Goal: Navigation & Orientation: Find specific page/section

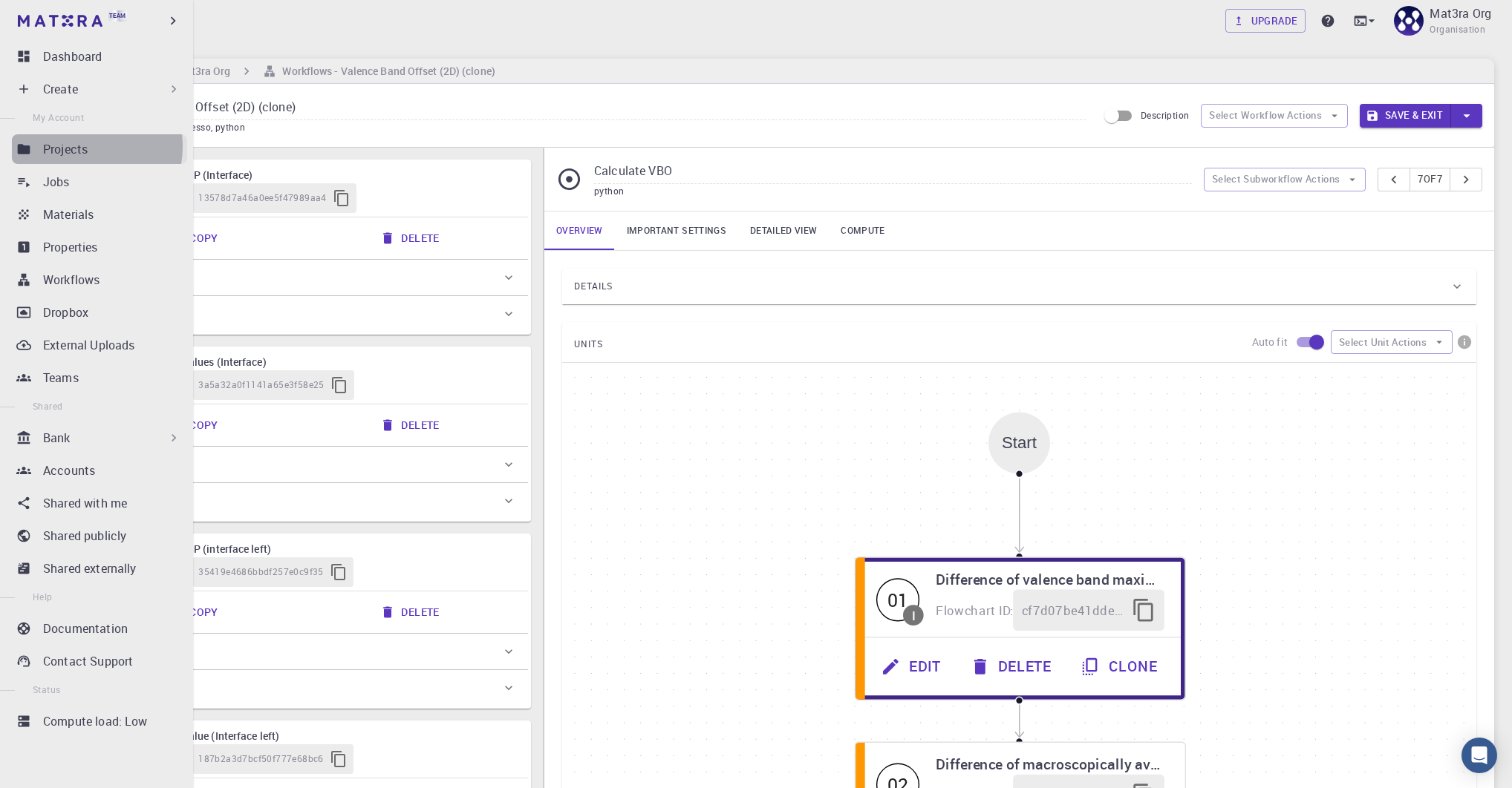
click at [77, 146] on p "Projects" at bounding box center [65, 149] width 45 height 18
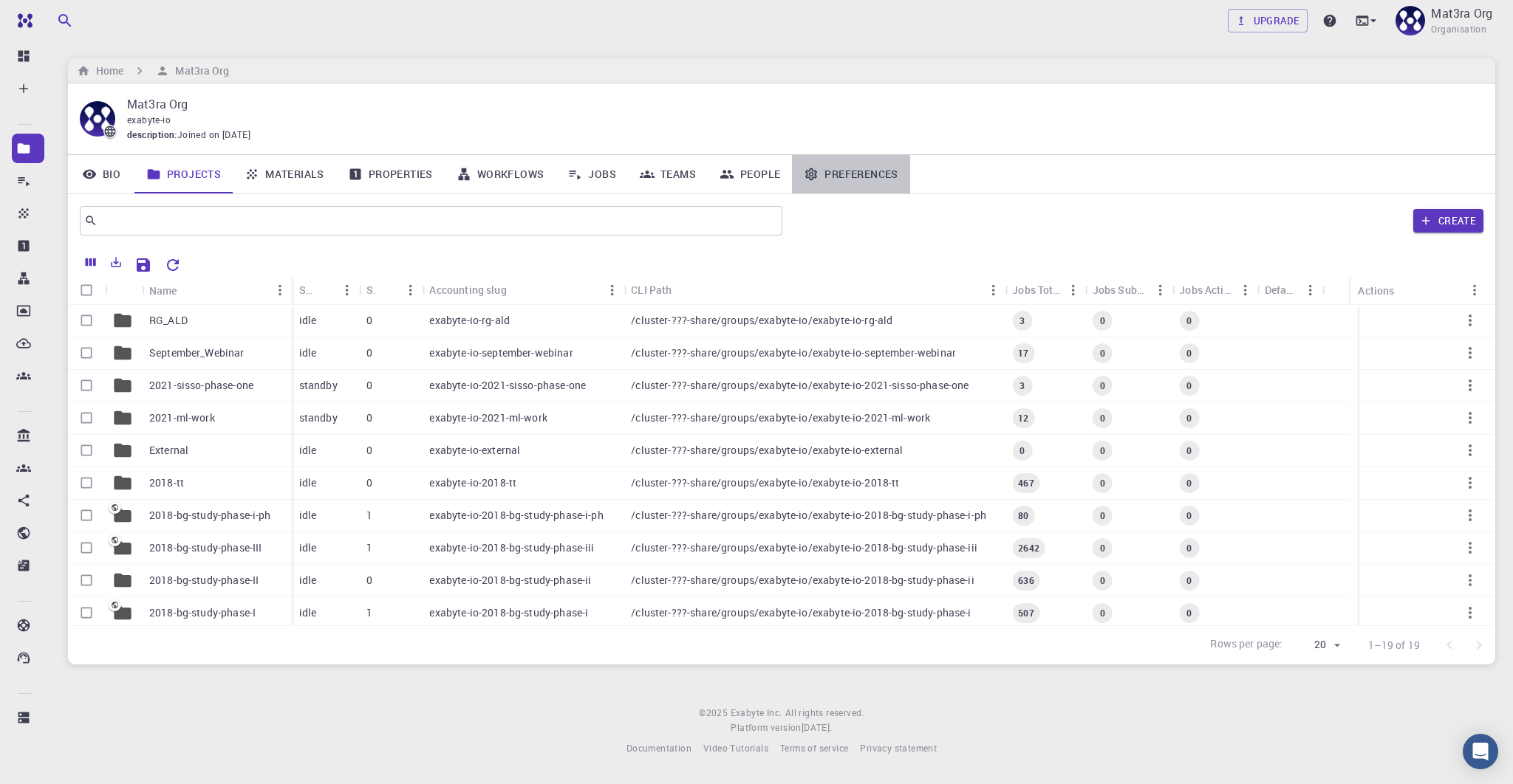
click at [849, 179] on link "Preferences" at bounding box center [851, 174] width 118 height 38
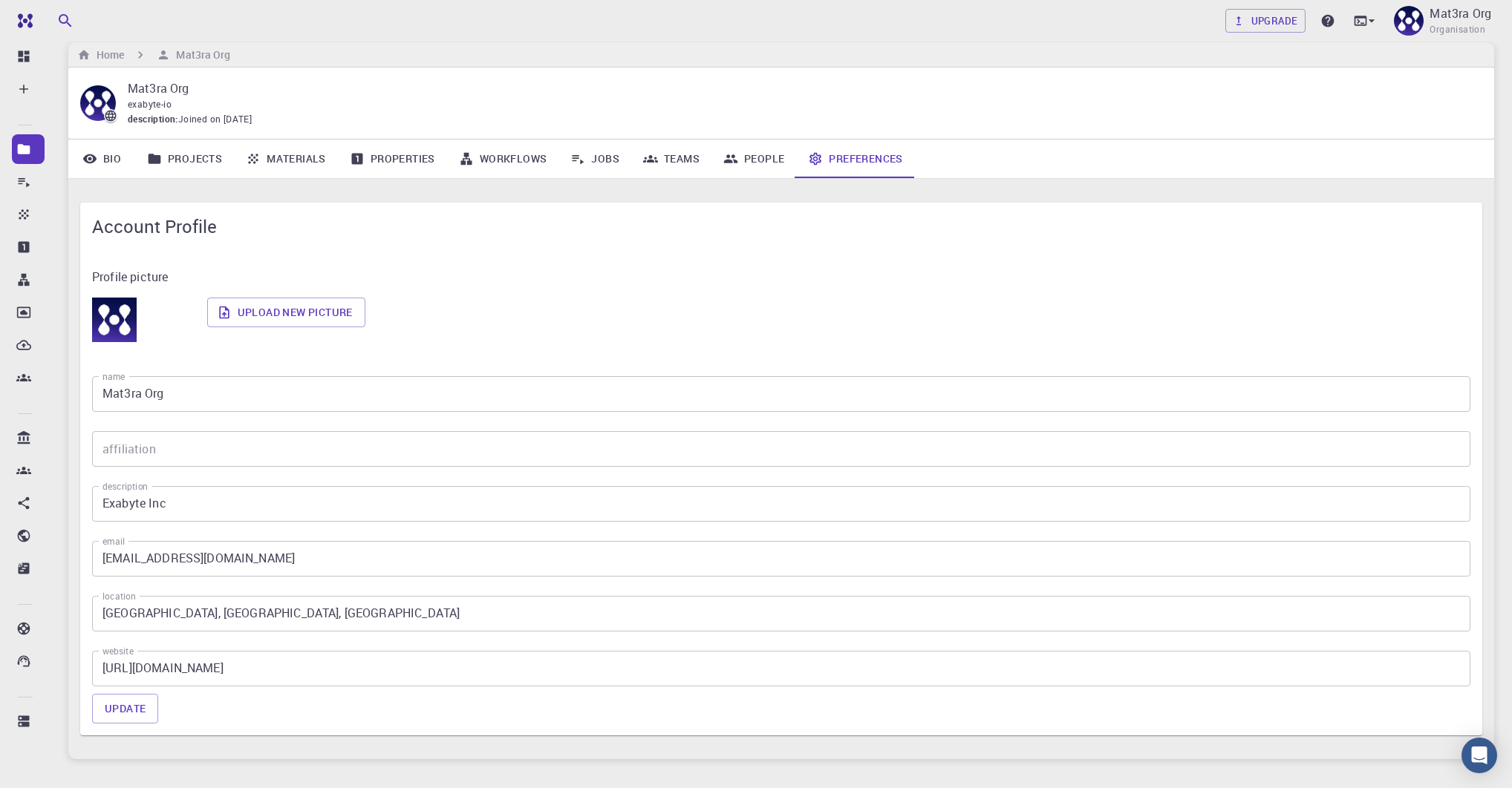
scroll to position [18, 0]
click at [1443, 11] on p "Mat3ra Org" at bounding box center [1460, 13] width 61 height 18
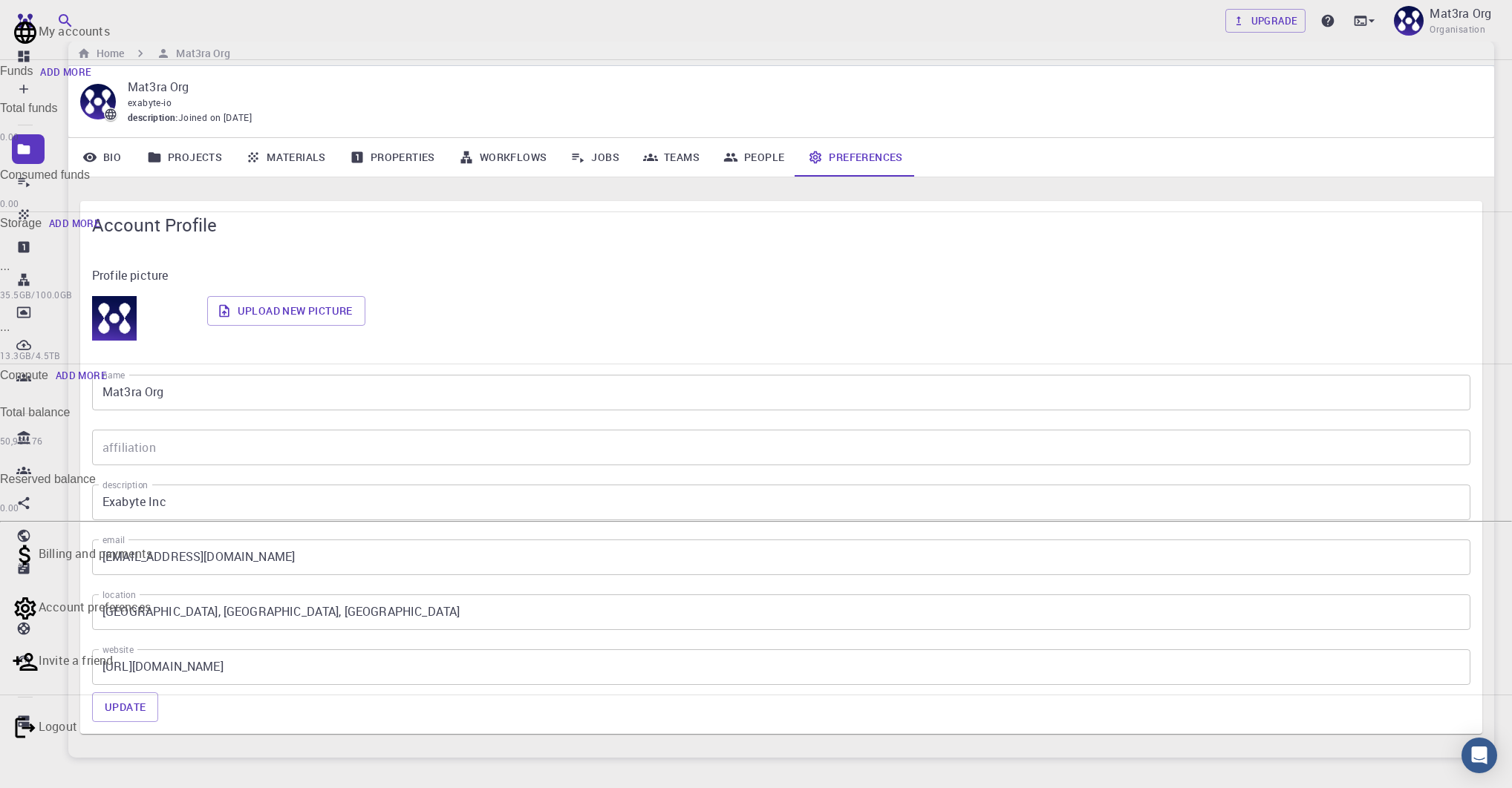
click at [1357, 48] on li "My accounts" at bounding box center [756, 33] width 1512 height 54
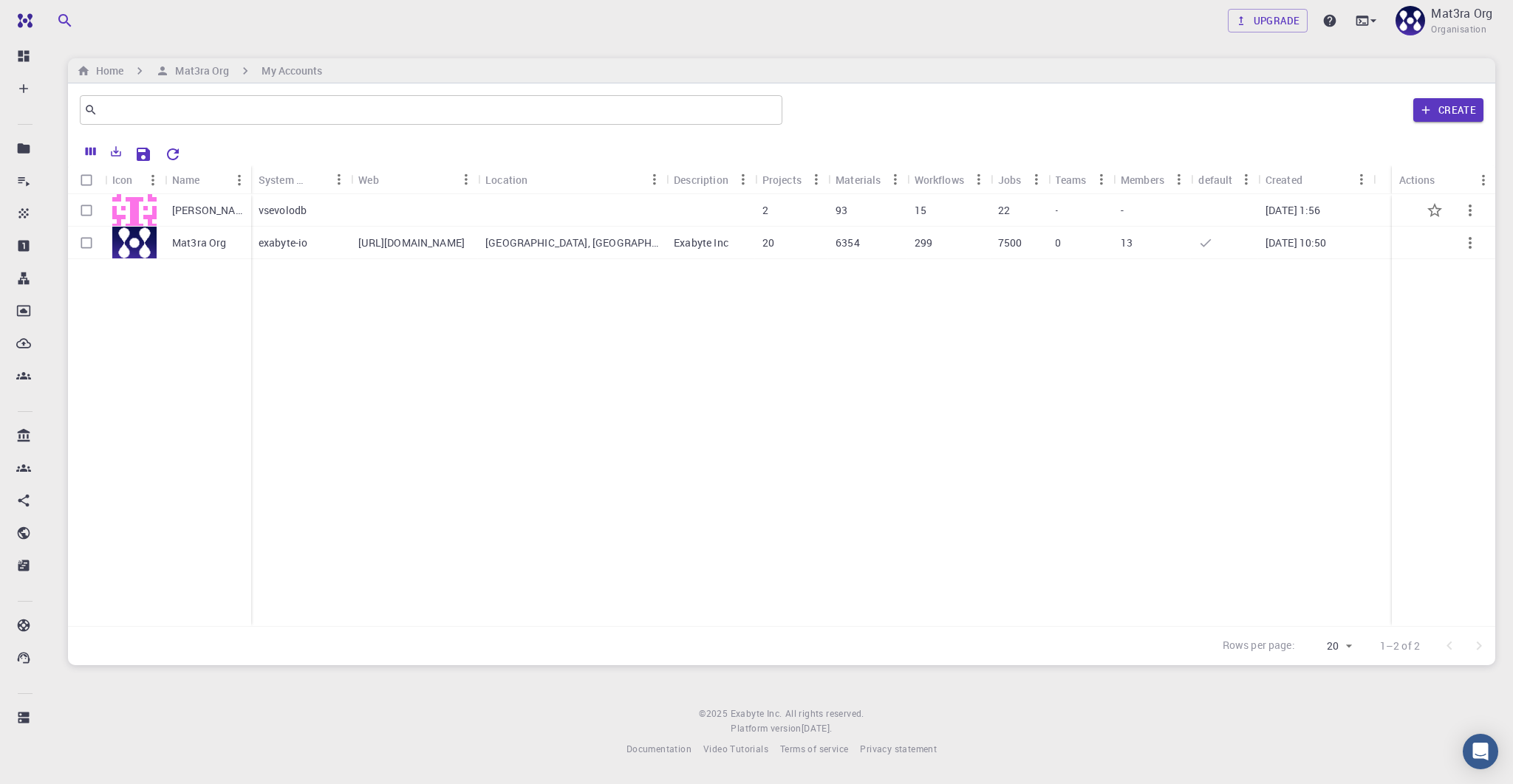
click at [172, 209] on p "[PERSON_NAME]" at bounding box center [208, 210] width 72 height 15
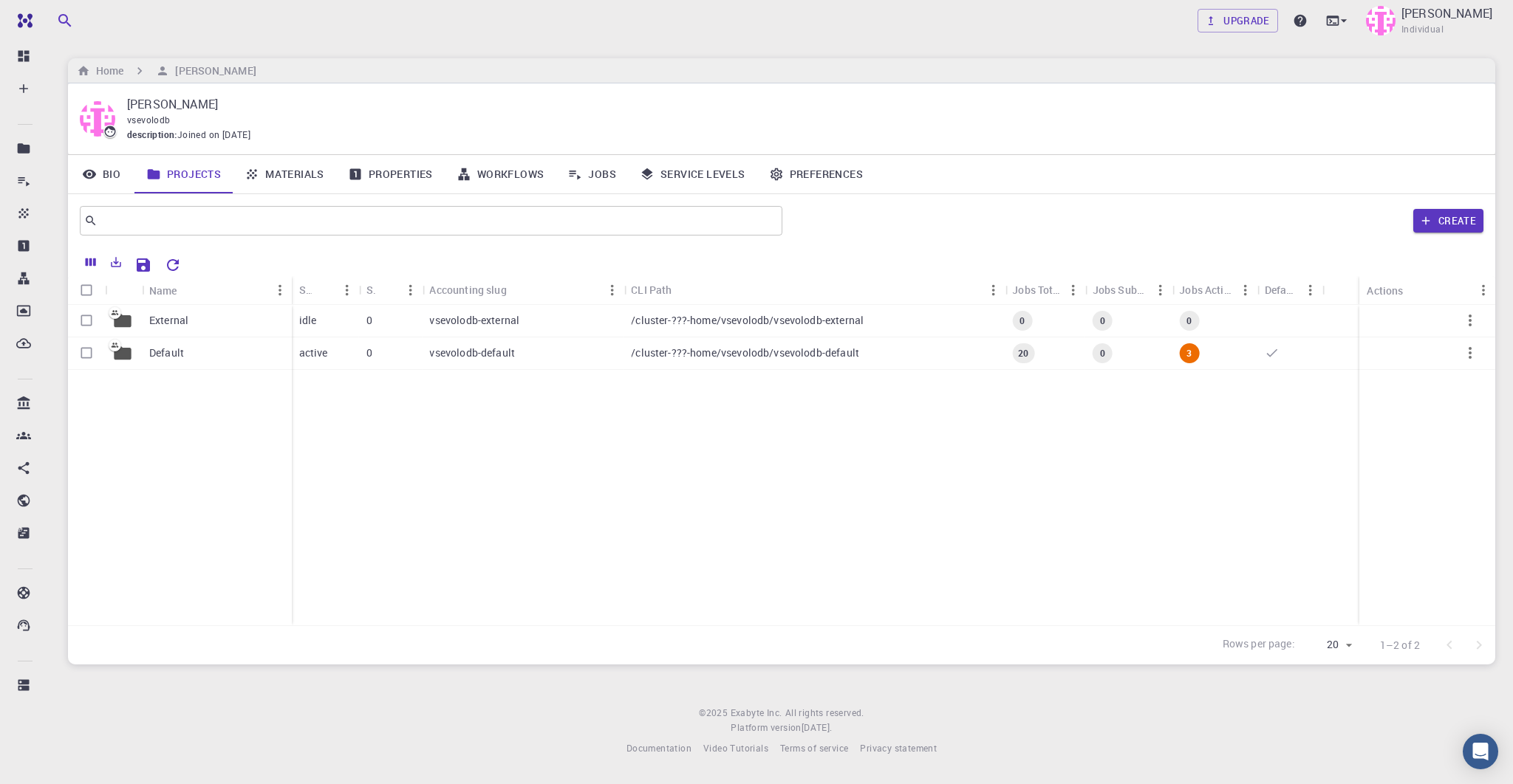
click at [714, 171] on link "Service Levels" at bounding box center [693, 174] width 129 height 38
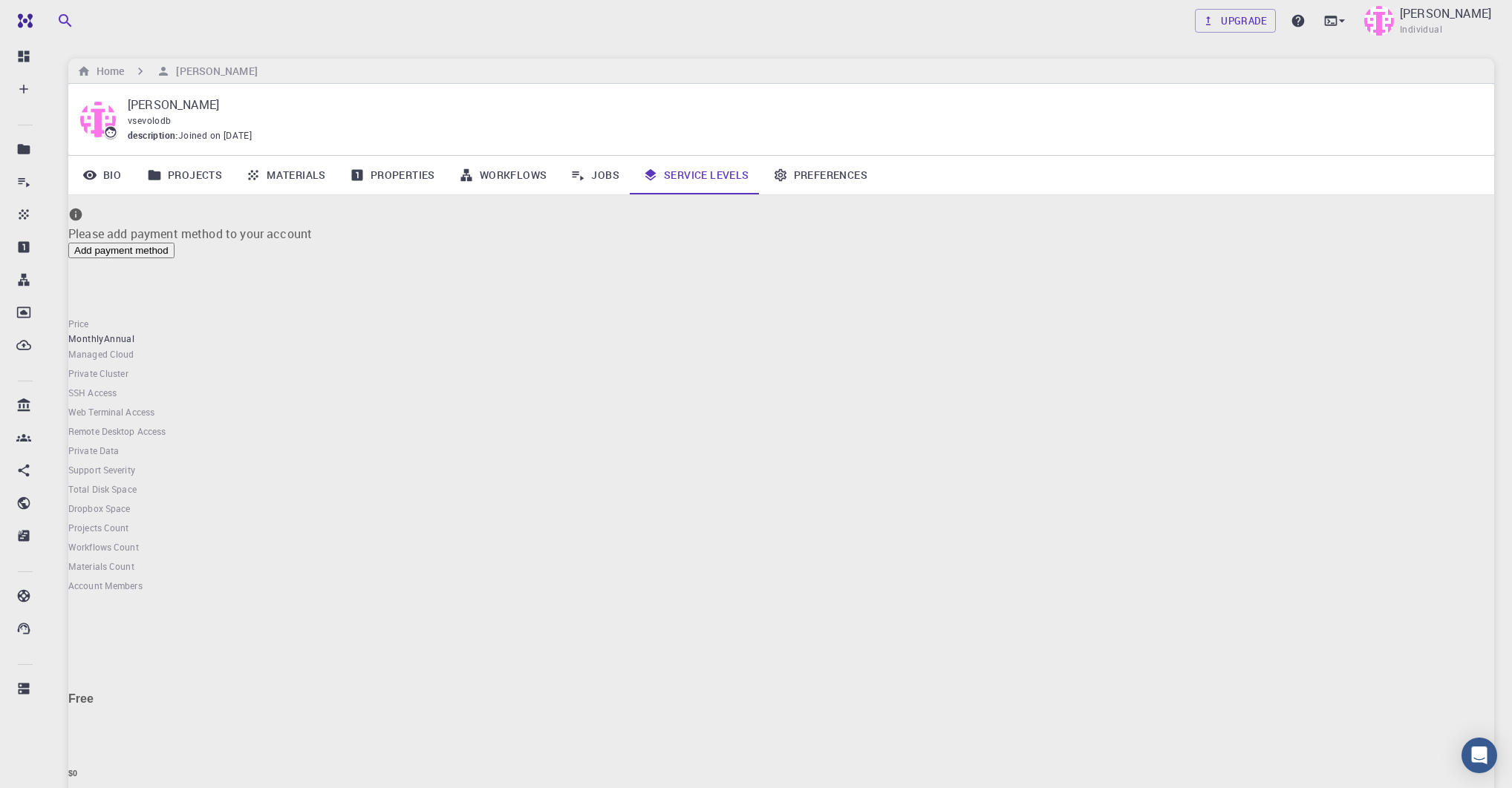
click at [1449, 12] on p "[PERSON_NAME]" at bounding box center [1445, 13] width 91 height 18
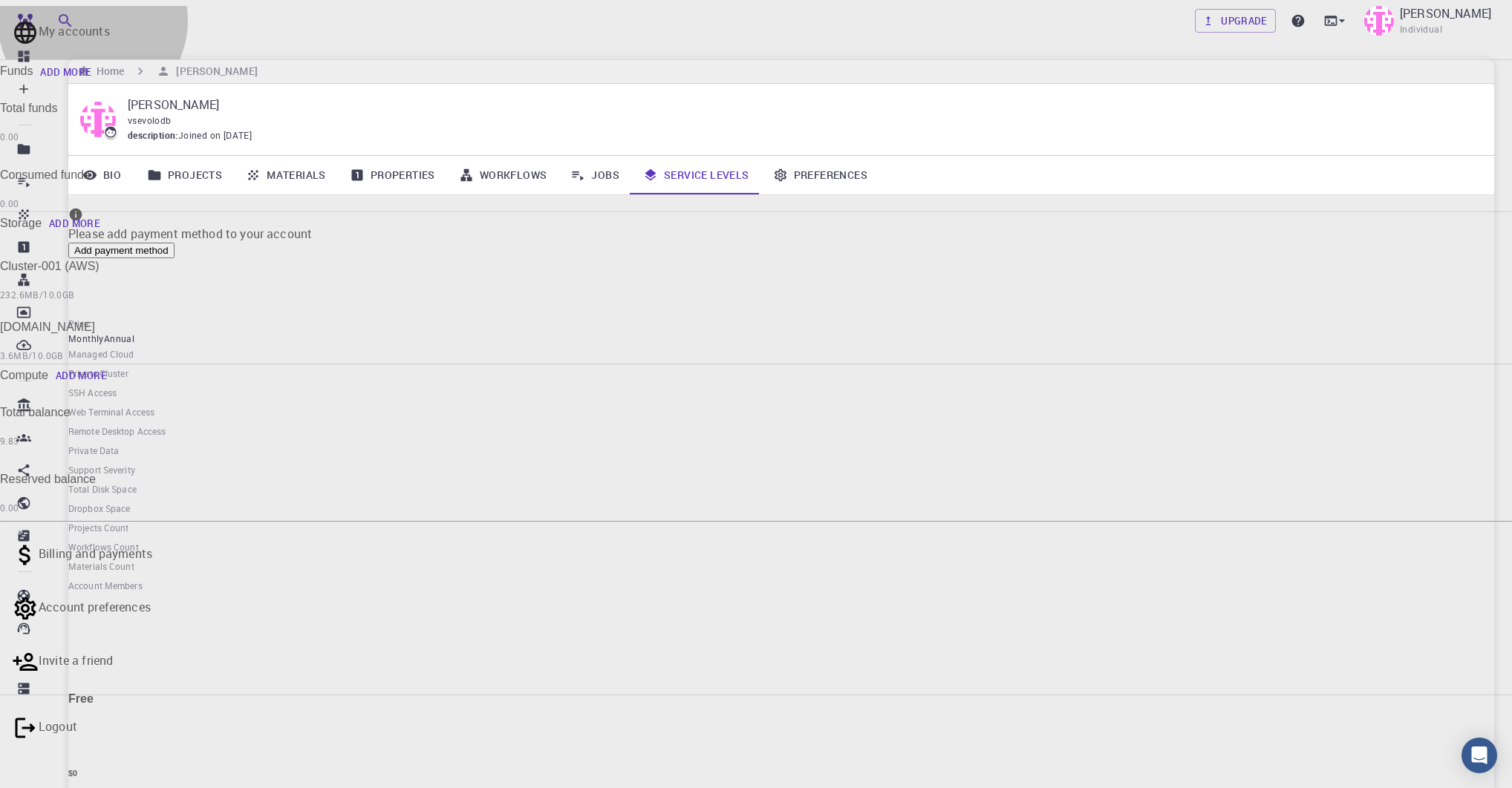
click at [1401, 40] on p "My accounts" at bounding box center [769, 31] width 1461 height 18
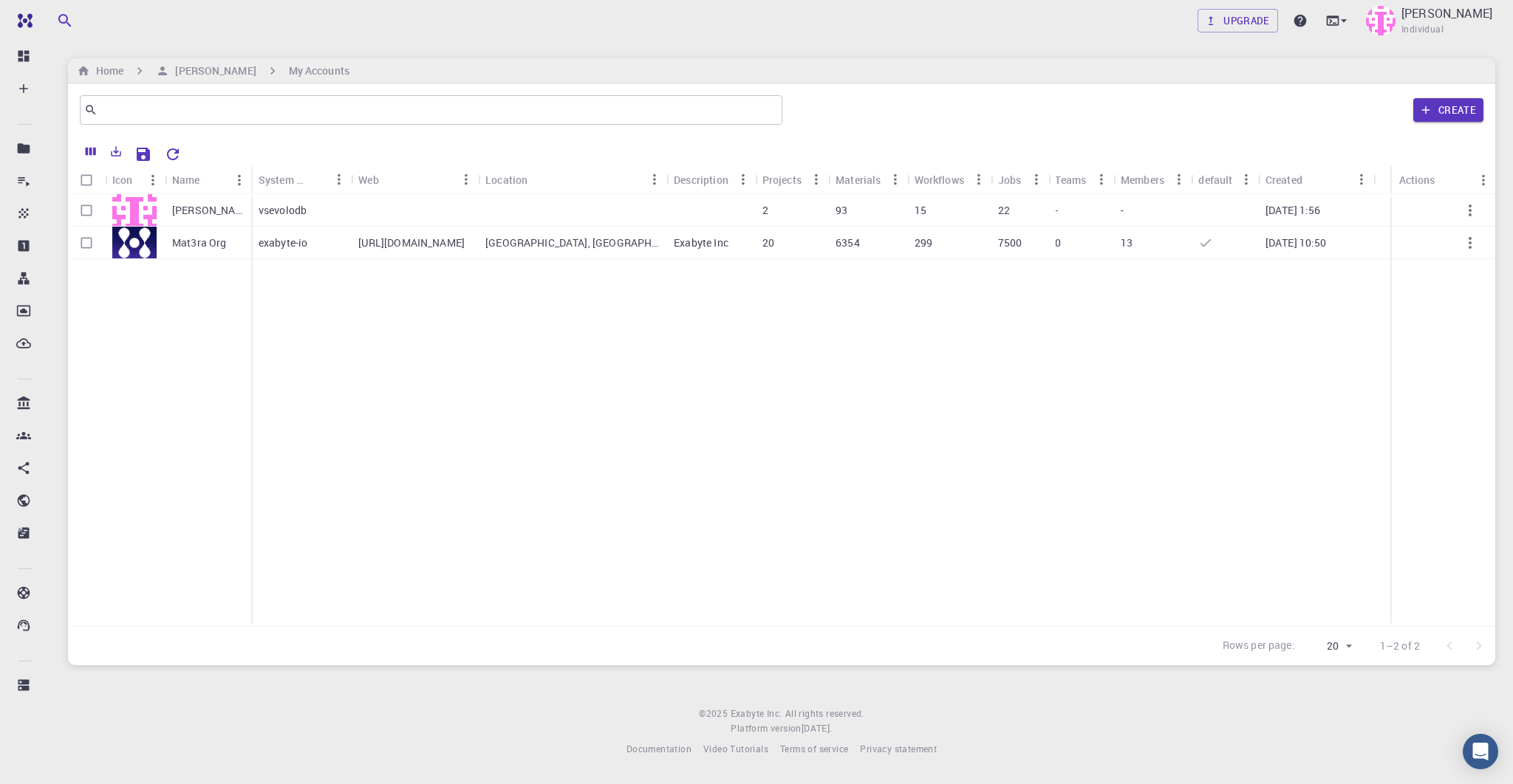
click at [187, 246] on p "Mat3ra Org" at bounding box center [200, 242] width 55 height 15
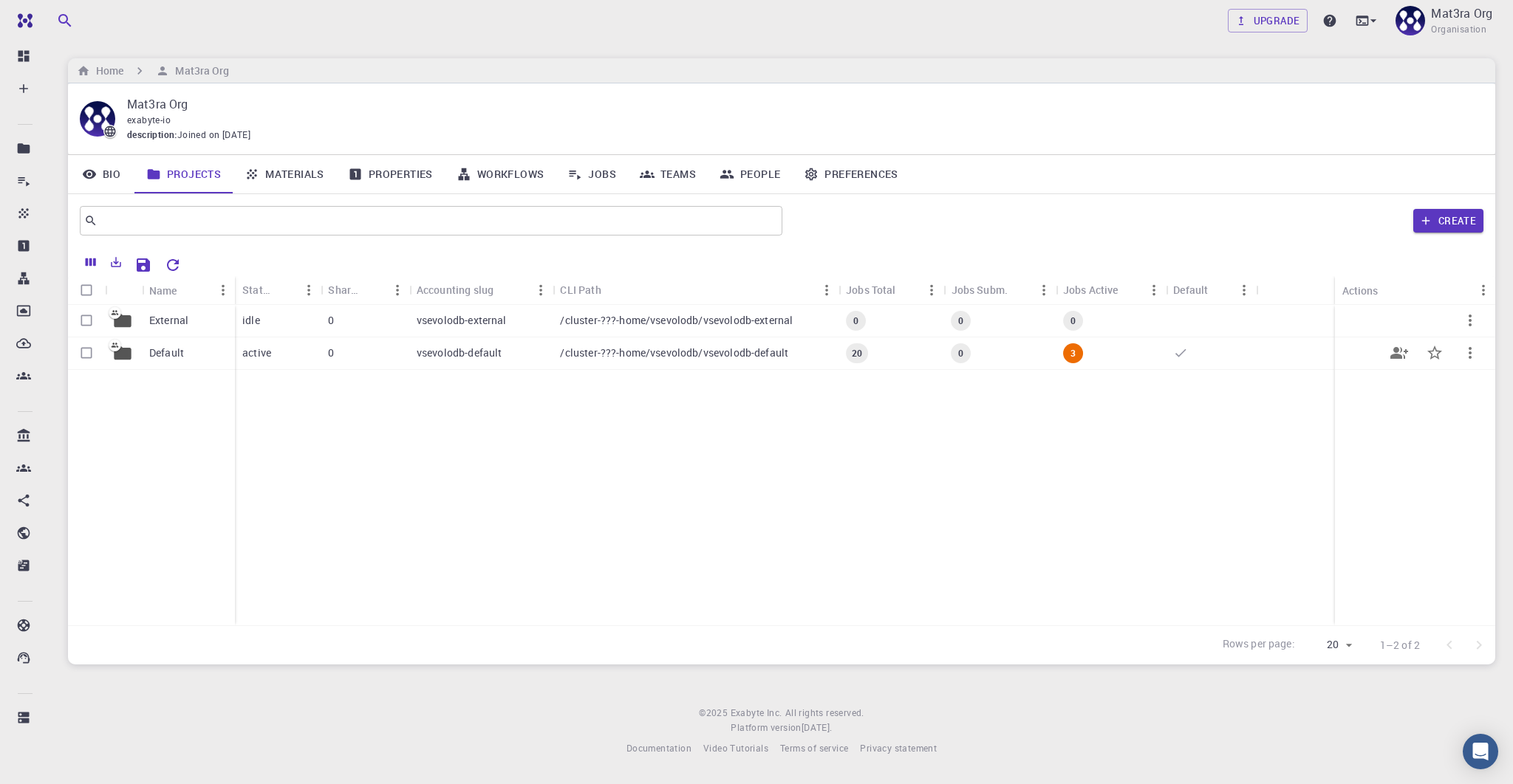
click at [1076, 355] on span "3" at bounding box center [1073, 353] width 17 height 12
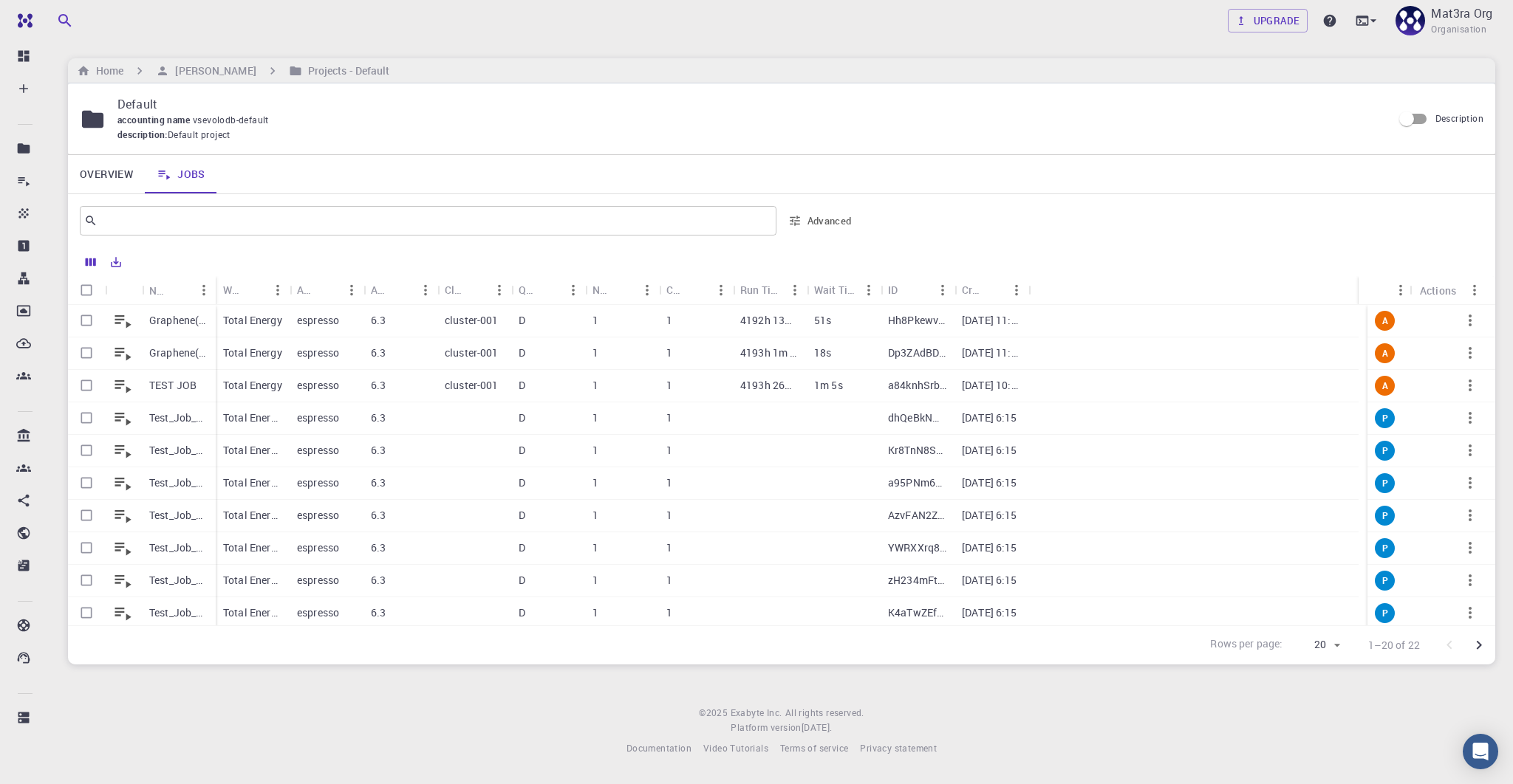
click at [246, 383] on p "Total Energy" at bounding box center [252, 385] width 59 height 15
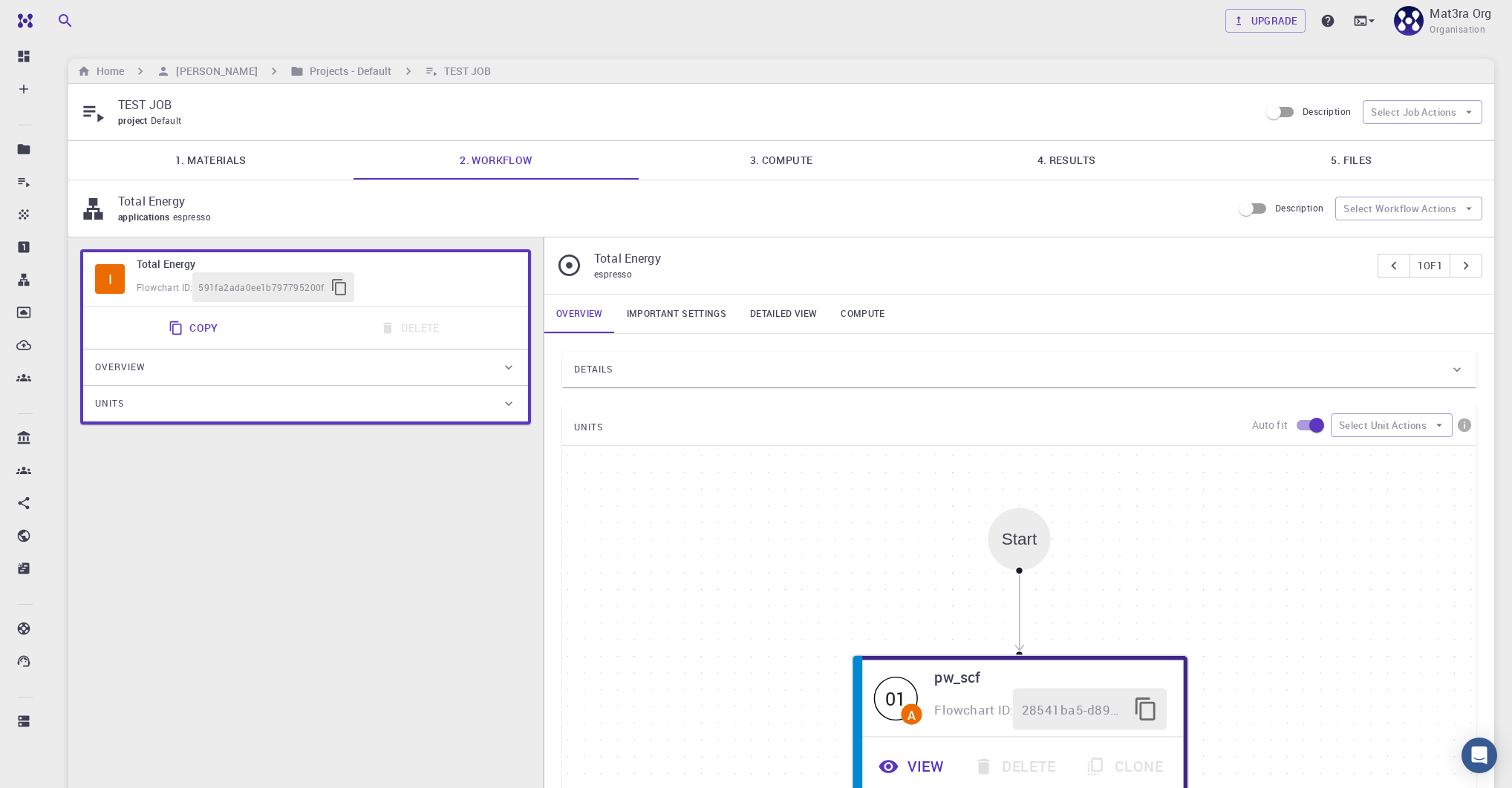
type input "/export/share/pseudo/ni/gga/pbe/gbrv/1.4/us/ni_pbe_gbrv_1.4.upf"
type input "/export/share/pseudo/c/gga/pbe/gbrv/1.2/us/c_pbe_gbrv_1.2.upf"
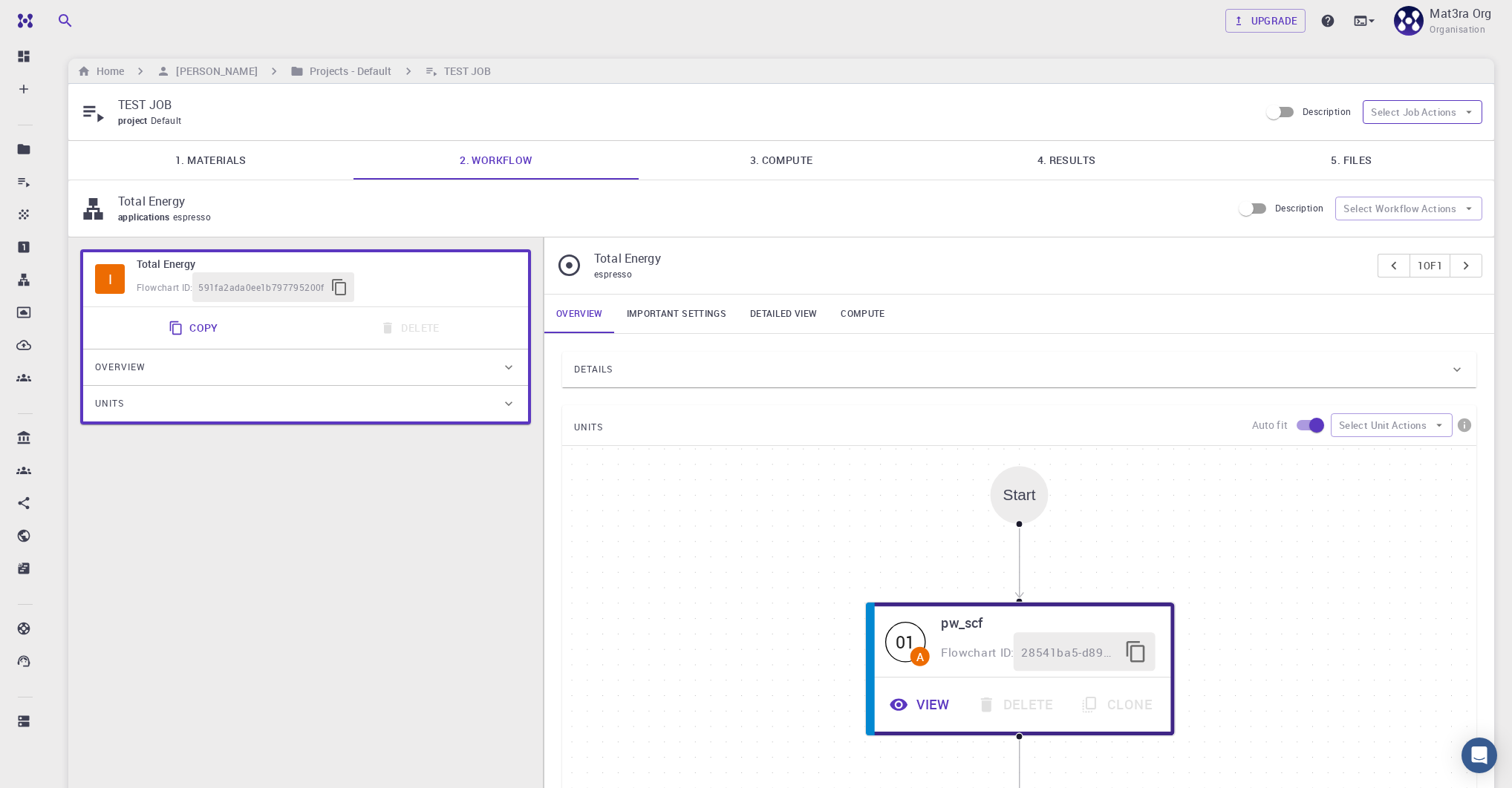
click at [1413, 121] on button "Select Job Actions" at bounding box center [1422, 111] width 120 height 24
click at [668, 313] on link "Important settings" at bounding box center [676, 314] width 123 height 38
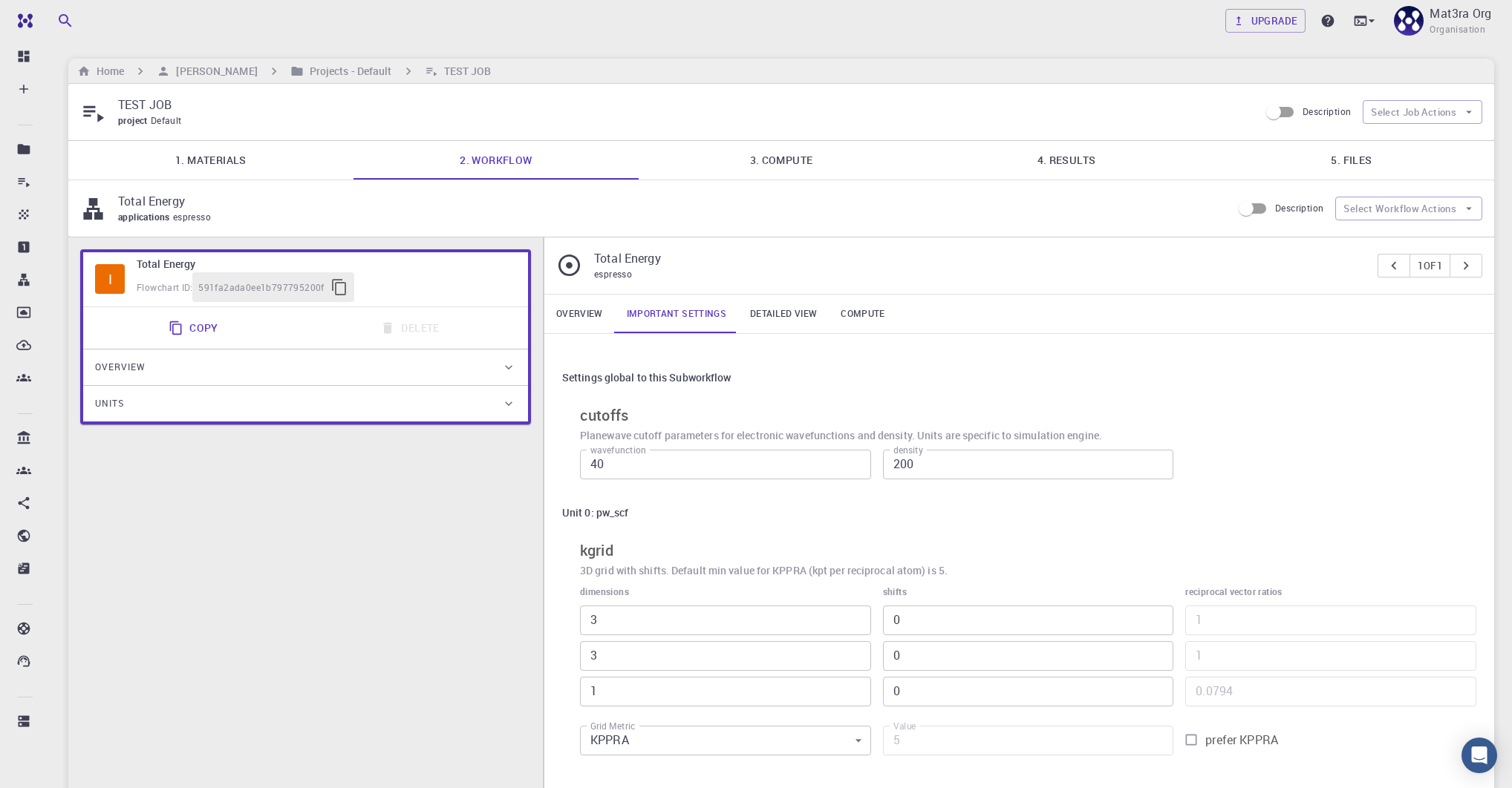
click at [582, 311] on link "Overview" at bounding box center [579, 314] width 71 height 38
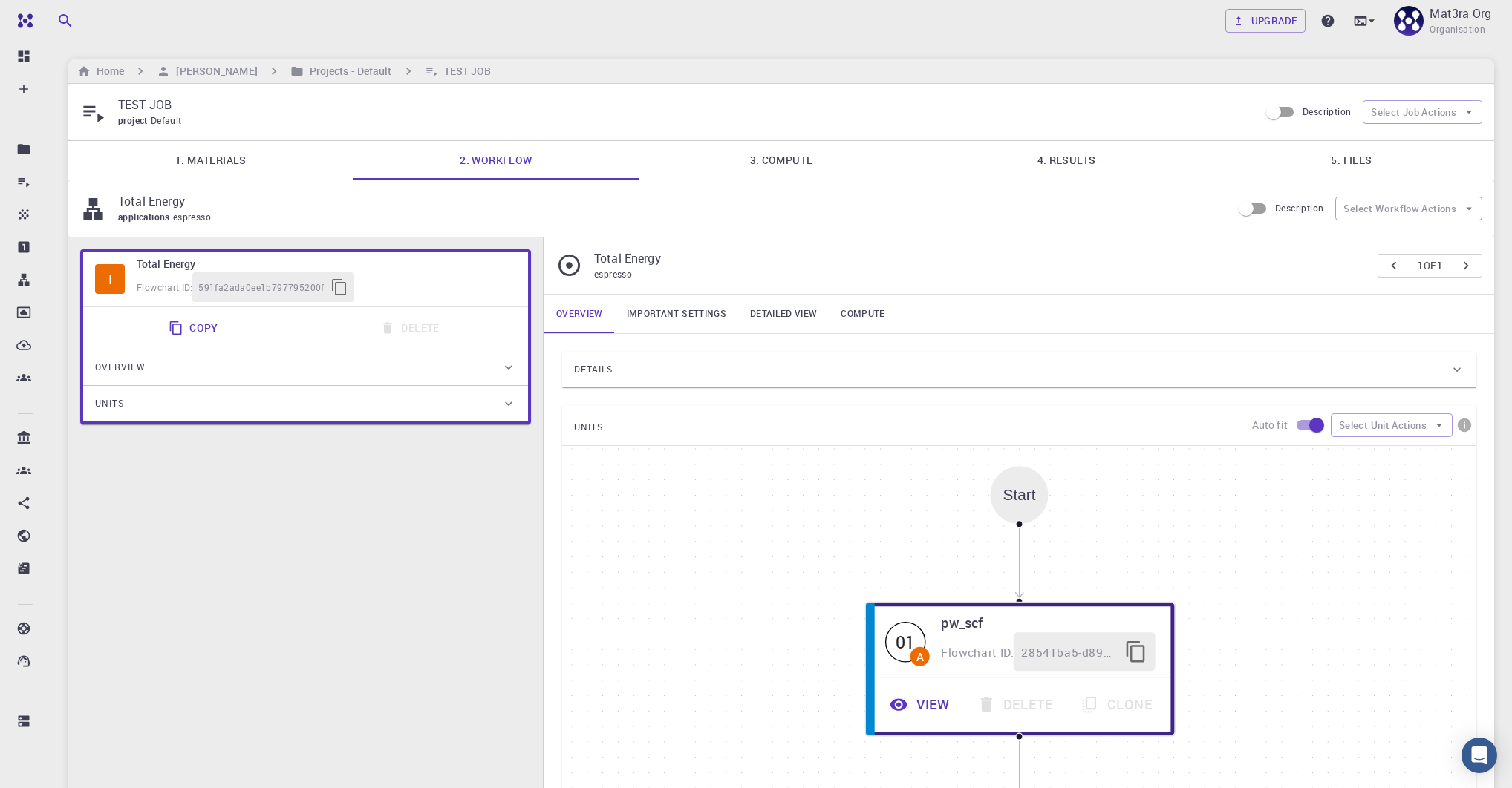
click at [766, 144] on link "3. Compute" at bounding box center [781, 161] width 285 height 38
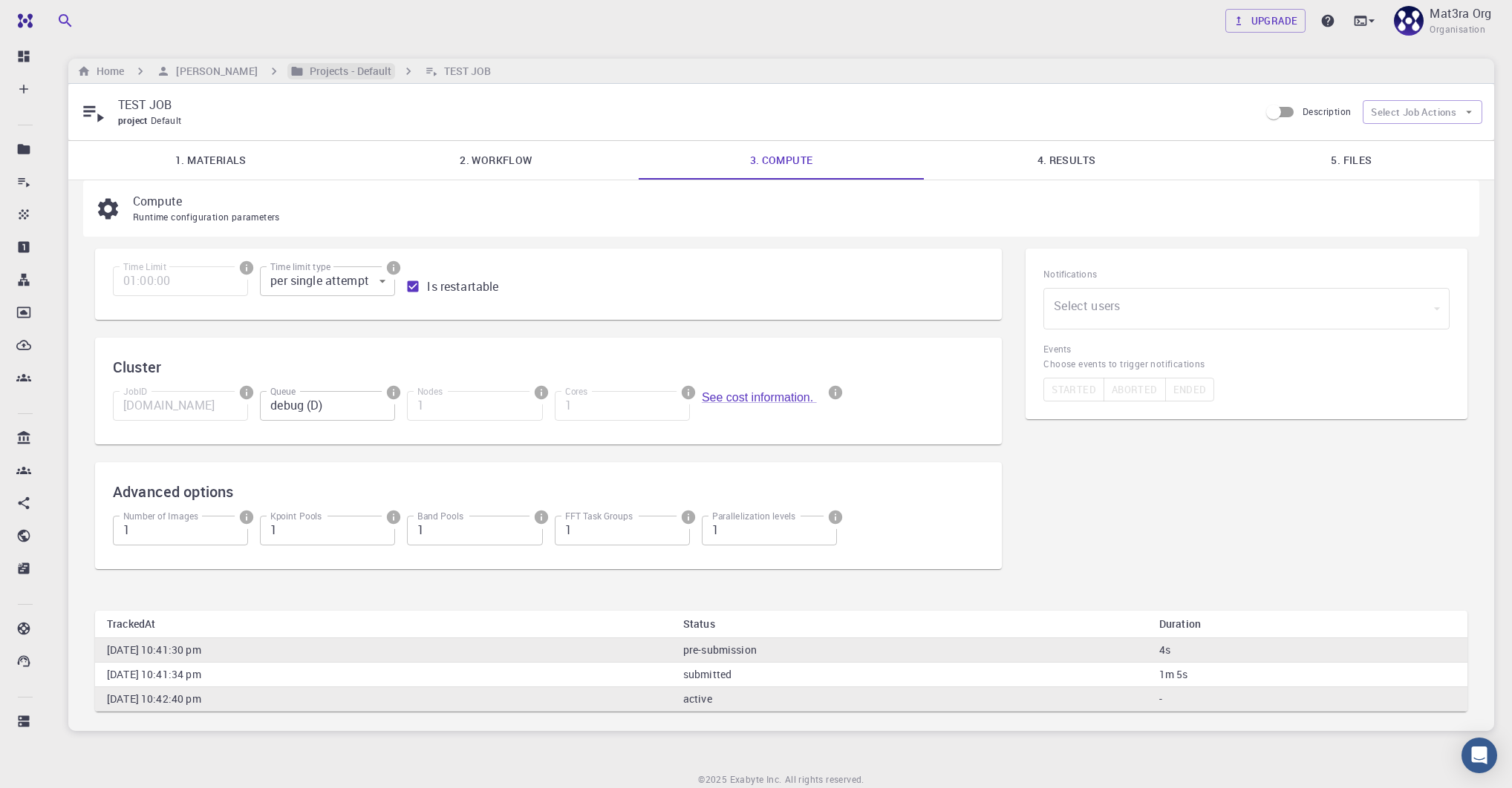
click at [303, 68] on h6 "Projects - Default" at bounding box center [347, 71] width 88 height 16
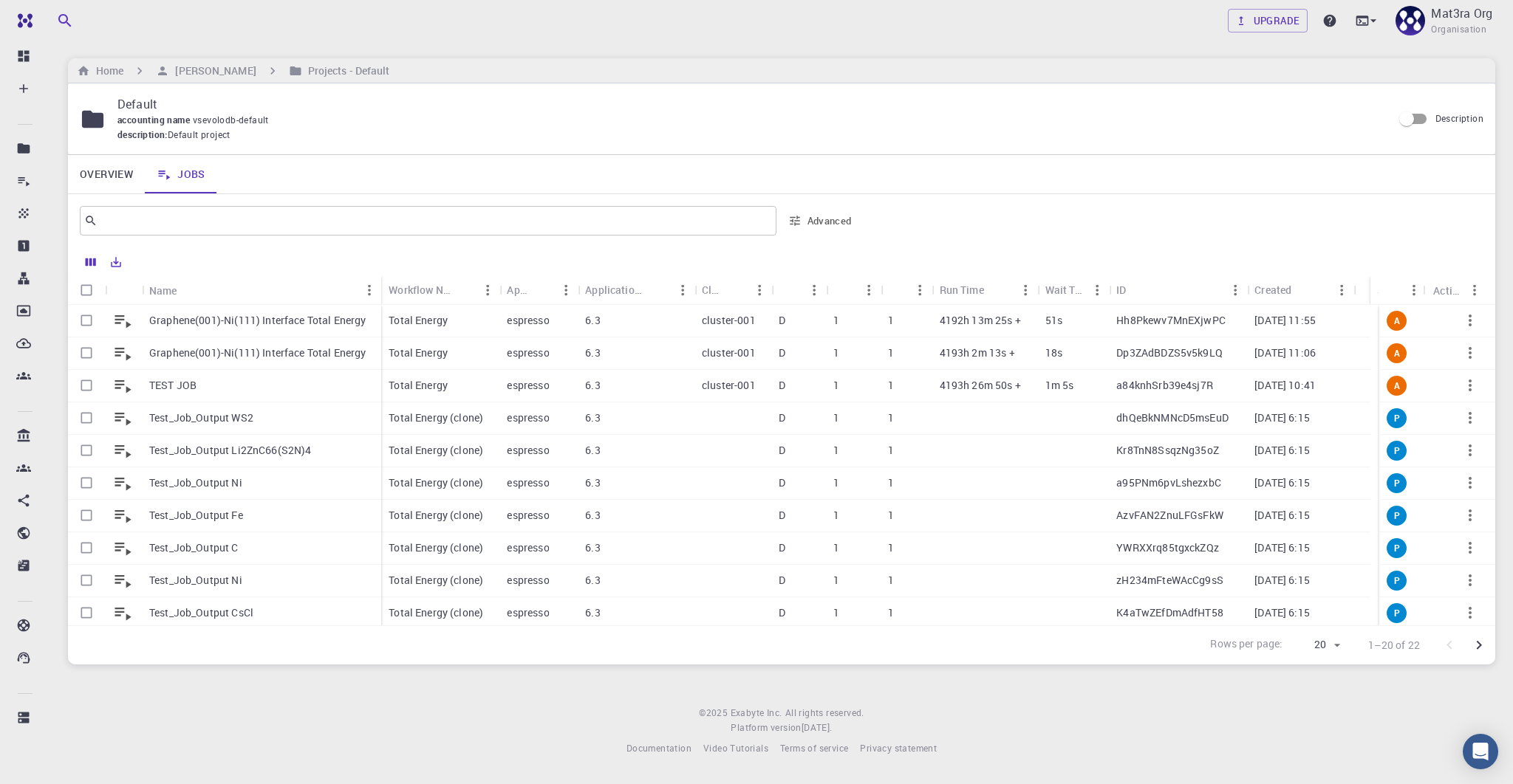
click at [1463, 319] on icon "button" at bounding box center [1470, 320] width 18 height 18
click at [524, 310] on div at bounding box center [756, 392] width 1513 height 784
click at [344, 321] on p "Graphene(001)-Ni(111) Interface Total Energy" at bounding box center [258, 320] width 217 height 15
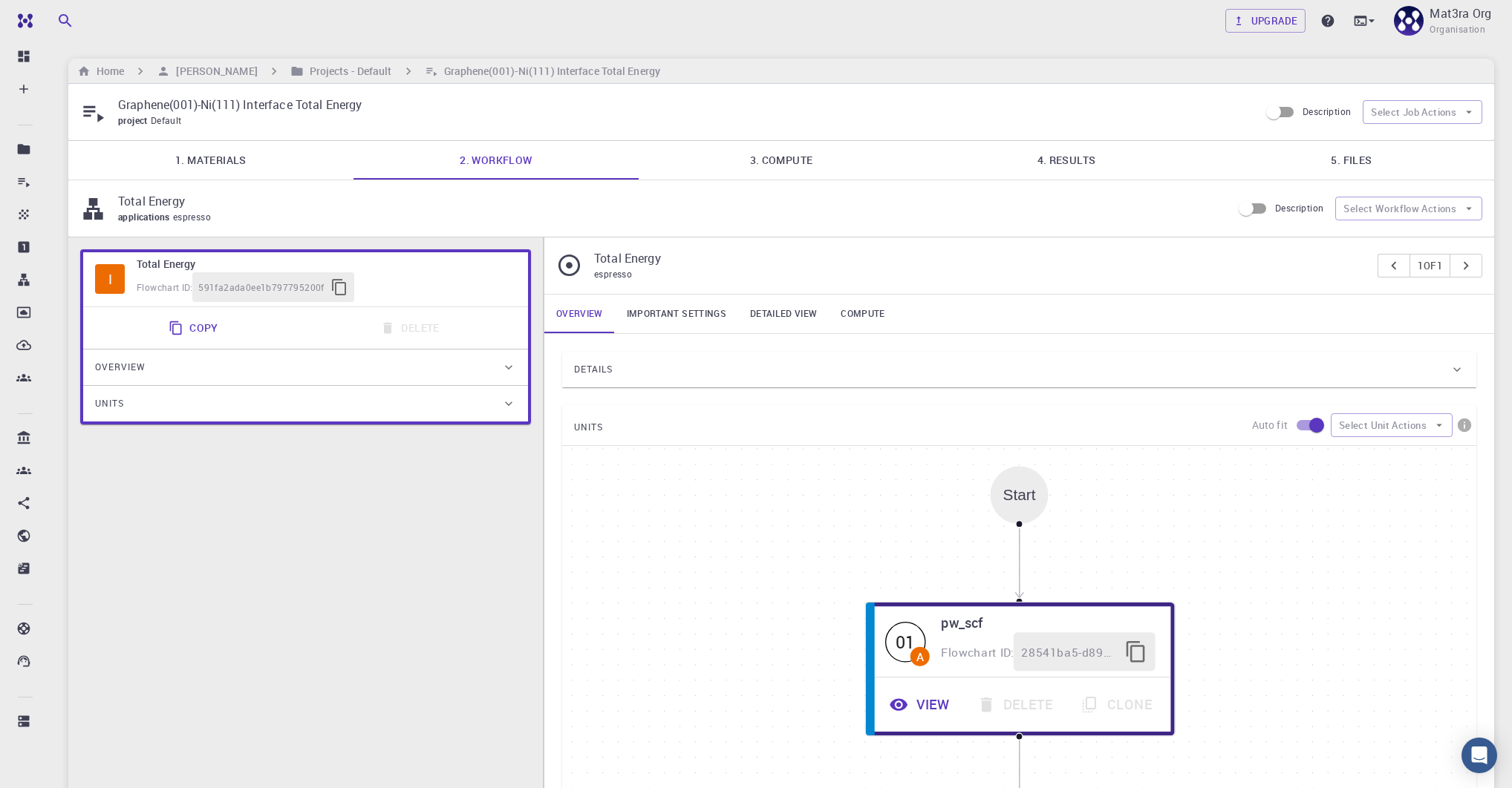
click at [1339, 148] on link "5. Files" at bounding box center [1351, 161] width 285 height 38
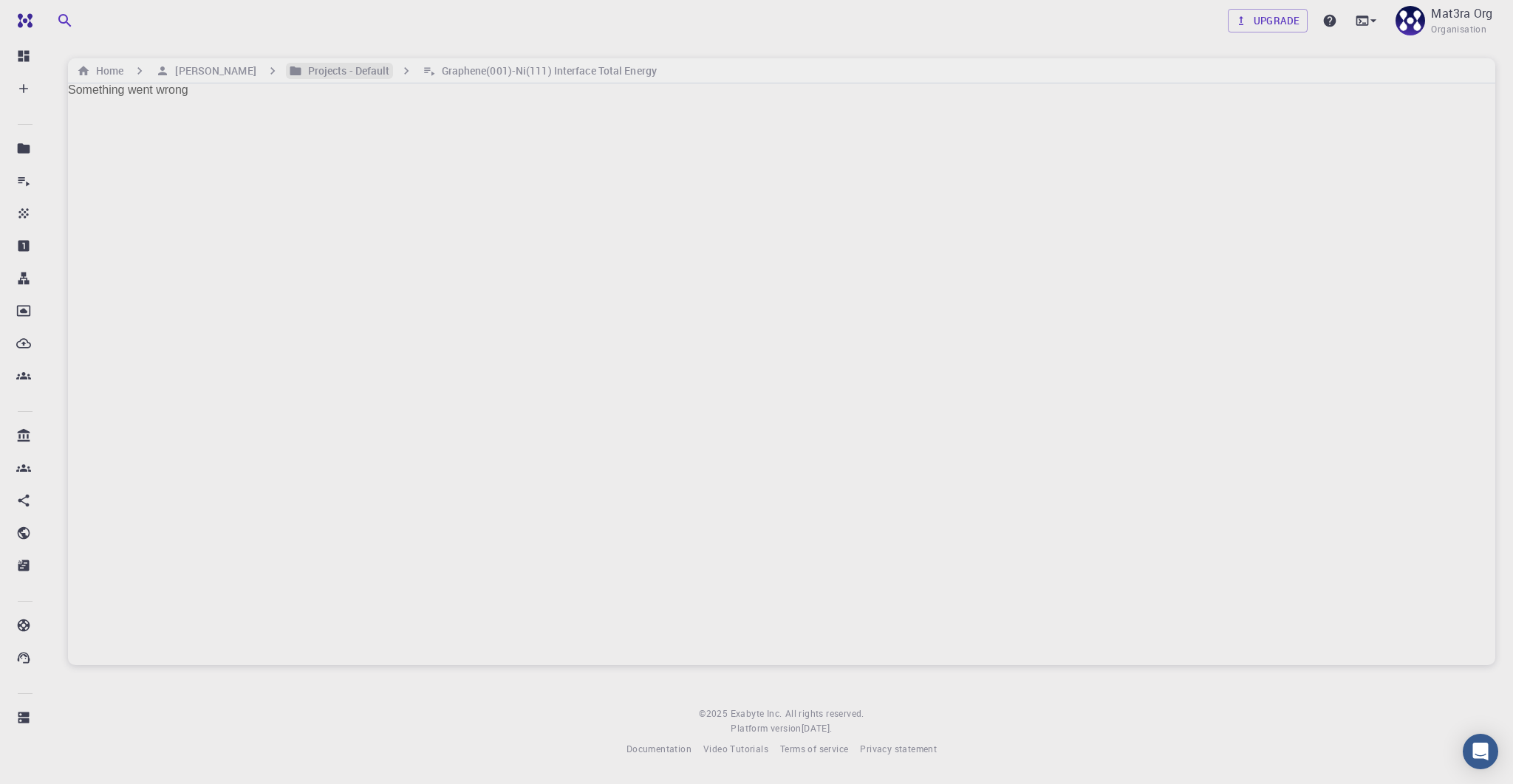
click at [315, 71] on h6 "Projects - Default" at bounding box center [346, 70] width 88 height 16
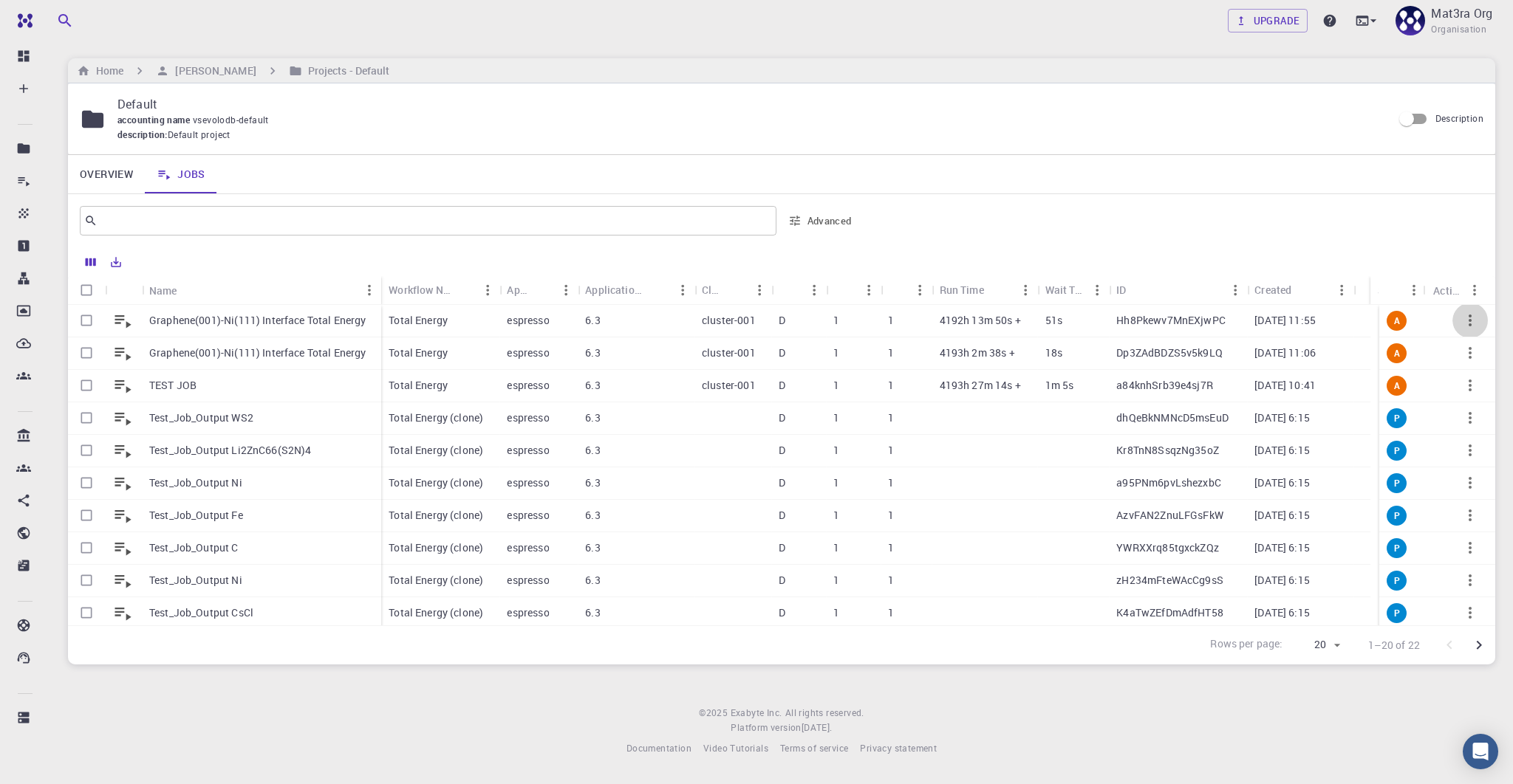
click at [1464, 319] on icon "button" at bounding box center [1470, 320] width 18 height 18
click at [1413, 316] on div at bounding box center [756, 392] width 1513 height 784
click at [1462, 319] on icon "button" at bounding box center [1470, 320] width 18 height 18
click at [1367, 292] on div at bounding box center [756, 392] width 1513 height 784
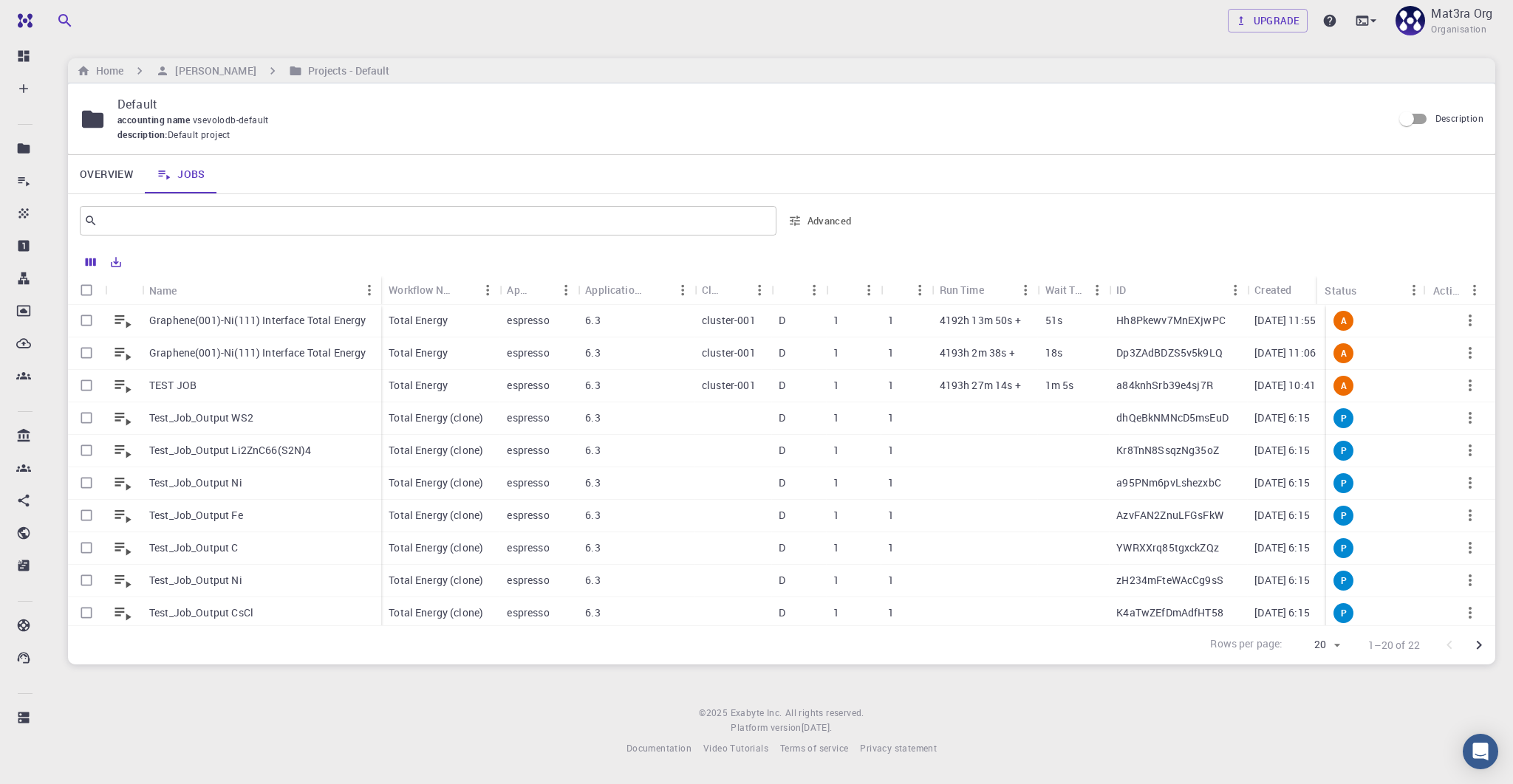
drag, startPoint x: 1371, startPoint y: 286, endPoint x: 1334, endPoint y: 287, distance: 37.0
click at [1323, 290] on div "Status" at bounding box center [1316, 290] width 15 height 29
click at [296, 311] on div "Graphene(001)-Ni(111) Interface Total Energy" at bounding box center [261, 321] width 239 height 33
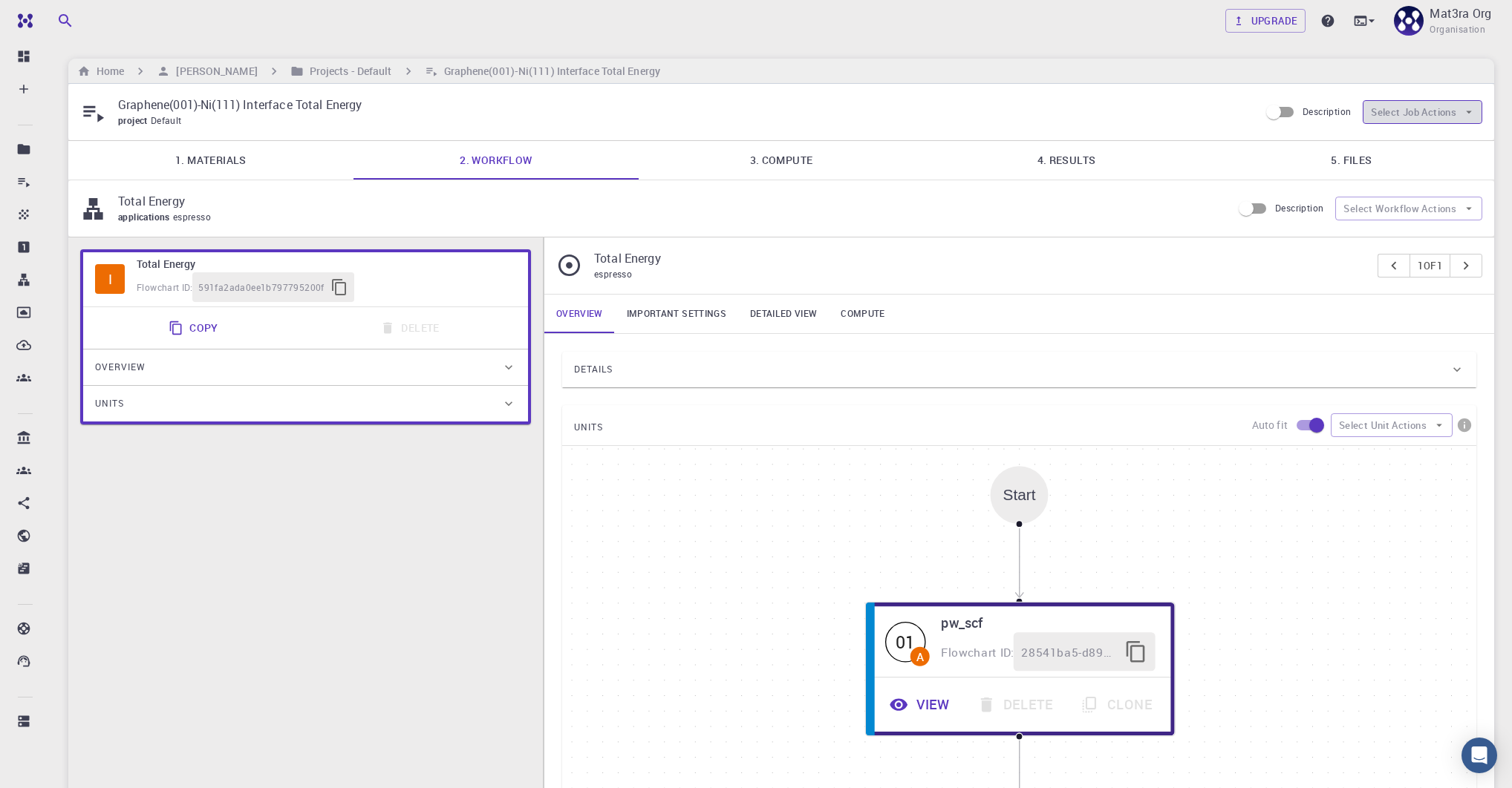
click at [1411, 118] on button "Select Job Actions" at bounding box center [1422, 111] width 120 height 24
click at [1406, 137] on span "Terminate" at bounding box center [1435, 141] width 70 height 15
click at [748, 100] on p "Graphene(001)-Ni(111) Interface Total Energy" at bounding box center [683, 104] width 1129 height 18
click at [456, 71] on h6 "Graphene(001)-Ni(111) Interface Total Energy" at bounding box center [549, 71] width 222 height 16
click at [320, 70] on h6 "Projects - Default" at bounding box center [347, 71] width 88 height 16
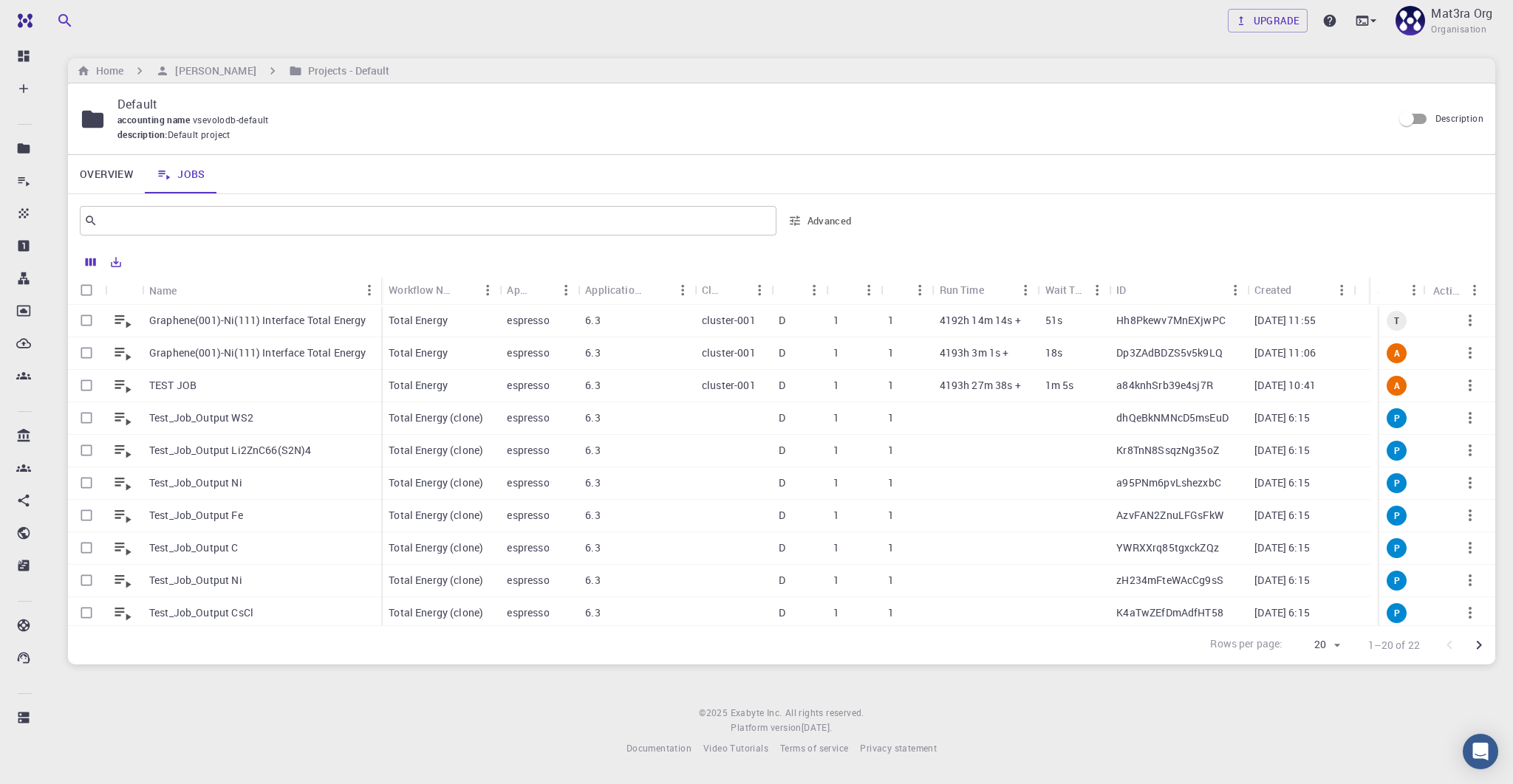
click at [289, 346] on p "Graphene(001)-Ni(111) Interface Total Energy" at bounding box center [258, 352] width 217 height 15
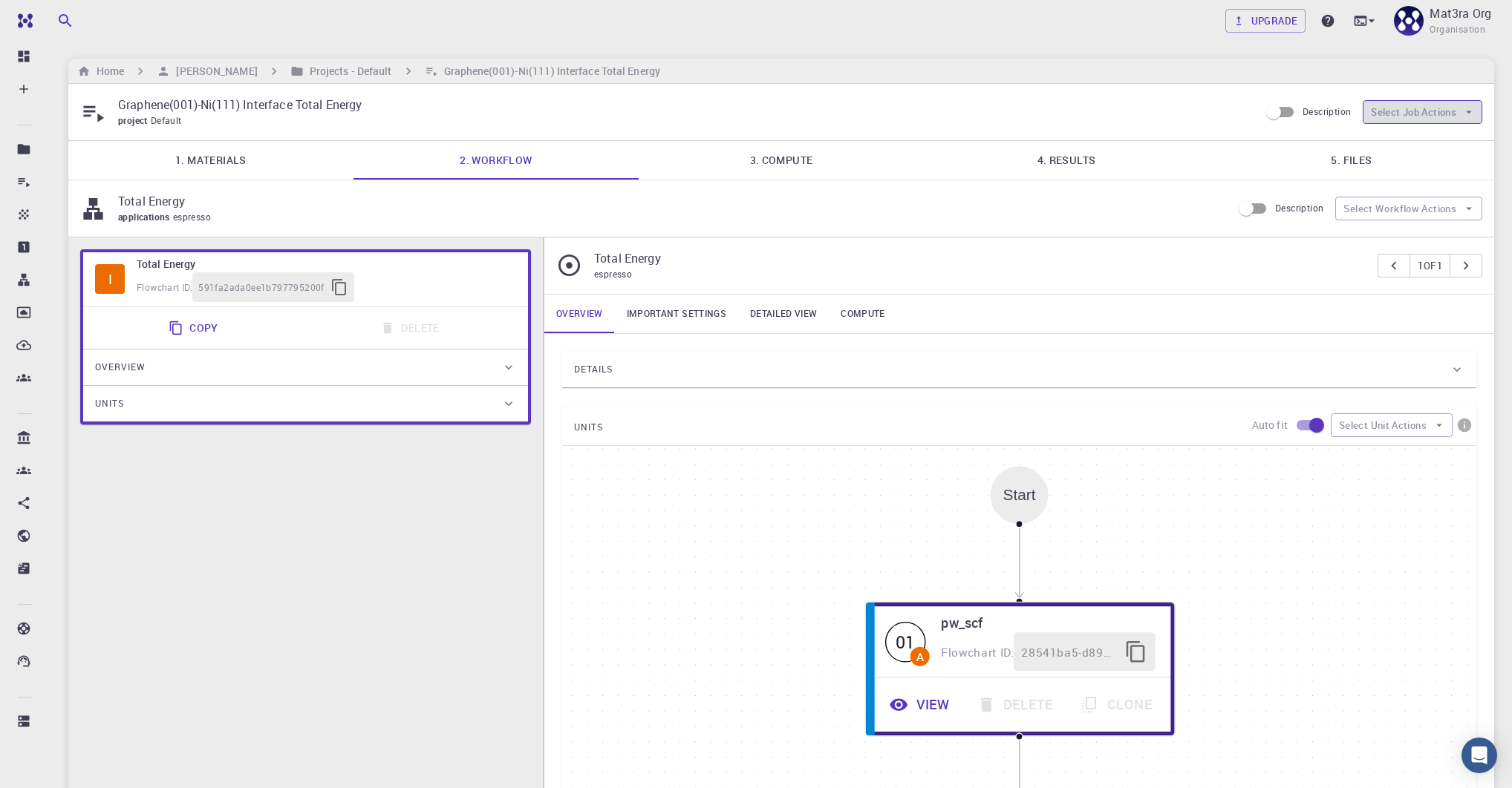
click at [1415, 104] on button "Select Job Actions" at bounding box center [1422, 111] width 120 height 24
click at [1379, 143] on icon at bounding box center [1381, 142] width 12 height 12
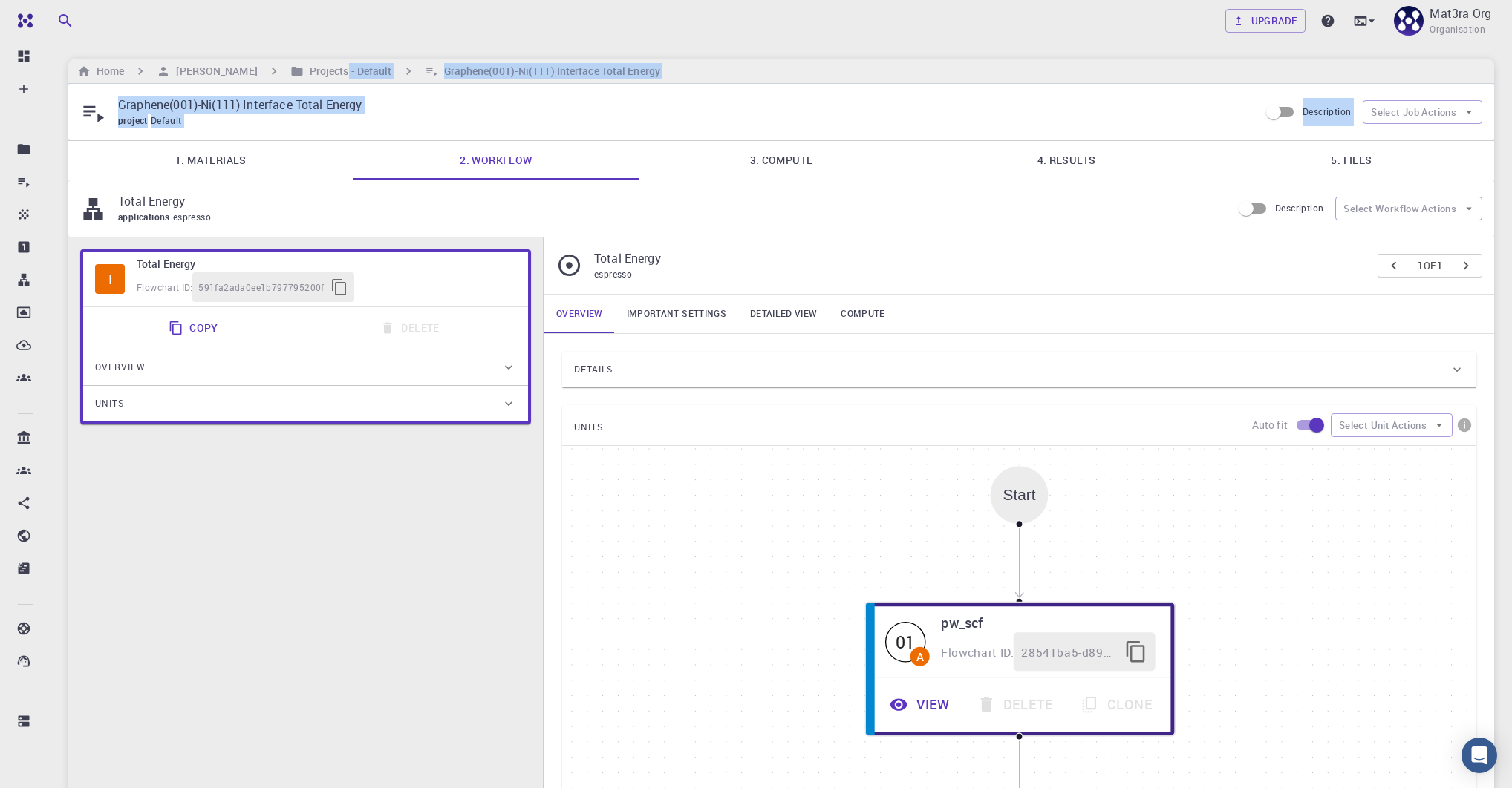
drag, startPoint x: 287, startPoint y: 68, endPoint x: 275, endPoint y: 165, distance: 97.7
click at [275, 166] on main "Home [PERSON_NAME] Projects - Default Graphene(001)-Ni(111) Interface Total Ene…" at bounding box center [781, 511] width 1426 height 906
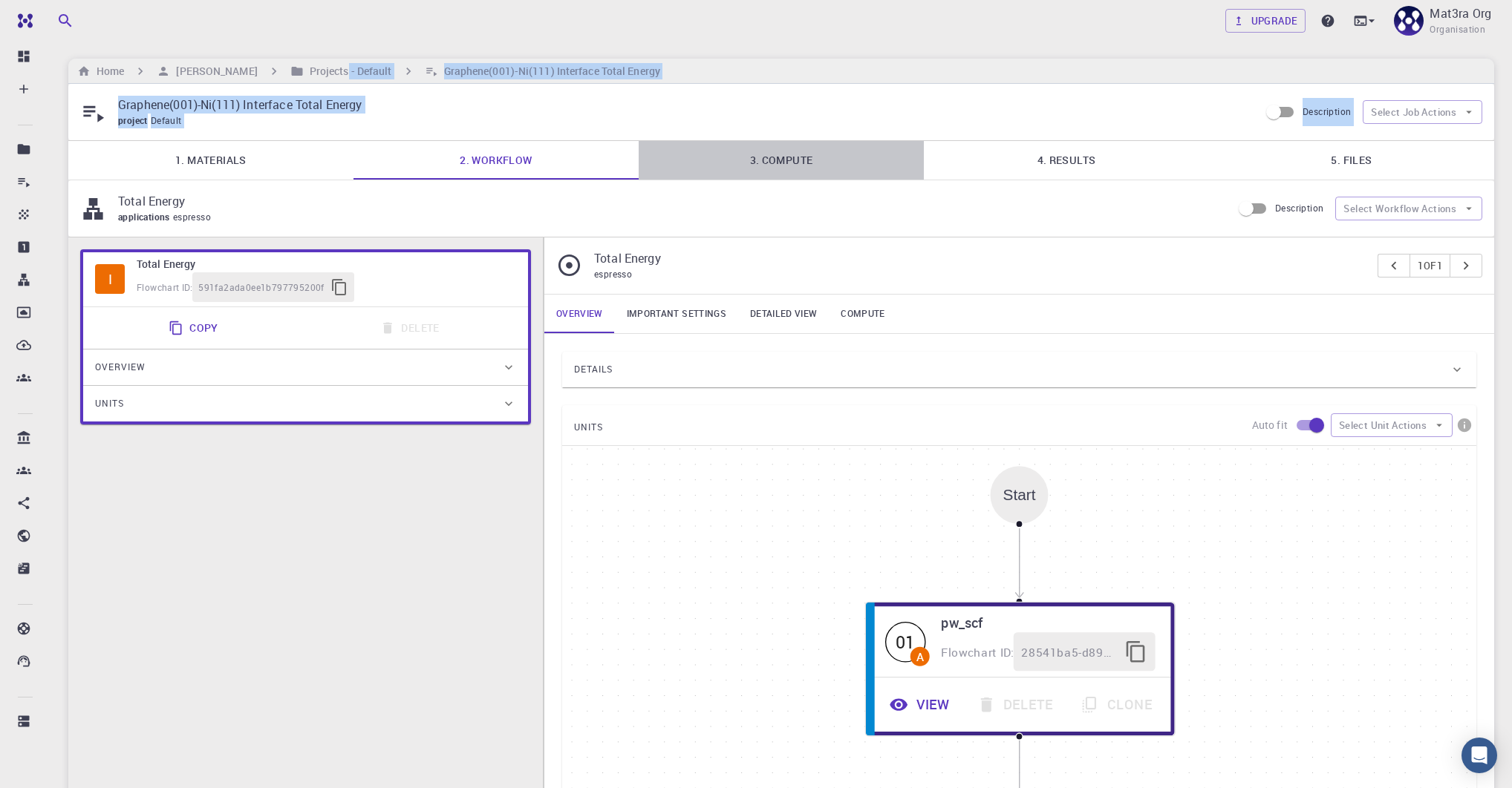
click at [776, 152] on link "3. Compute" at bounding box center [781, 161] width 285 height 38
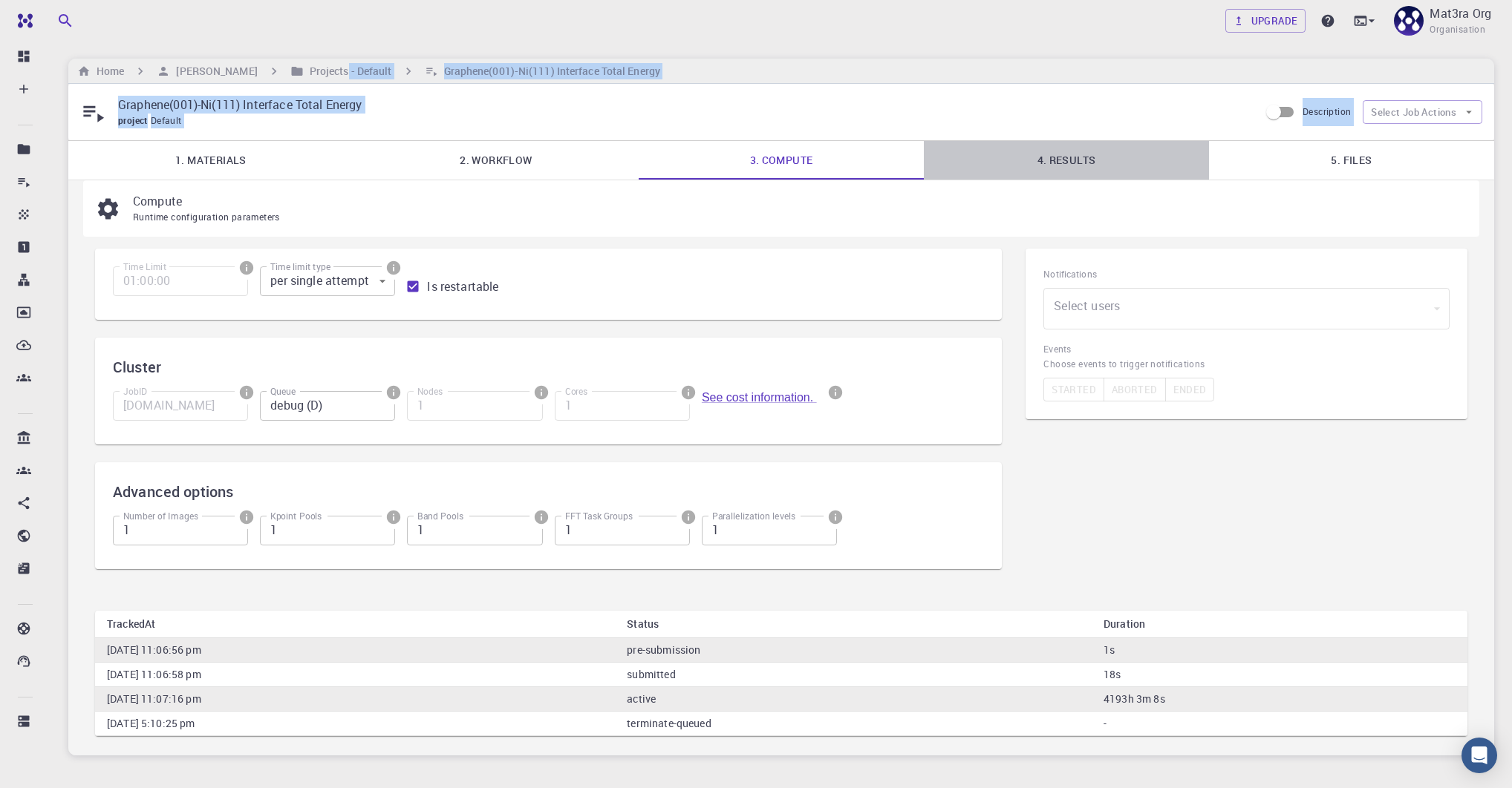
click at [1081, 146] on link "4. Results" at bounding box center [1066, 161] width 285 height 38
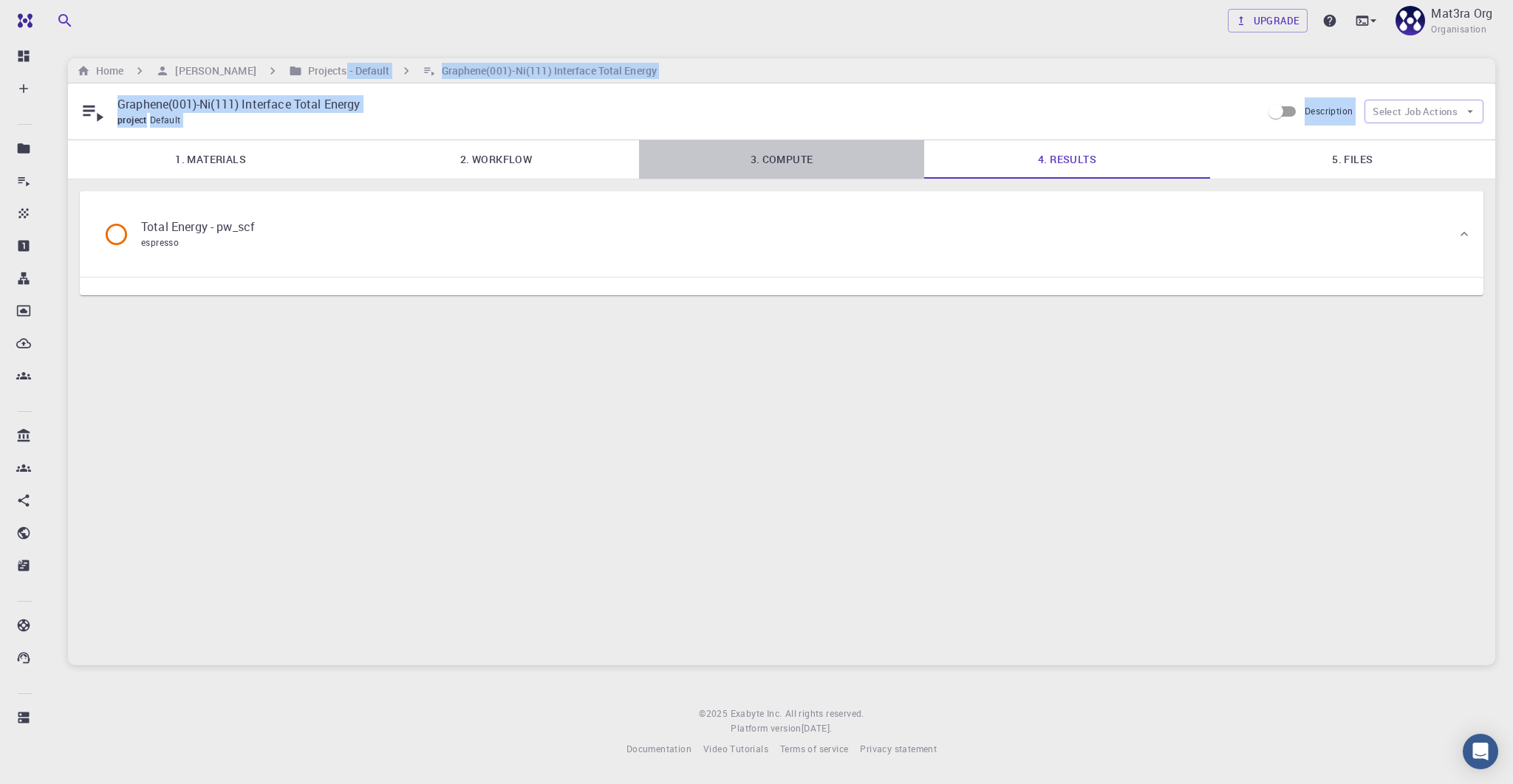
click at [757, 151] on link "3. Compute" at bounding box center [781, 160] width 285 height 38
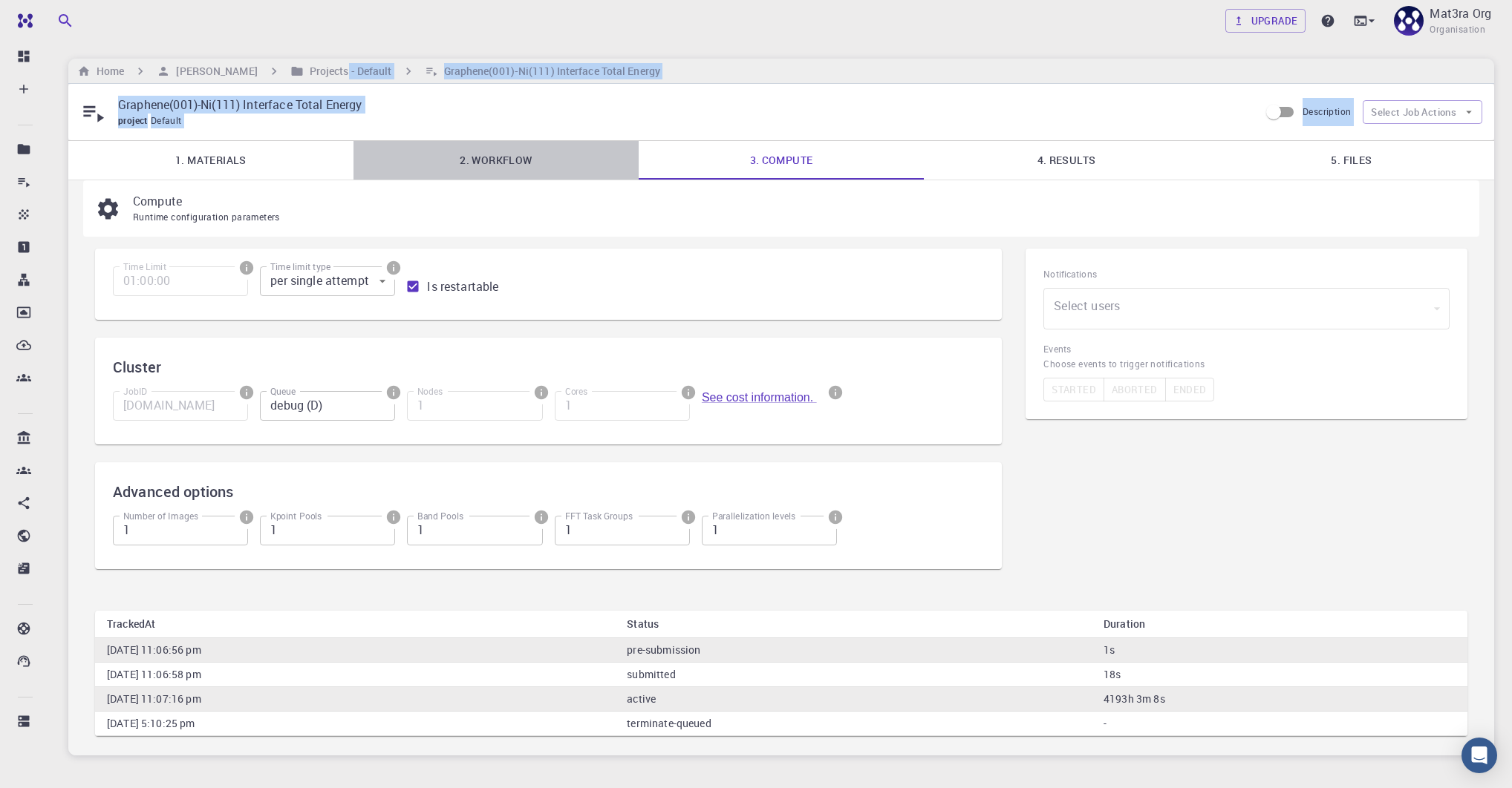
click at [469, 166] on link "2. Workflow" at bounding box center [496, 161] width 285 height 38
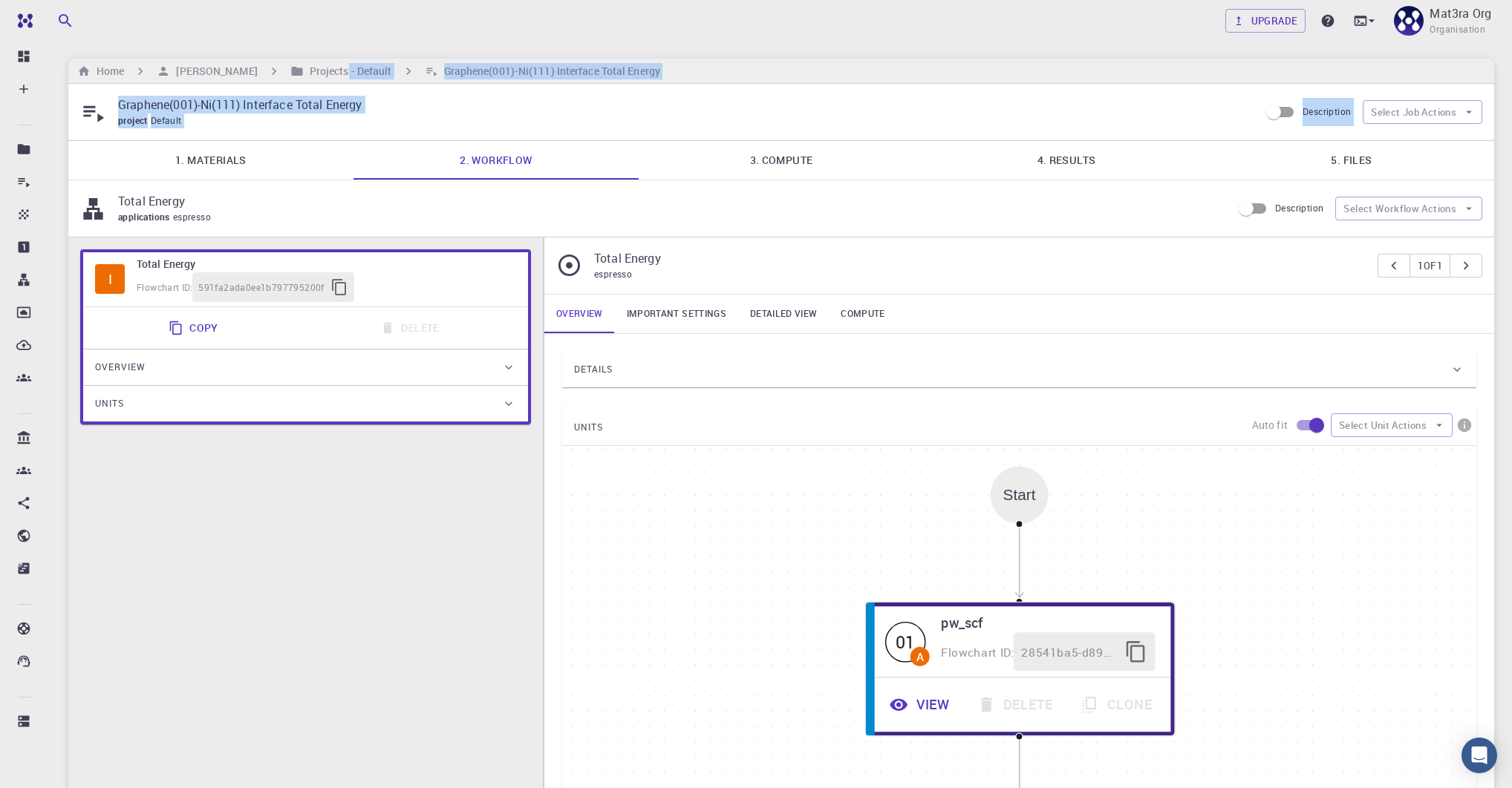
click at [254, 155] on link "1. Materials" at bounding box center [211, 161] width 285 height 38
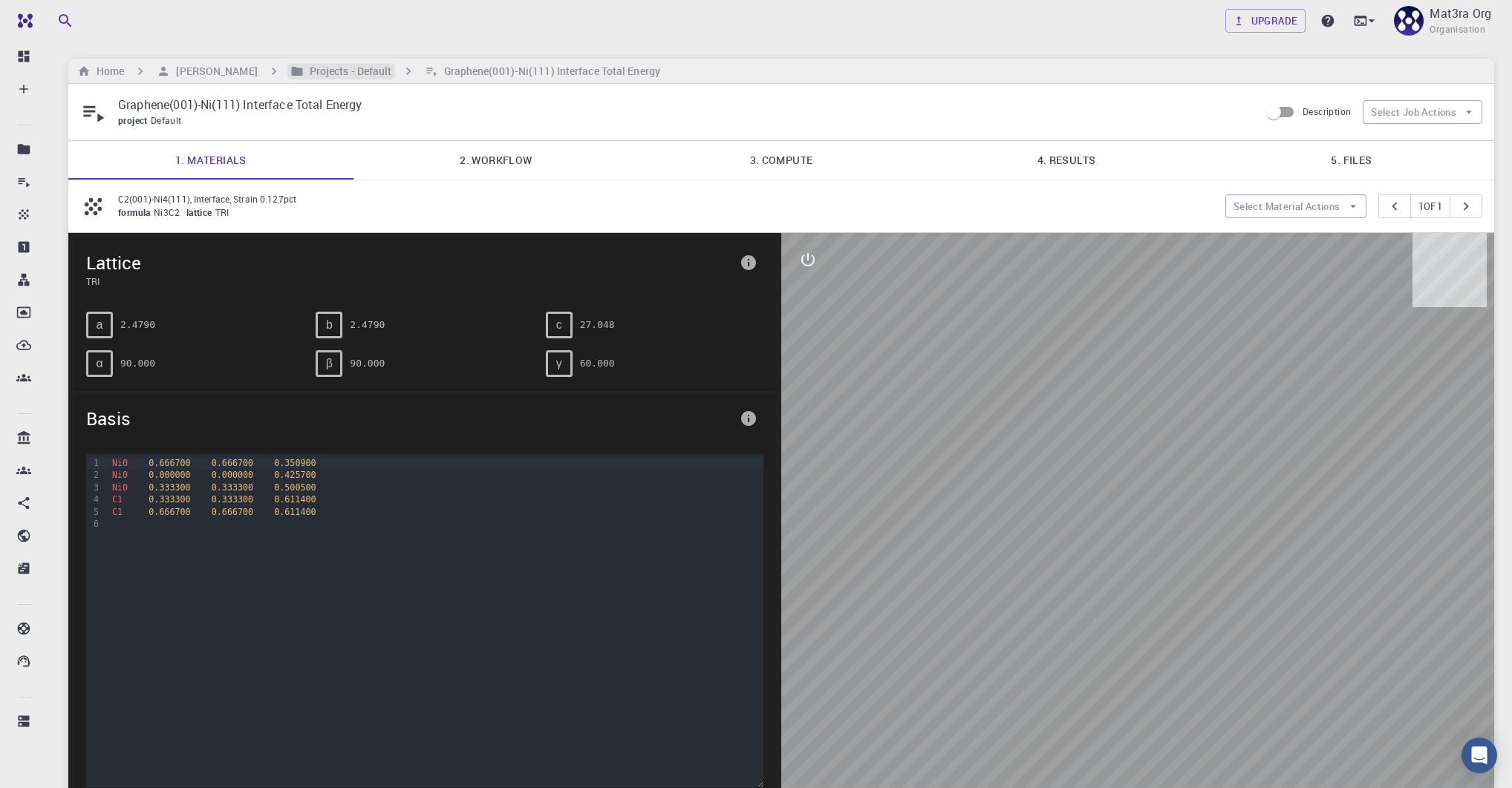
click at [303, 74] on h6 "Projects - Default" at bounding box center [347, 71] width 88 height 16
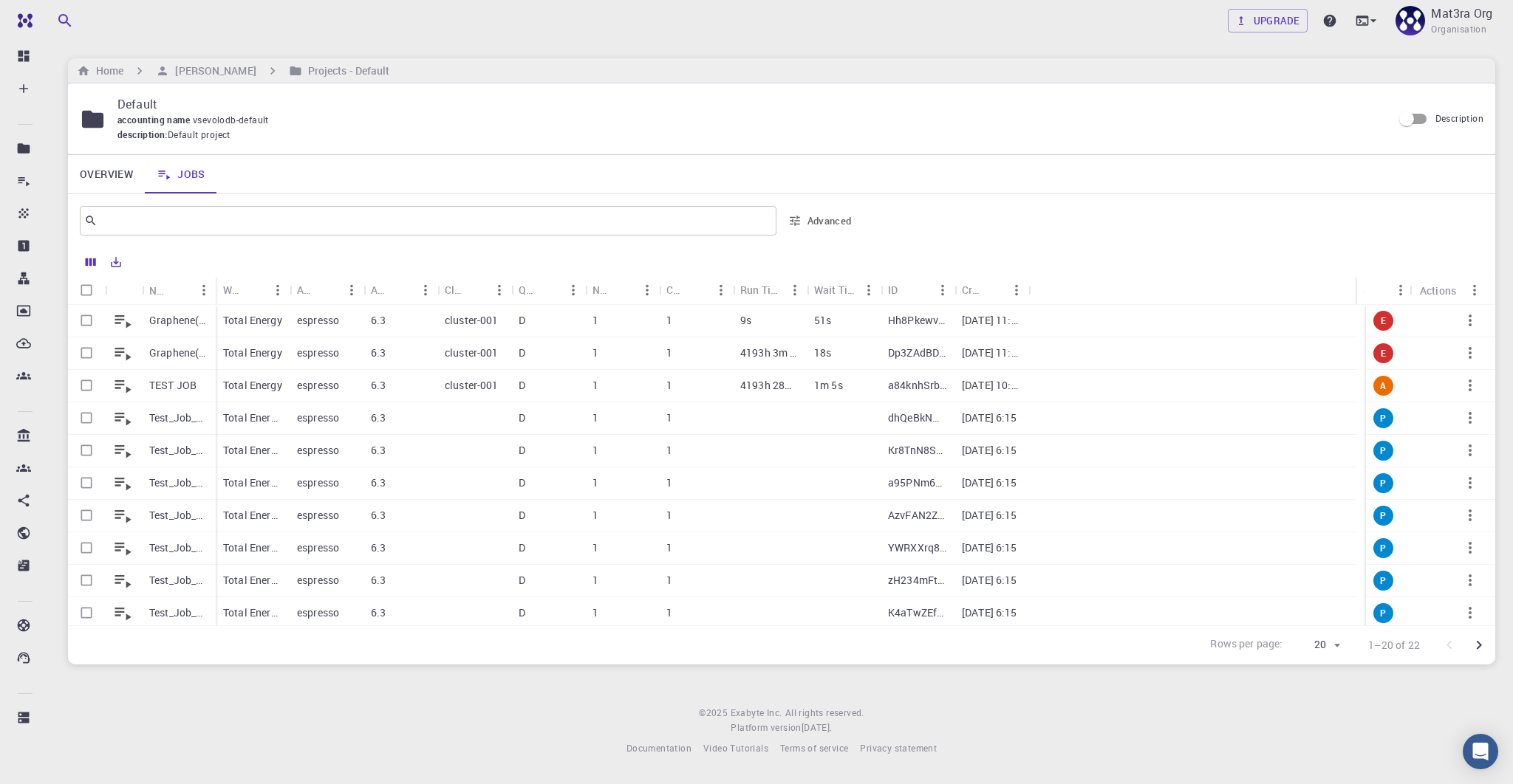
click at [164, 380] on p "TEST JOB" at bounding box center [173, 385] width 47 height 15
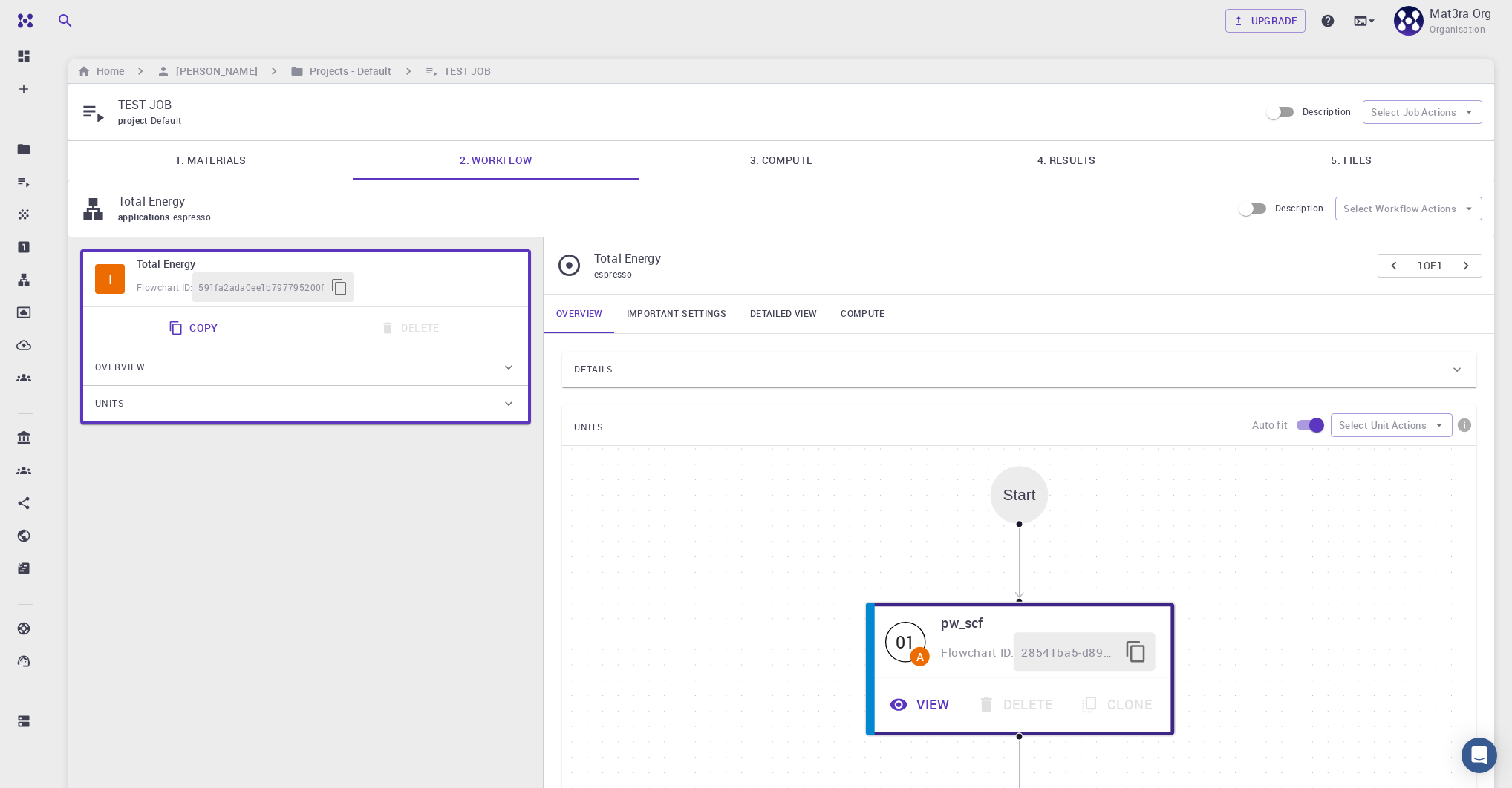
click at [1295, 111] on input "Description" at bounding box center [1273, 112] width 85 height 28
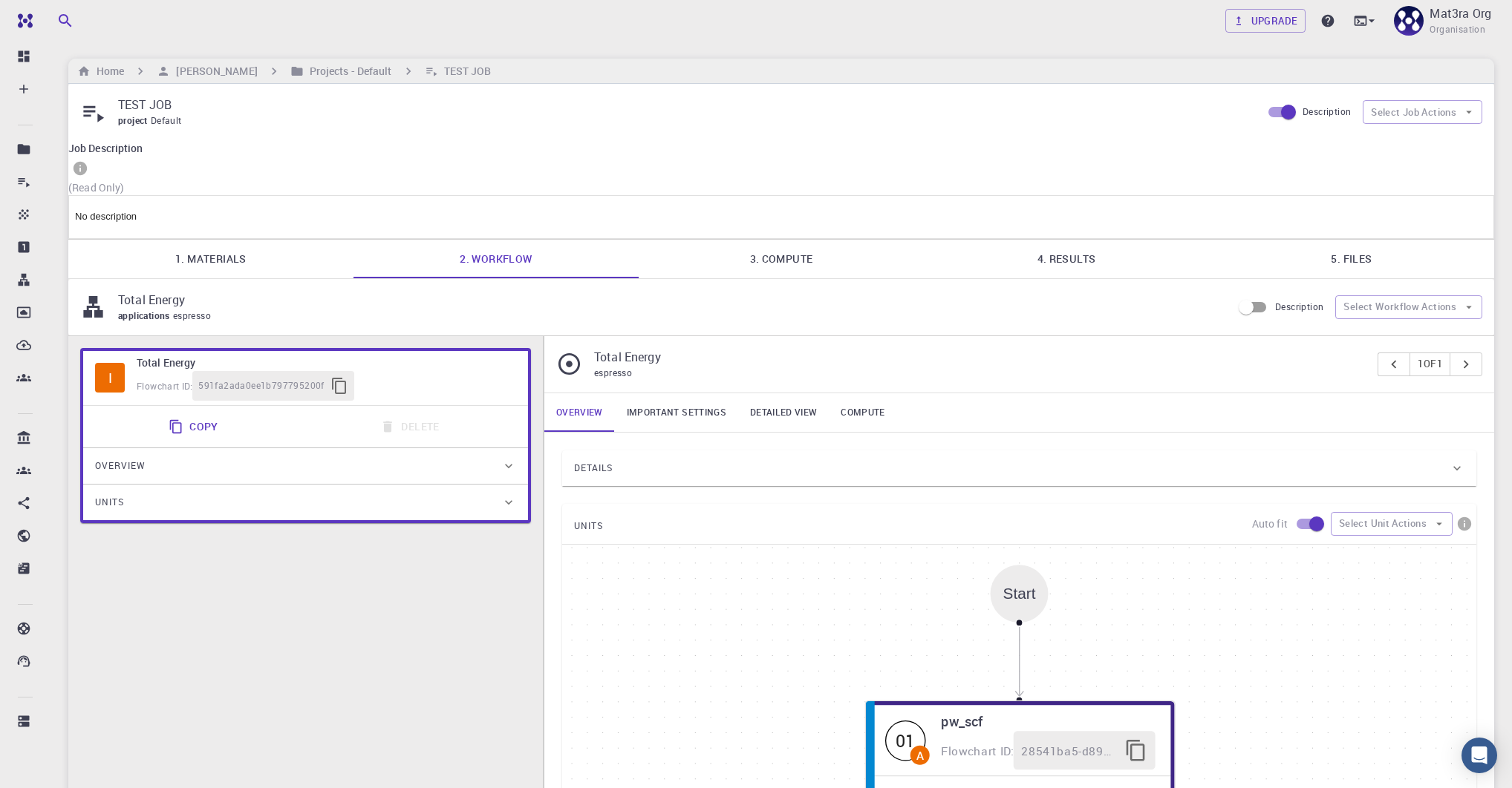
click at [1295, 111] on input "Description" at bounding box center [1288, 112] width 85 height 28
checkbox input "false"
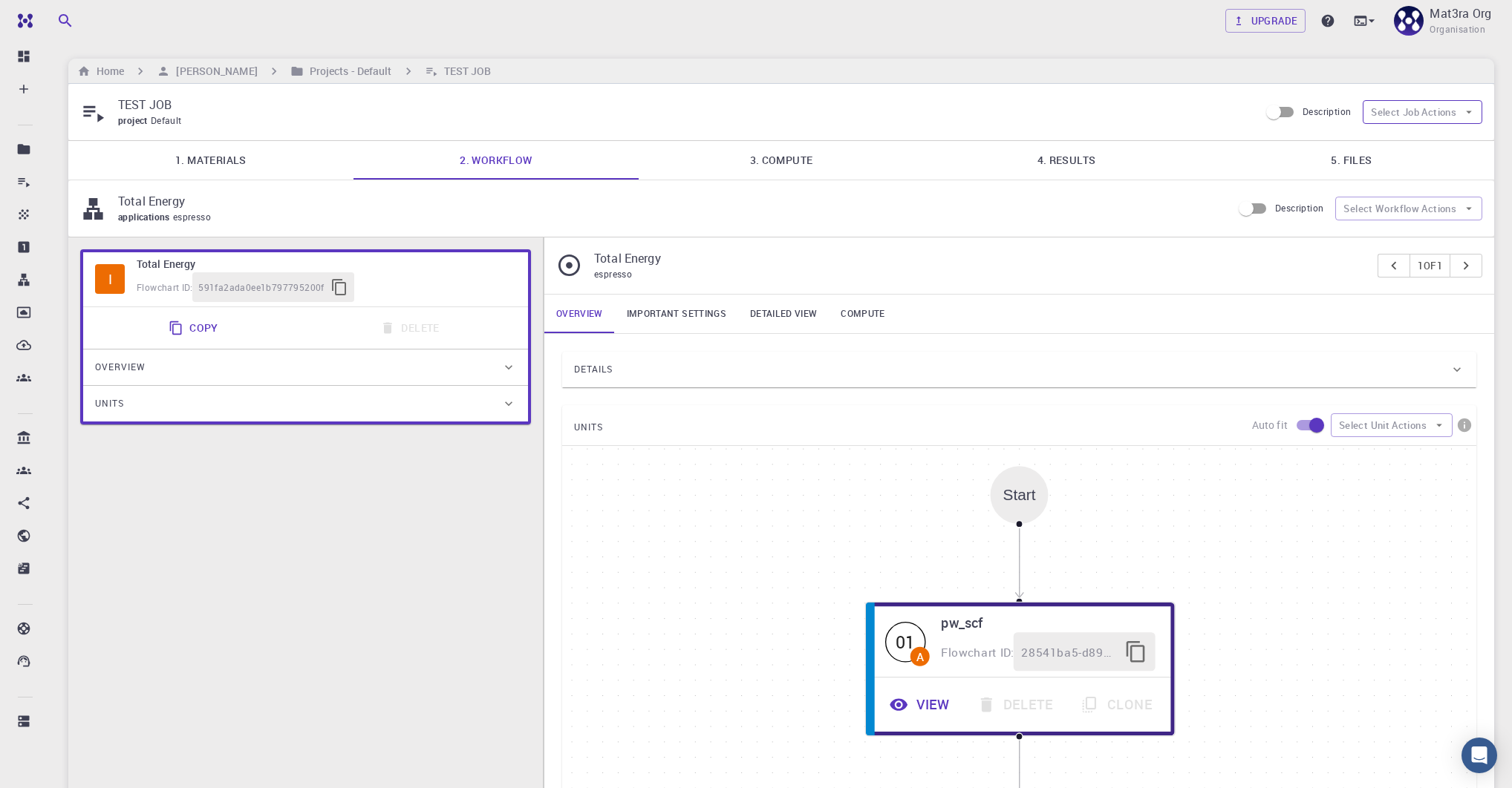
click at [1394, 106] on button "Select Job Actions" at bounding box center [1422, 111] width 120 height 24
click at [1384, 142] on icon at bounding box center [1381, 141] width 15 height 15
click at [303, 66] on h6 "Projects - Default" at bounding box center [347, 71] width 88 height 16
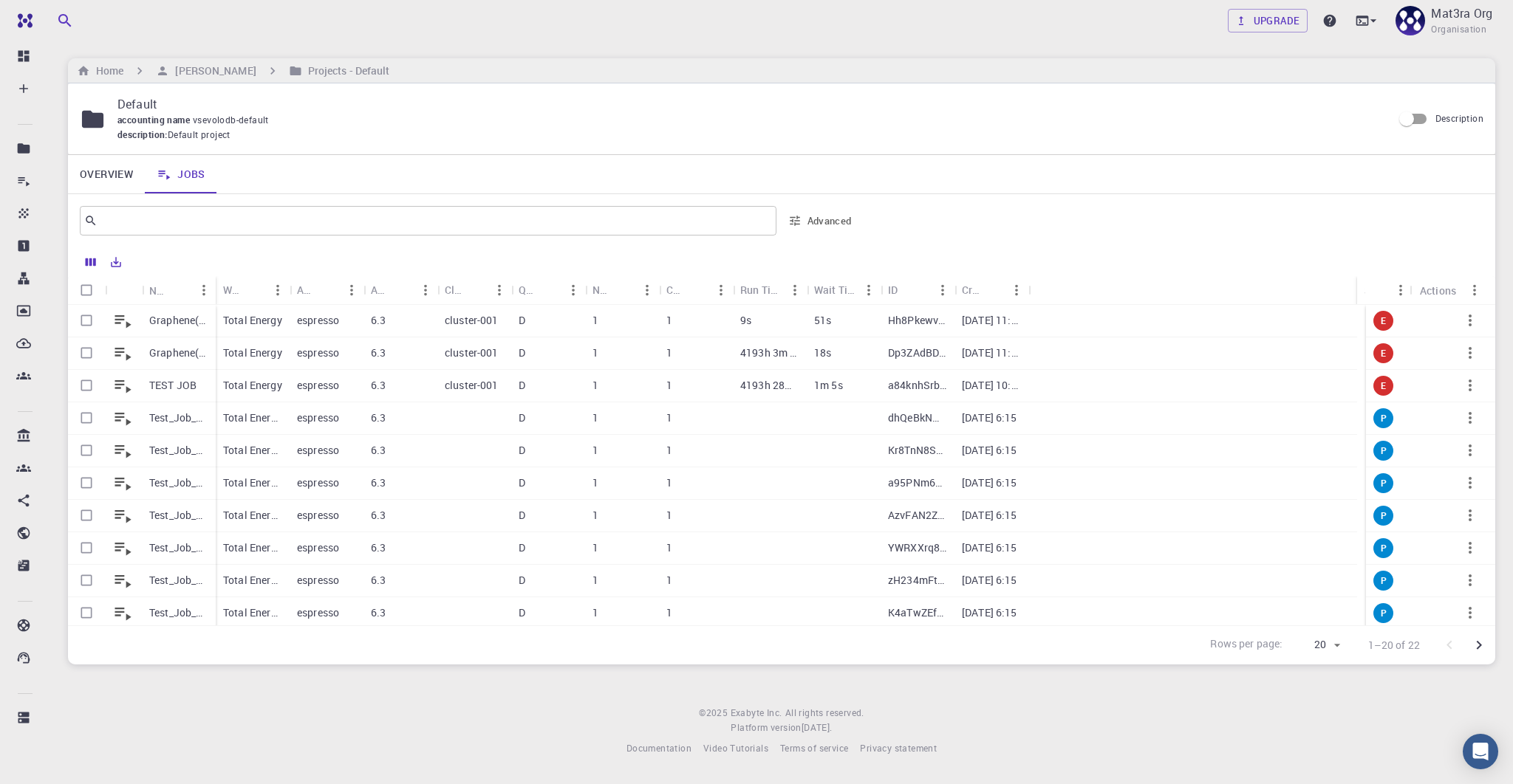
click at [1468, 415] on icon "button" at bounding box center [1470, 417] width 18 height 18
click at [85, 414] on div at bounding box center [756, 392] width 1513 height 784
click at [84, 415] on input "Select row" at bounding box center [86, 418] width 28 height 28
checkbox input "true"
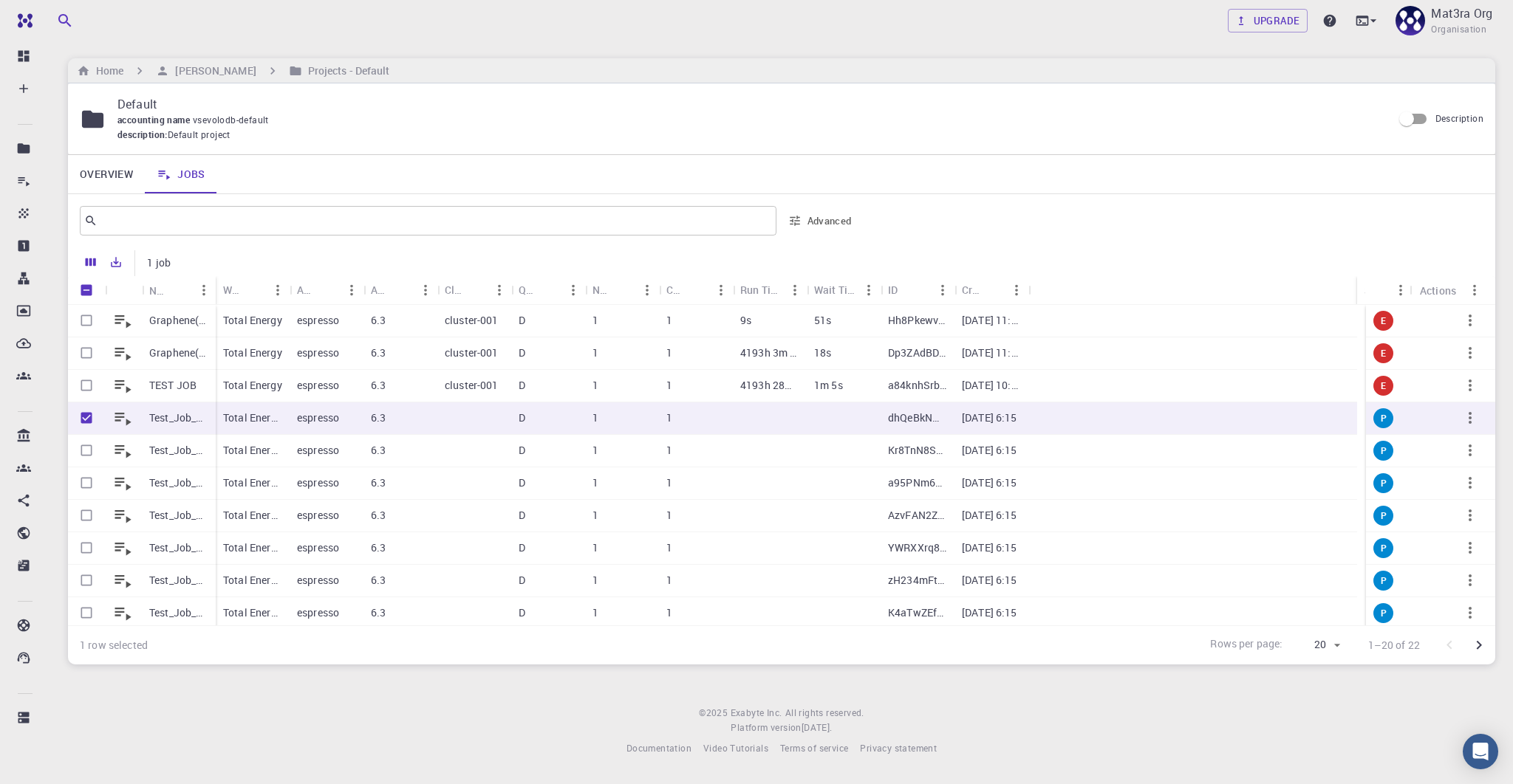
click at [84, 445] on input "Select row" at bounding box center [86, 450] width 28 height 28
checkbox input "true"
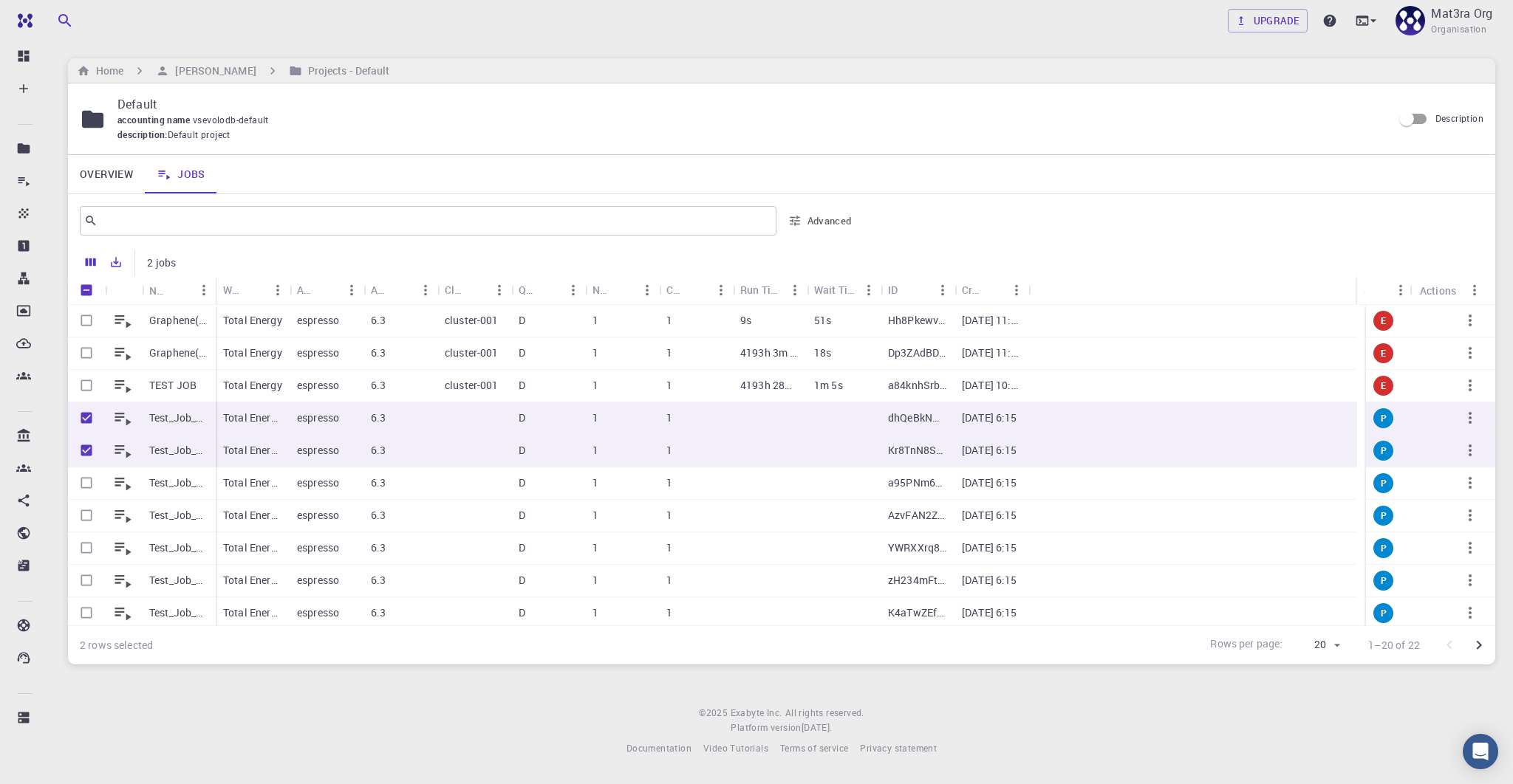
click at [85, 481] on input "Select row" at bounding box center [86, 483] width 28 height 28
checkbox input "true"
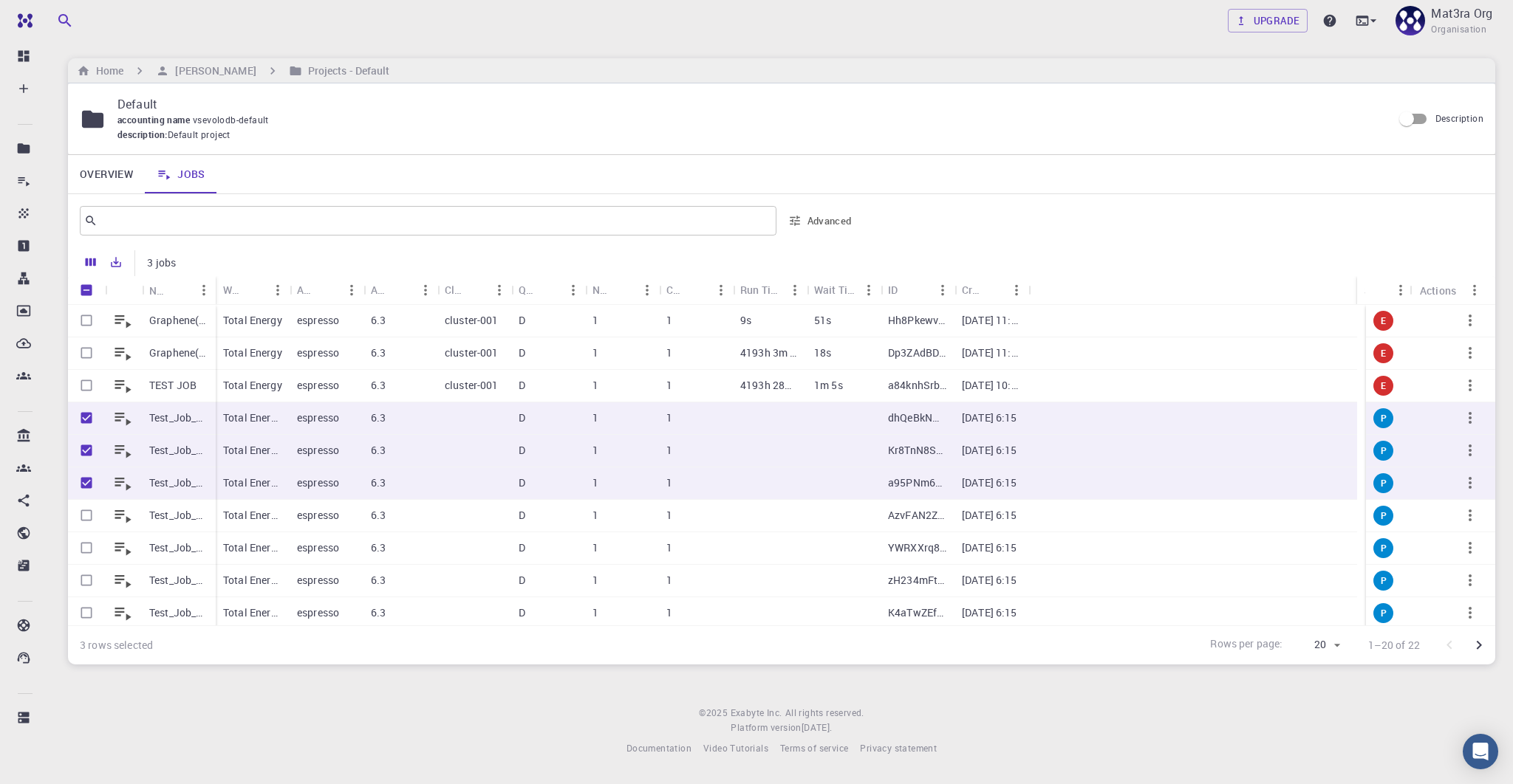
click at [85, 510] on input "Select row" at bounding box center [86, 515] width 28 height 28
checkbox input "true"
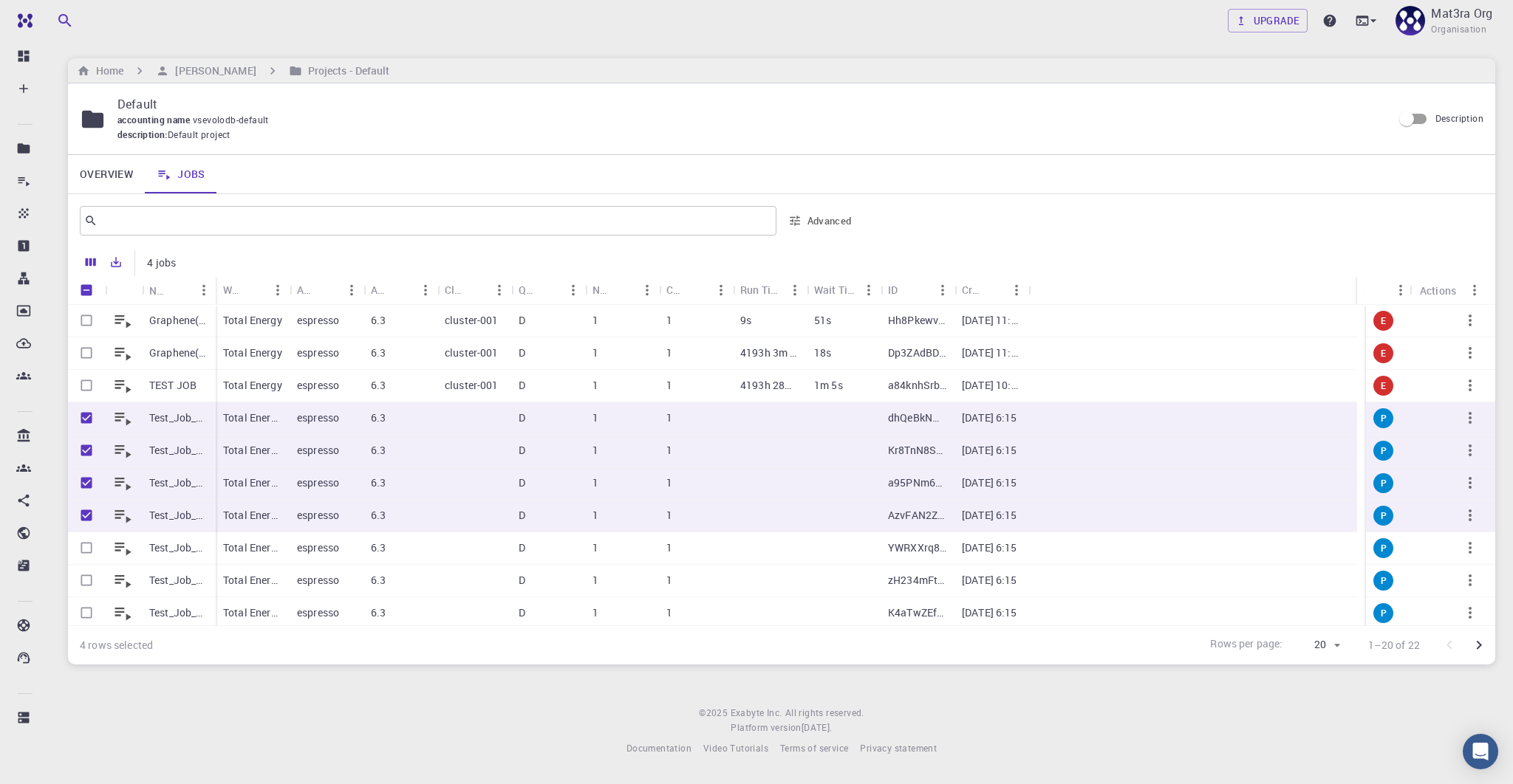
click at [85, 553] on input "Select row" at bounding box center [86, 548] width 28 height 28
checkbox input "true"
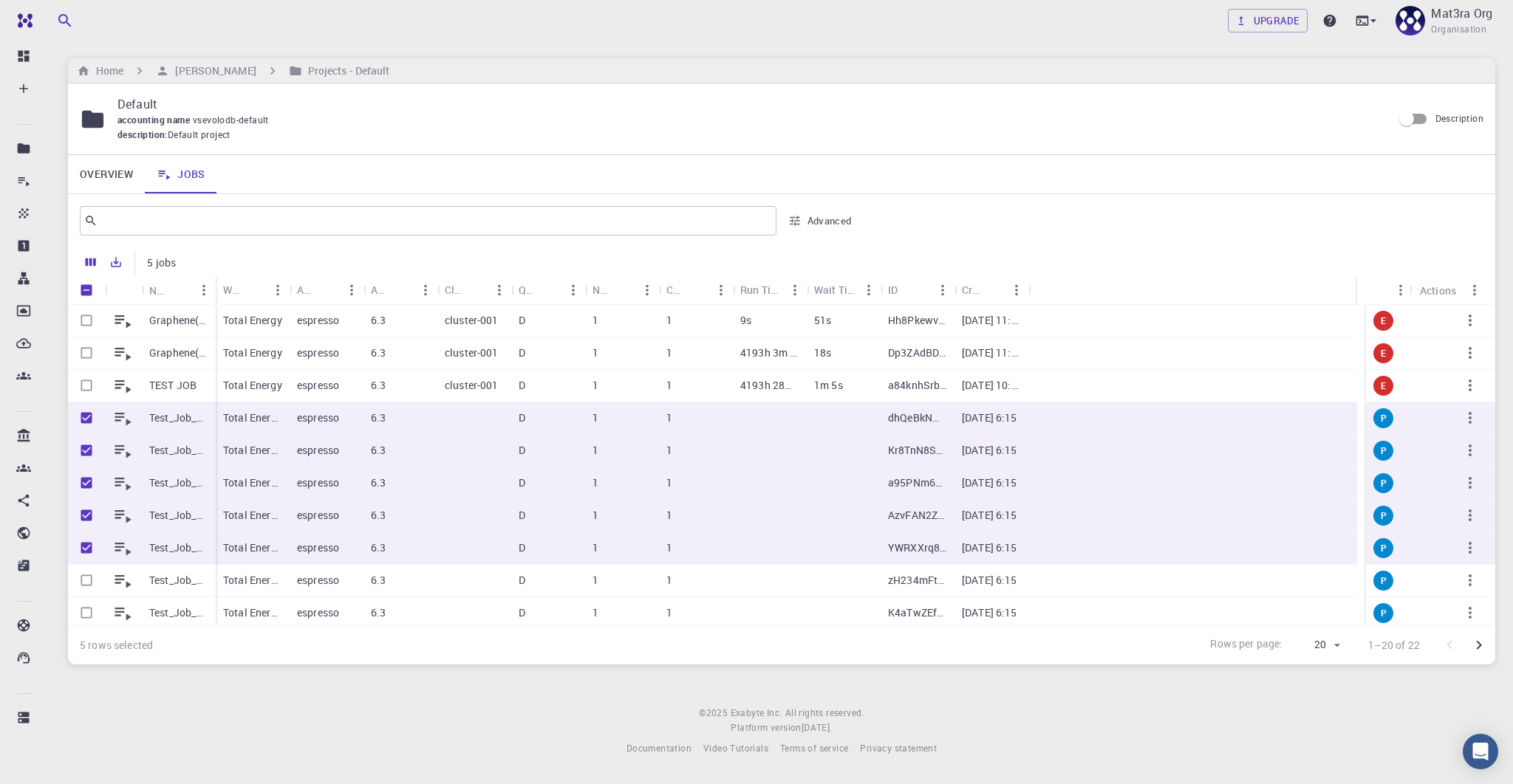
click at [85, 588] on input "Select row" at bounding box center [86, 580] width 28 height 28
checkbox input "true"
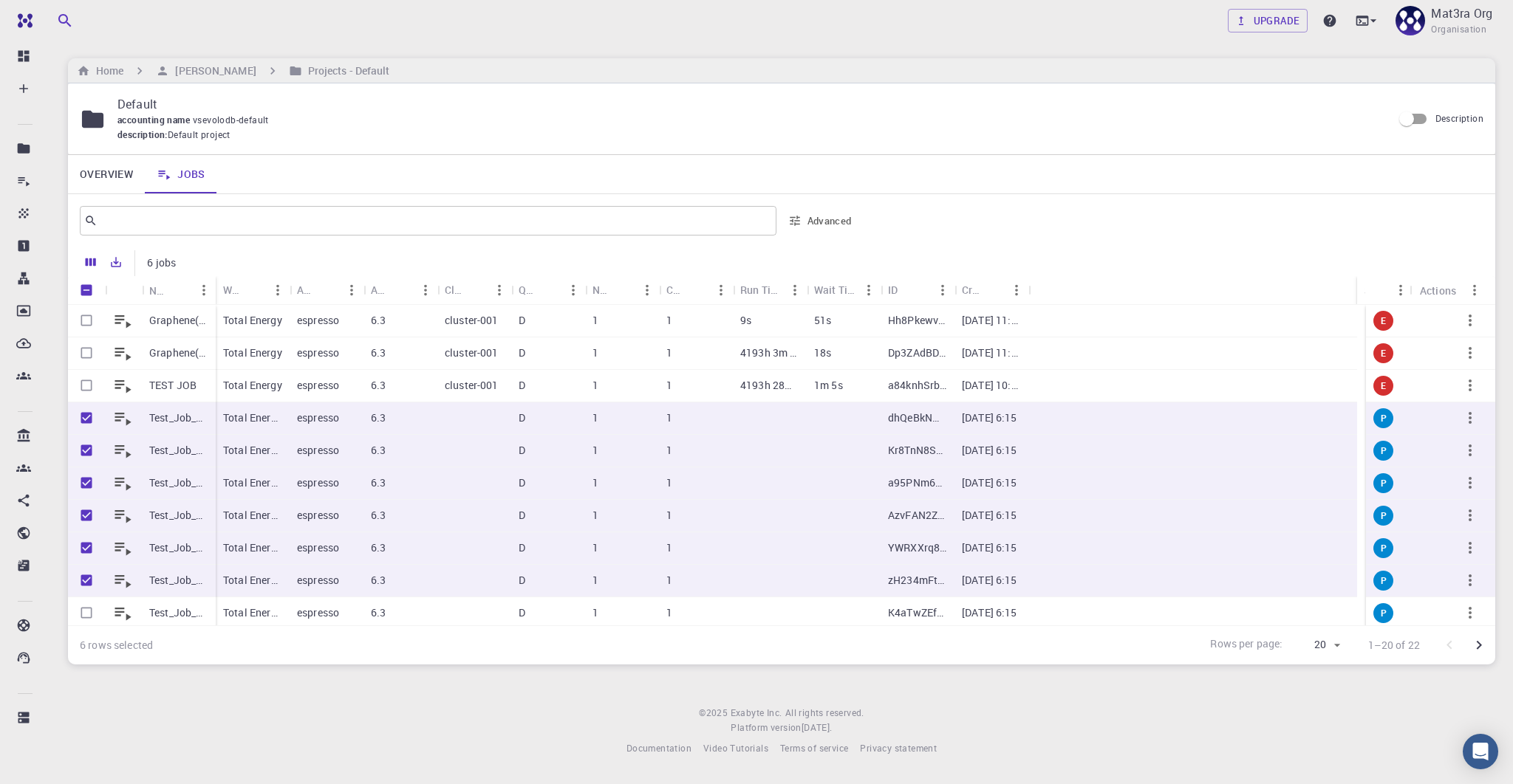
click at [85, 616] on input "Select row" at bounding box center [86, 613] width 28 height 28
checkbox input "true"
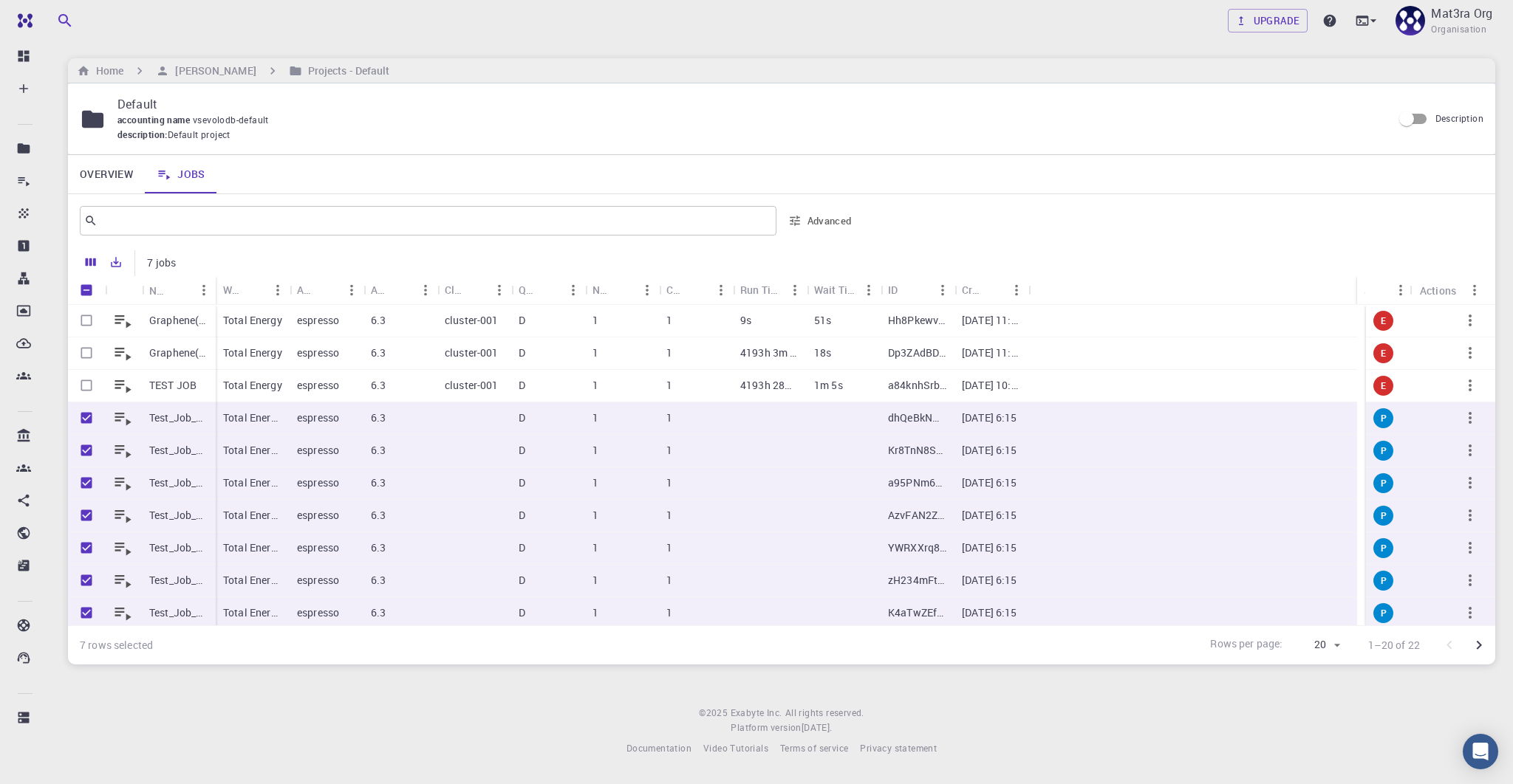
click at [1462, 413] on icon "button" at bounding box center [1470, 417] width 18 height 18
click at [1160, 251] on div at bounding box center [756, 392] width 1513 height 784
click at [1431, 290] on div "Actions" at bounding box center [1438, 290] width 36 height 29
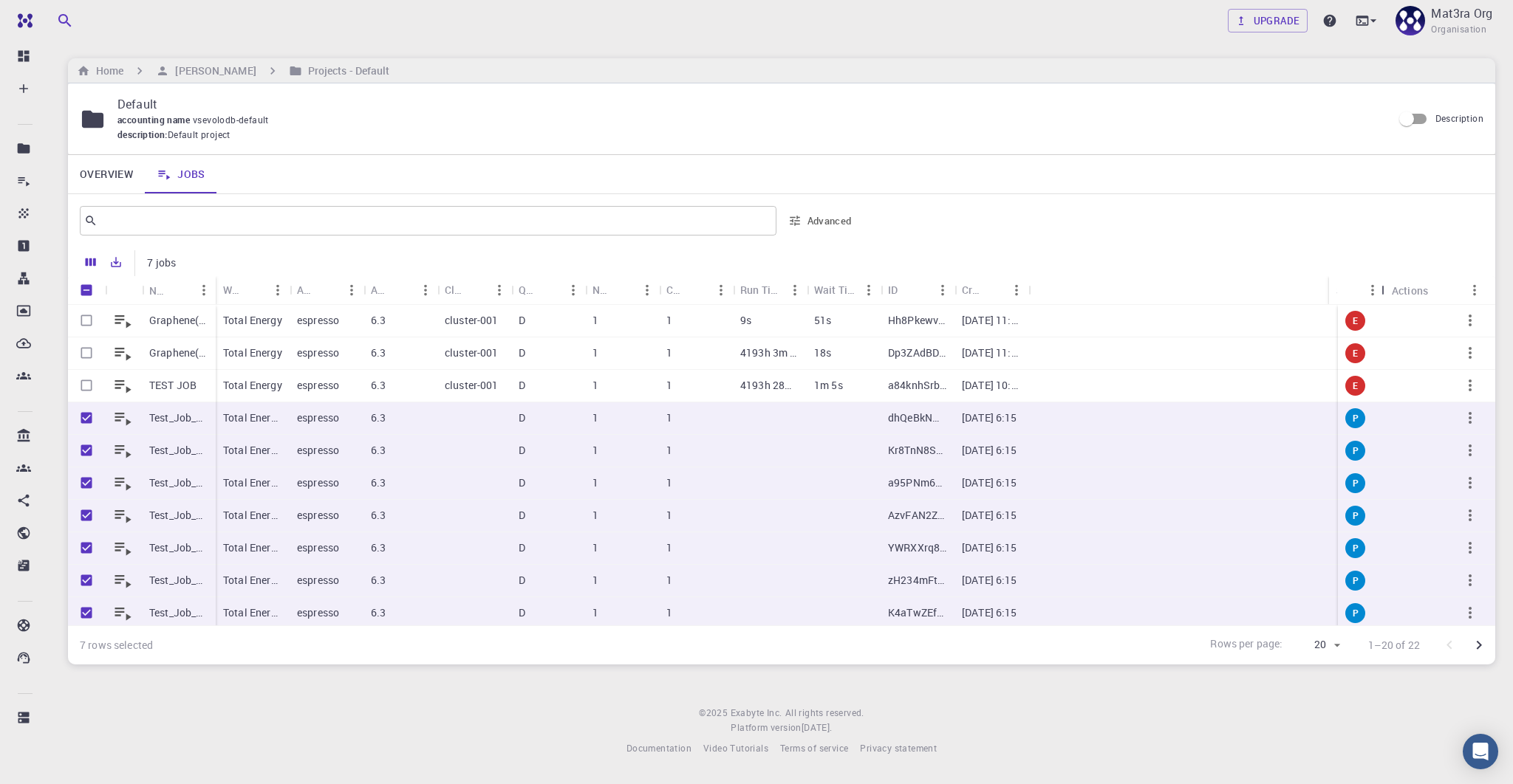
drag, startPoint x: 1408, startPoint y: 287, endPoint x: 1269, endPoint y: 287, distance: 139.0
click at [1330, 287] on div "Status Actions" at bounding box center [1408, 290] width 157 height 29
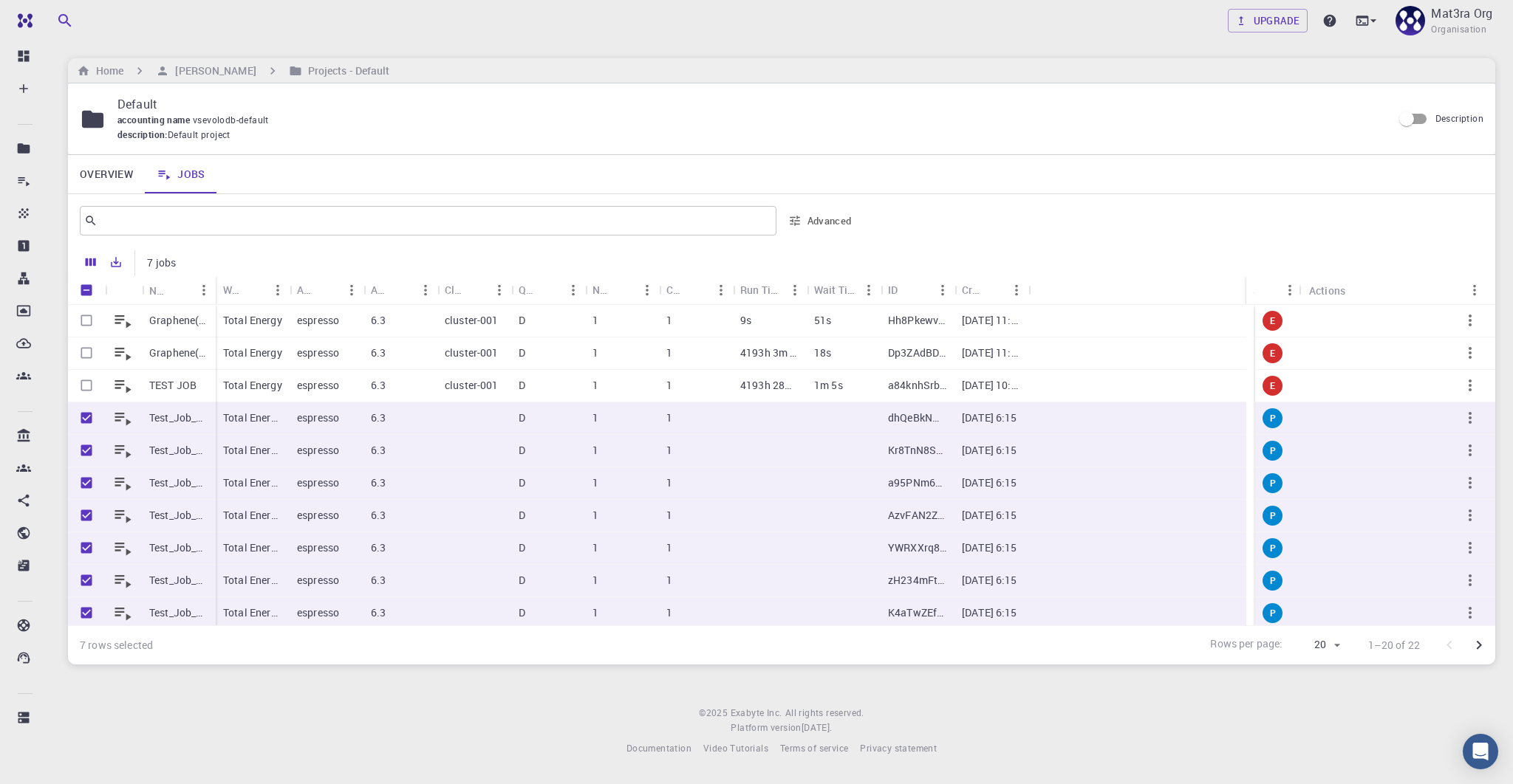
click at [1384, 313] on div at bounding box center [1404, 321] width 185 height 33
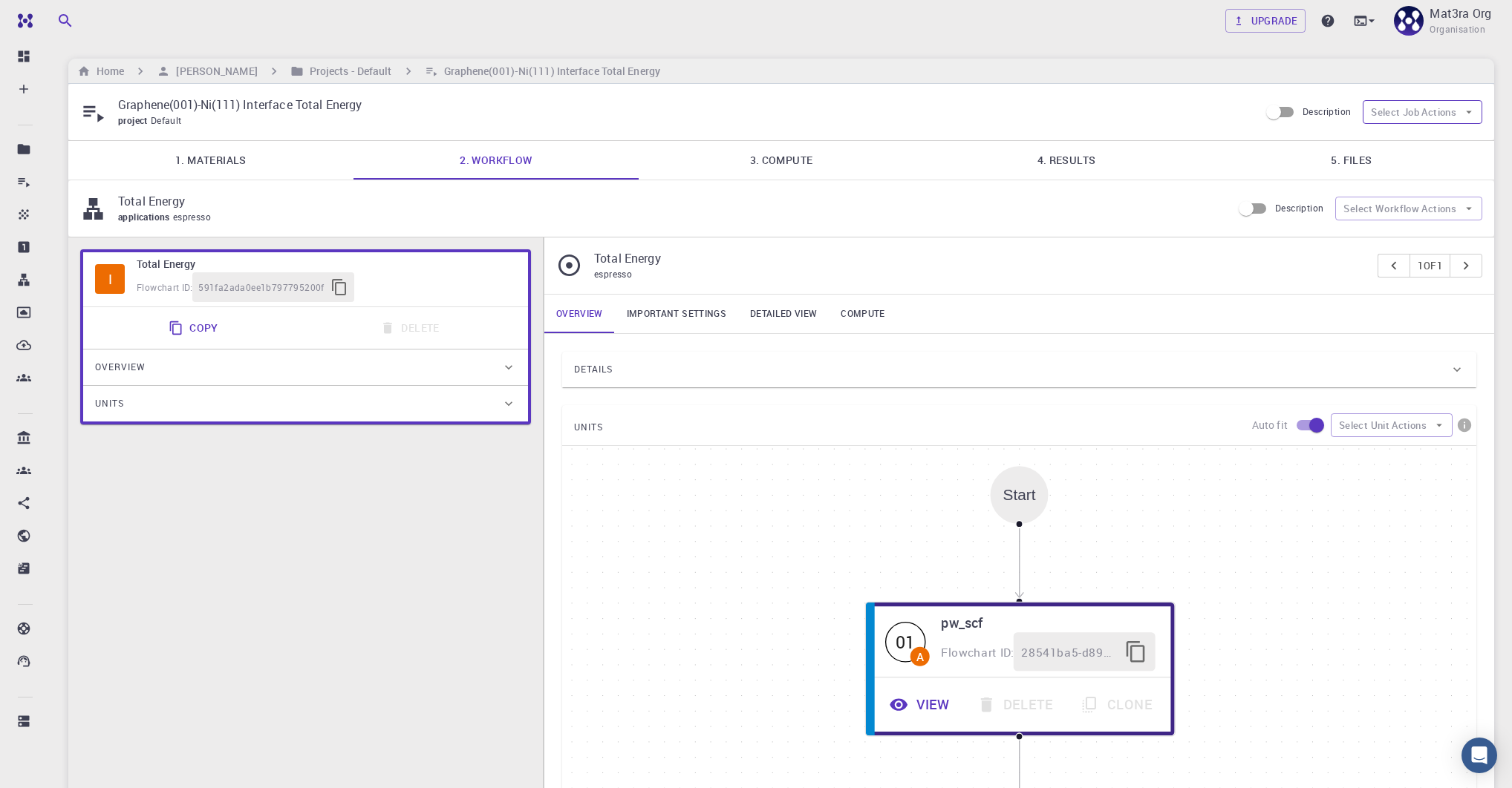
click at [1420, 116] on button "Select Job Actions" at bounding box center [1422, 111] width 120 height 24
click at [941, 111] on p "Graphene(001)-Ni(111) Interface Total Energy" at bounding box center [683, 104] width 1129 height 18
click at [255, 82] on div "Home [PERSON_NAME] Projects - Default Graphene(001)-Ni(111) Interface Total Ene…" at bounding box center [781, 71] width 1426 height 25
click at [303, 71] on h6 "Projects - Default" at bounding box center [347, 71] width 88 height 16
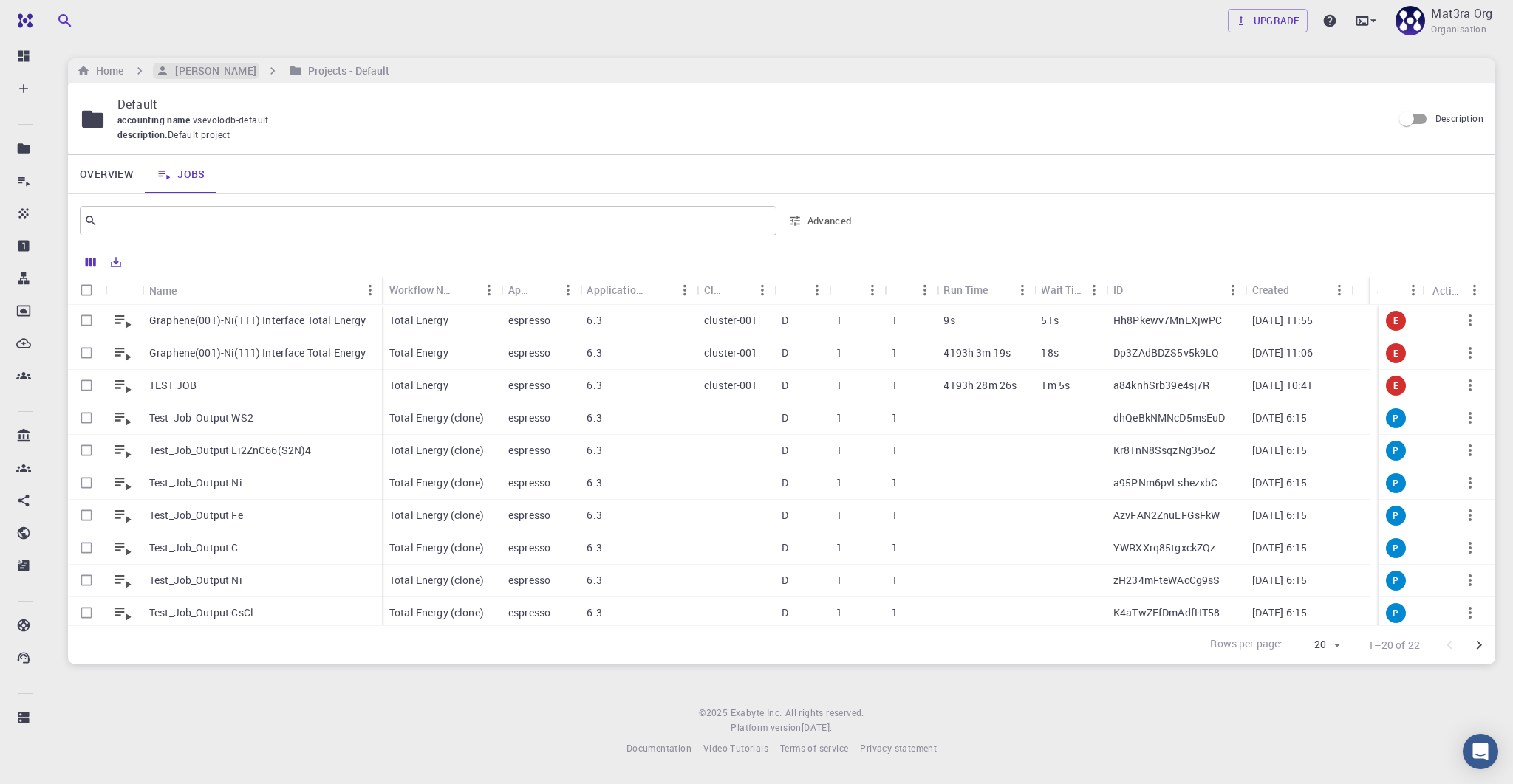
click at [171, 75] on h6 "[PERSON_NAME]" at bounding box center [212, 70] width 86 height 16
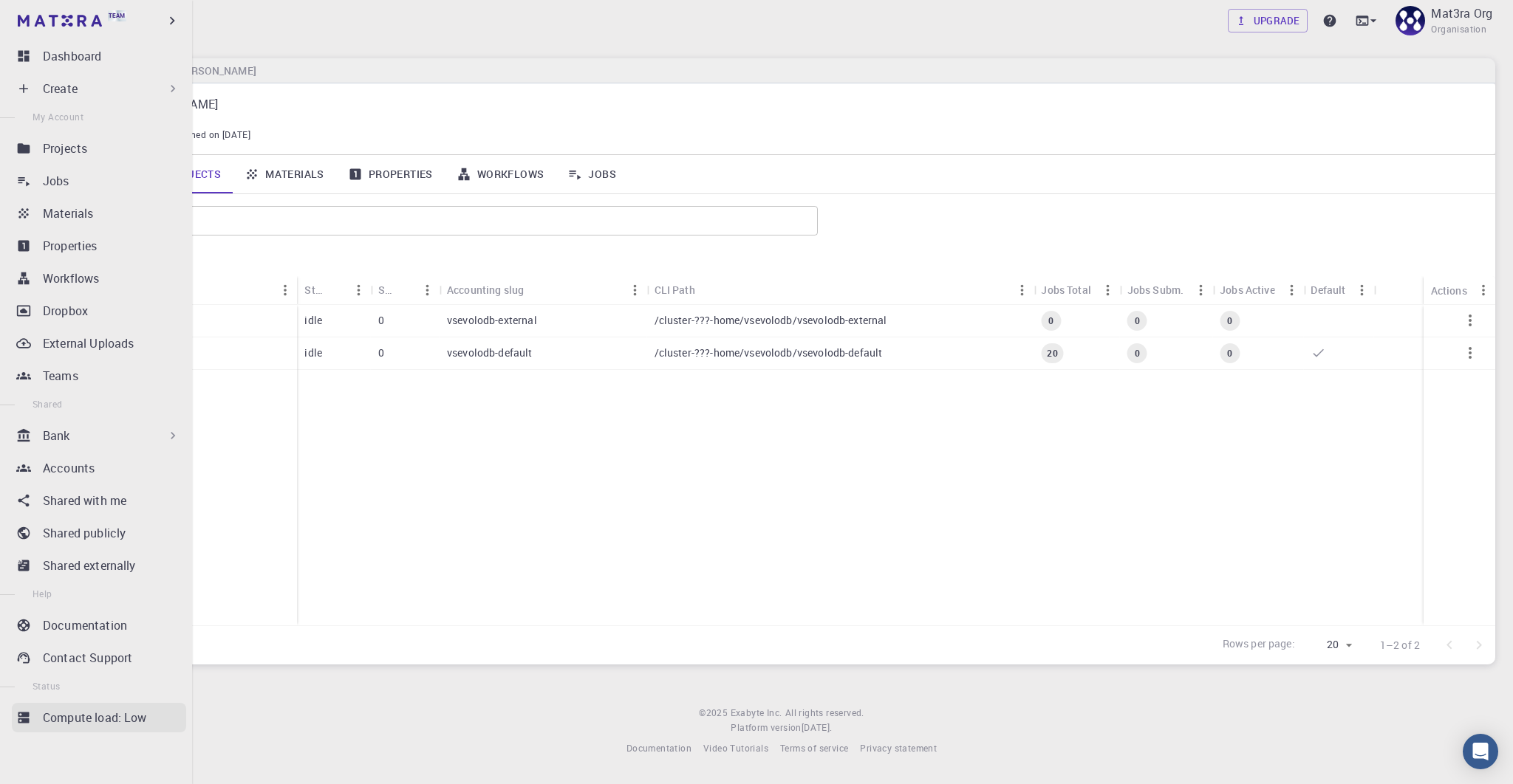
click at [102, 716] on p "Compute load: Low" at bounding box center [95, 718] width 104 height 18
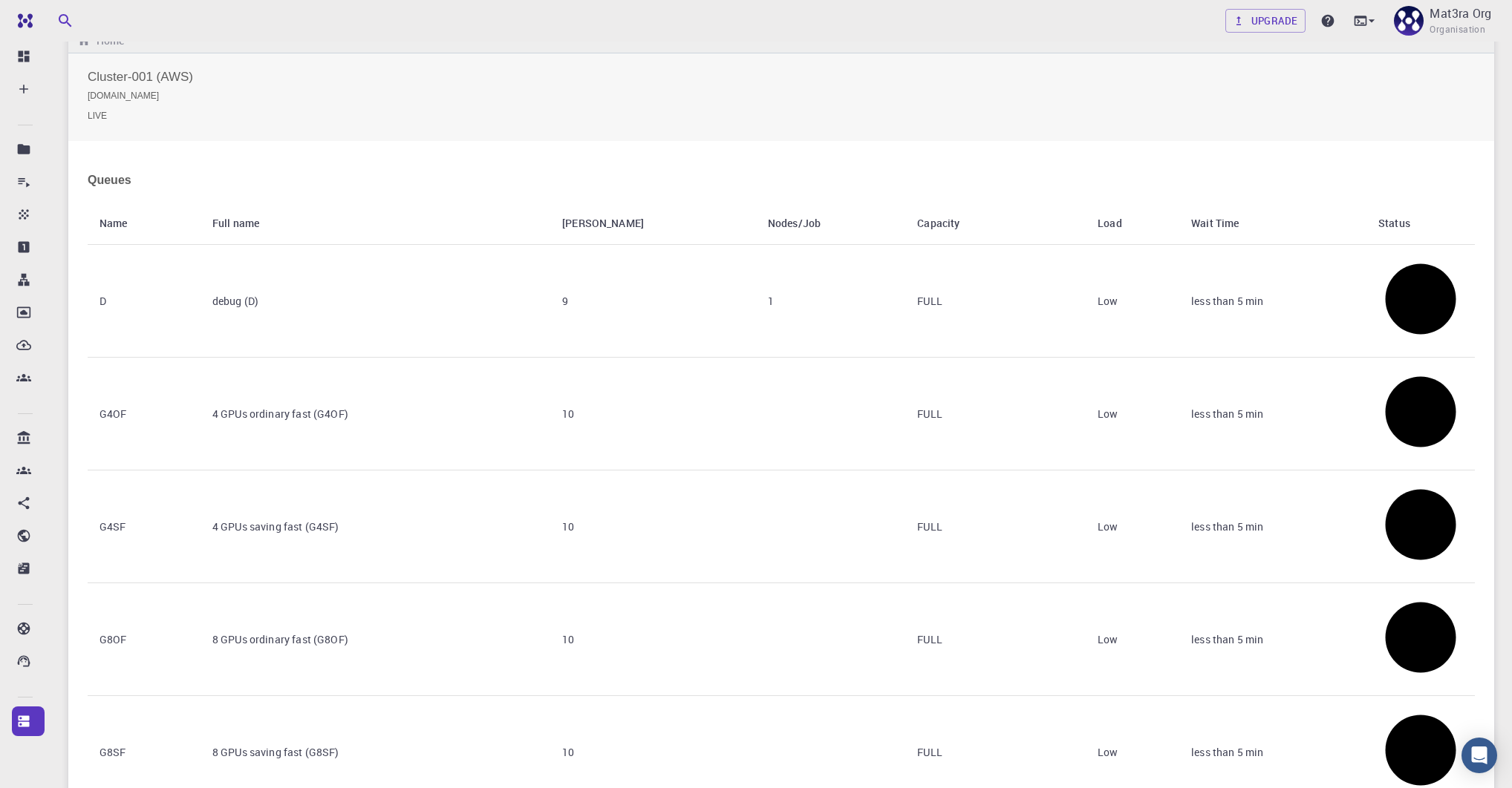
scroll to position [39, 0]
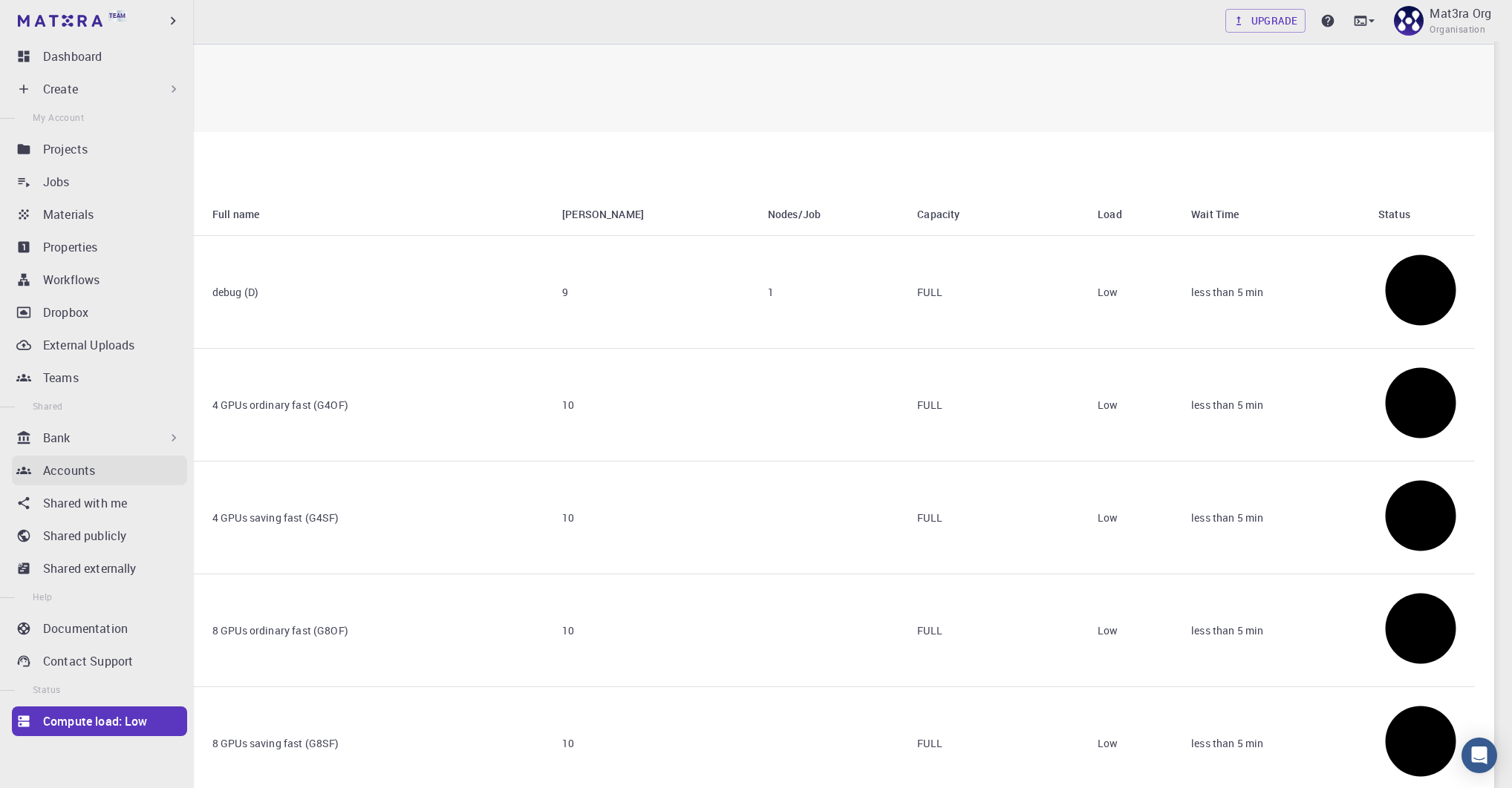
click at [71, 478] on p "Accounts" at bounding box center [69, 470] width 52 height 18
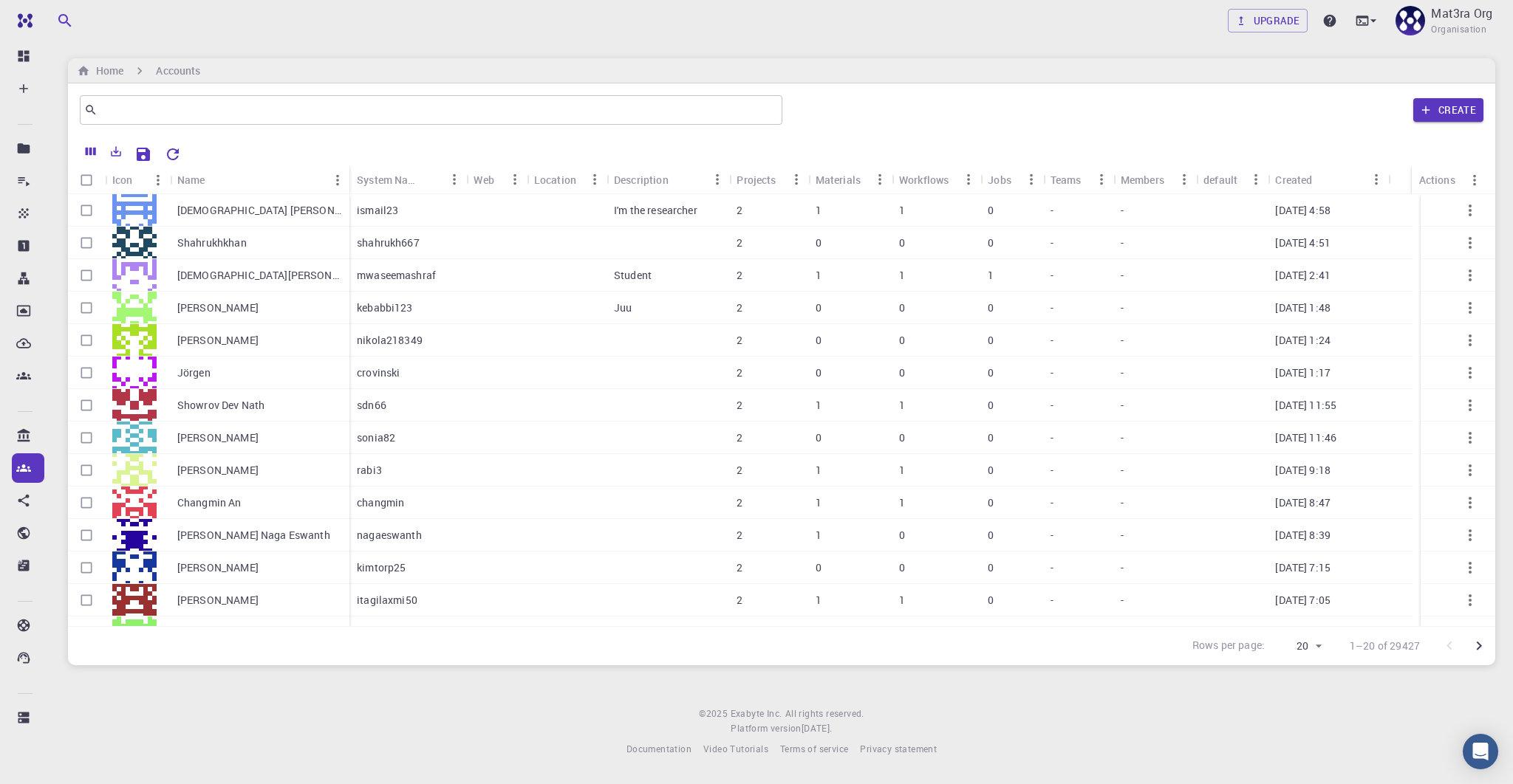
click at [235, 208] on p "[DEMOGRAPHIC_DATA] [PERSON_NAME]" at bounding box center [260, 210] width 165 height 15
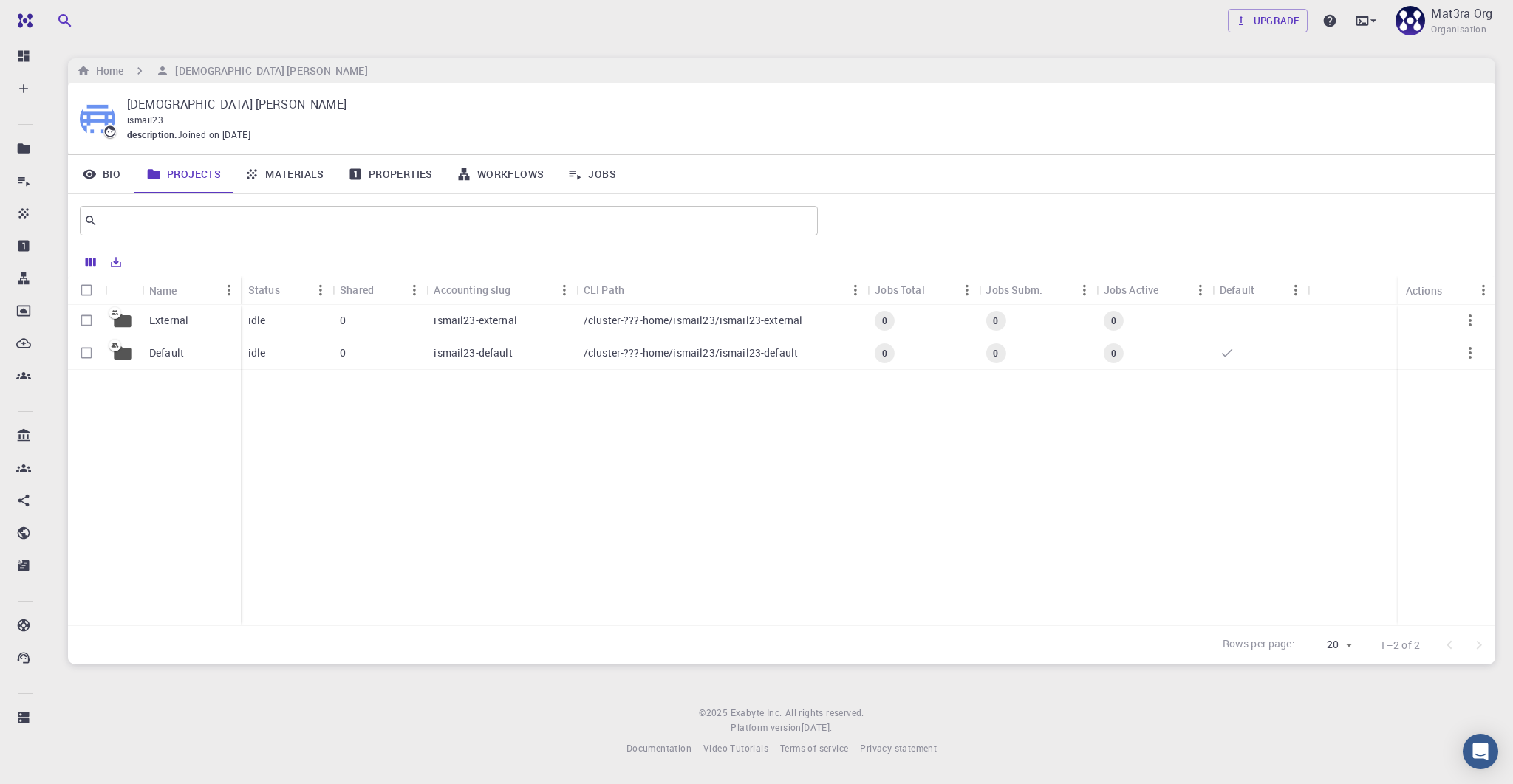
click at [184, 349] on div "Default" at bounding box center [192, 354] width 99 height 33
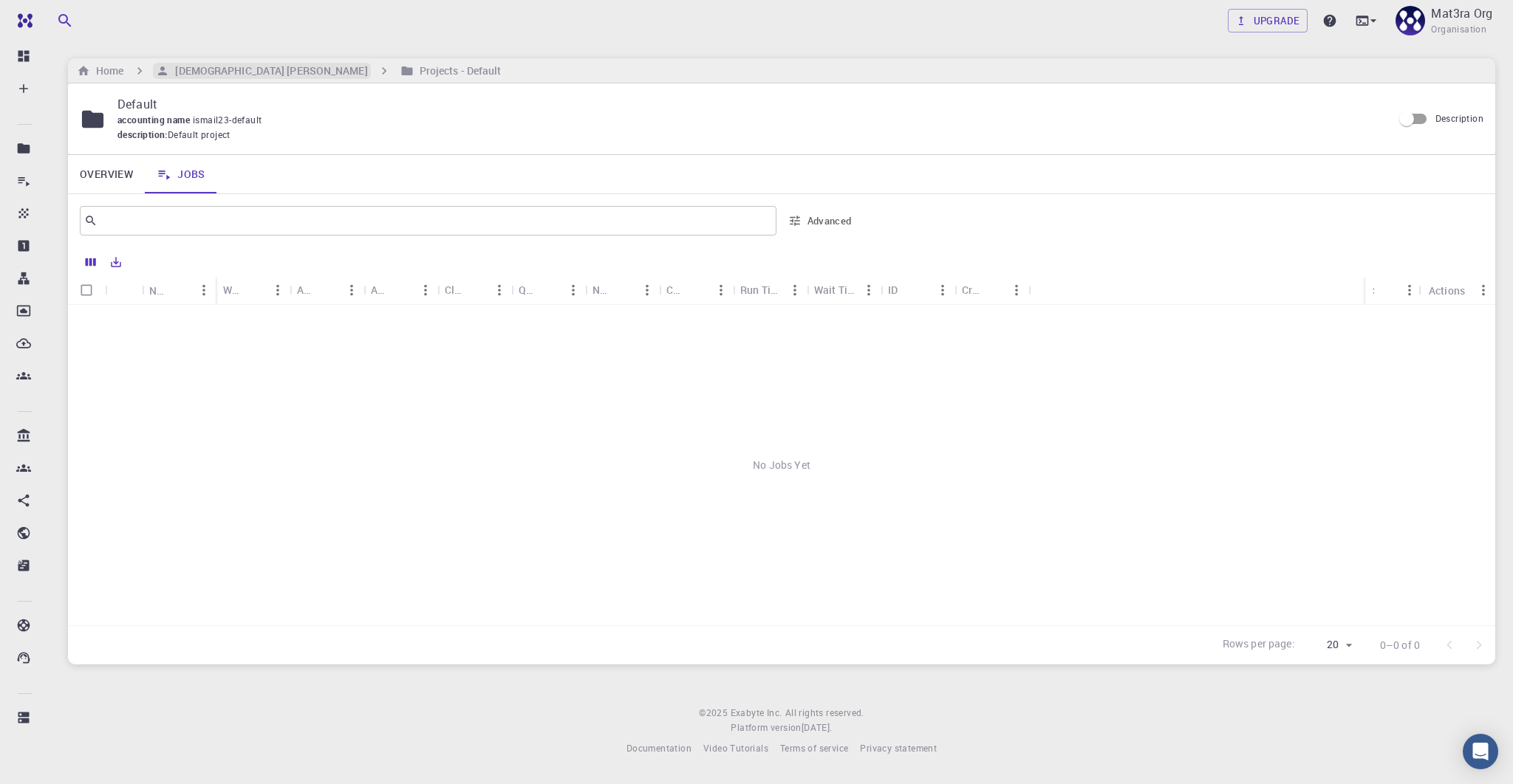
click at [219, 73] on h6 "[DEMOGRAPHIC_DATA] [PERSON_NAME]" at bounding box center [268, 70] width 198 height 16
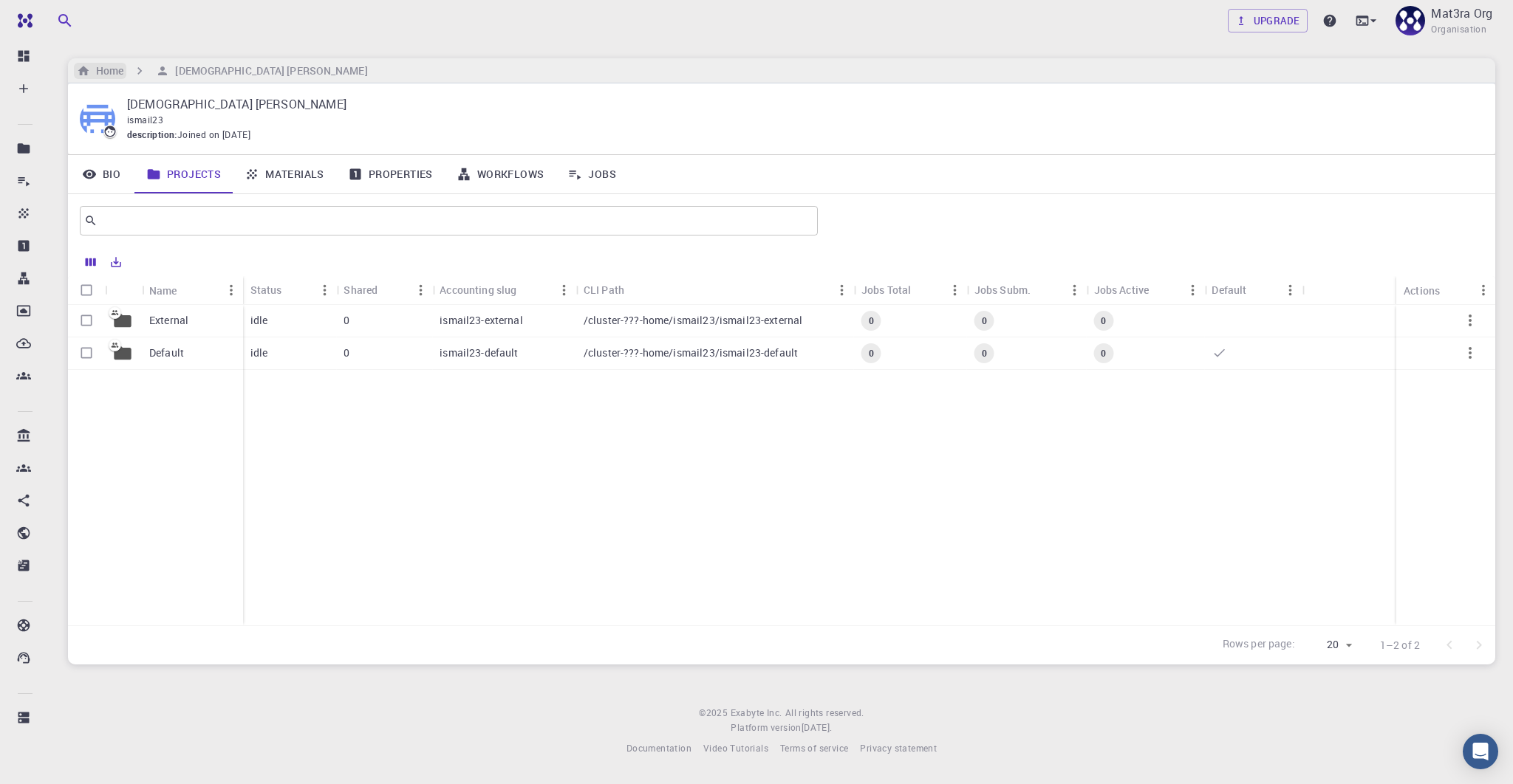
click at [116, 69] on h6 "Home" at bounding box center [106, 70] width 33 height 16
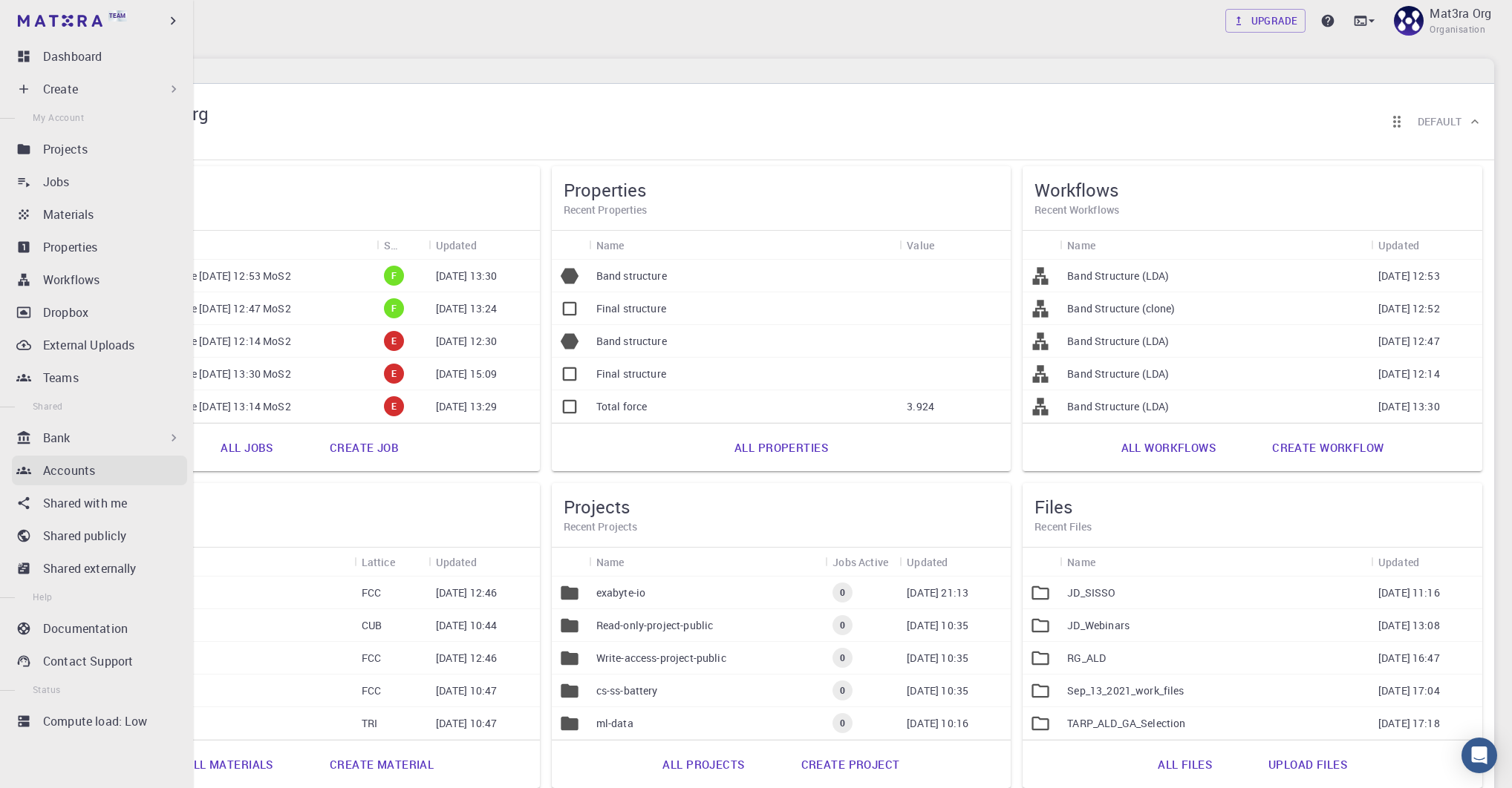
click at [78, 469] on p "Accounts" at bounding box center [69, 470] width 52 height 18
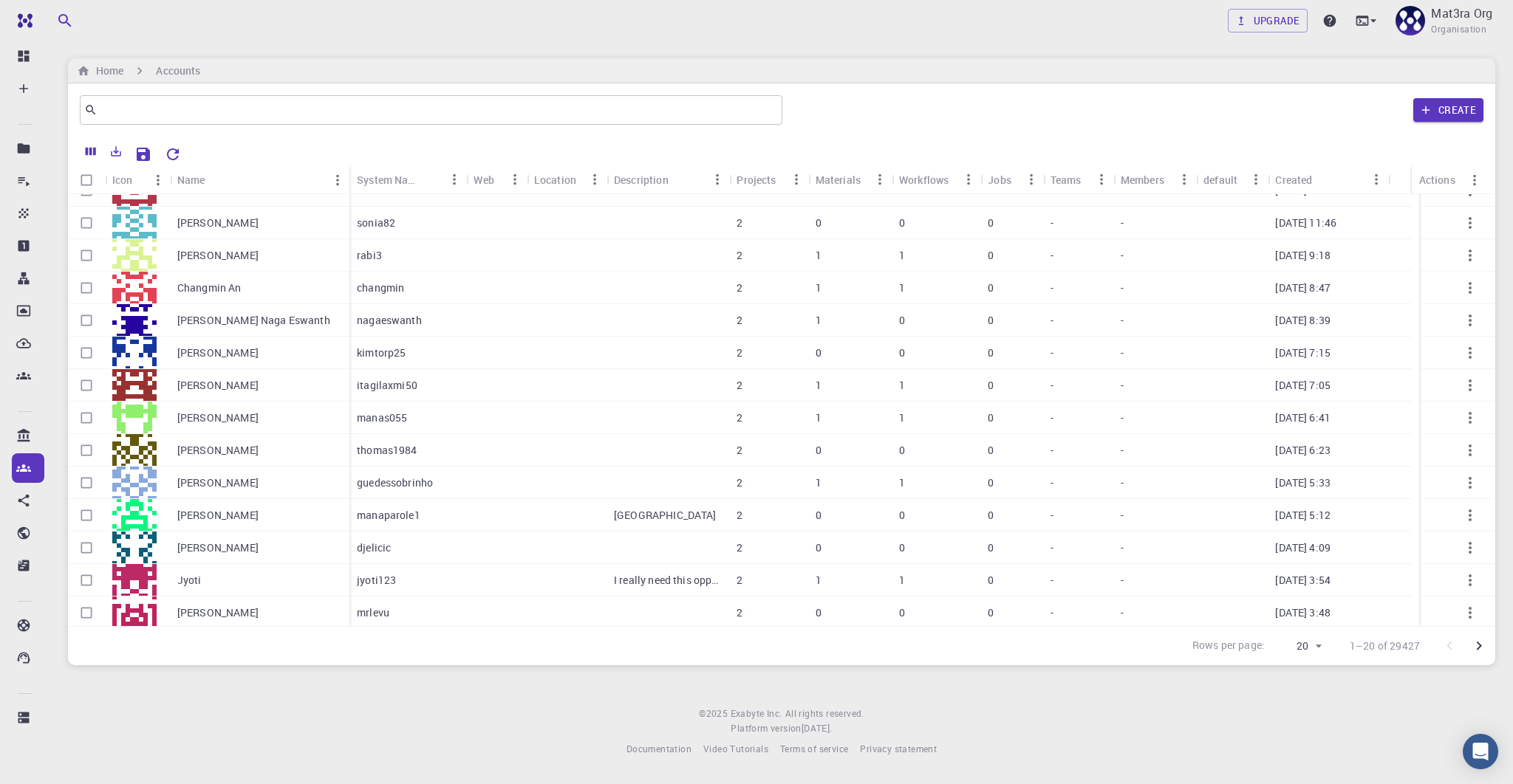
scroll to position [217, 0]
drag, startPoint x: 728, startPoint y: 177, endPoint x: 715, endPoint y: 171, distance: 14.3
click at [715, 171] on div "Description" at bounding box center [717, 180] width 15 height 29
click at [174, 580] on div "Jyoti" at bounding box center [259, 578] width 180 height 33
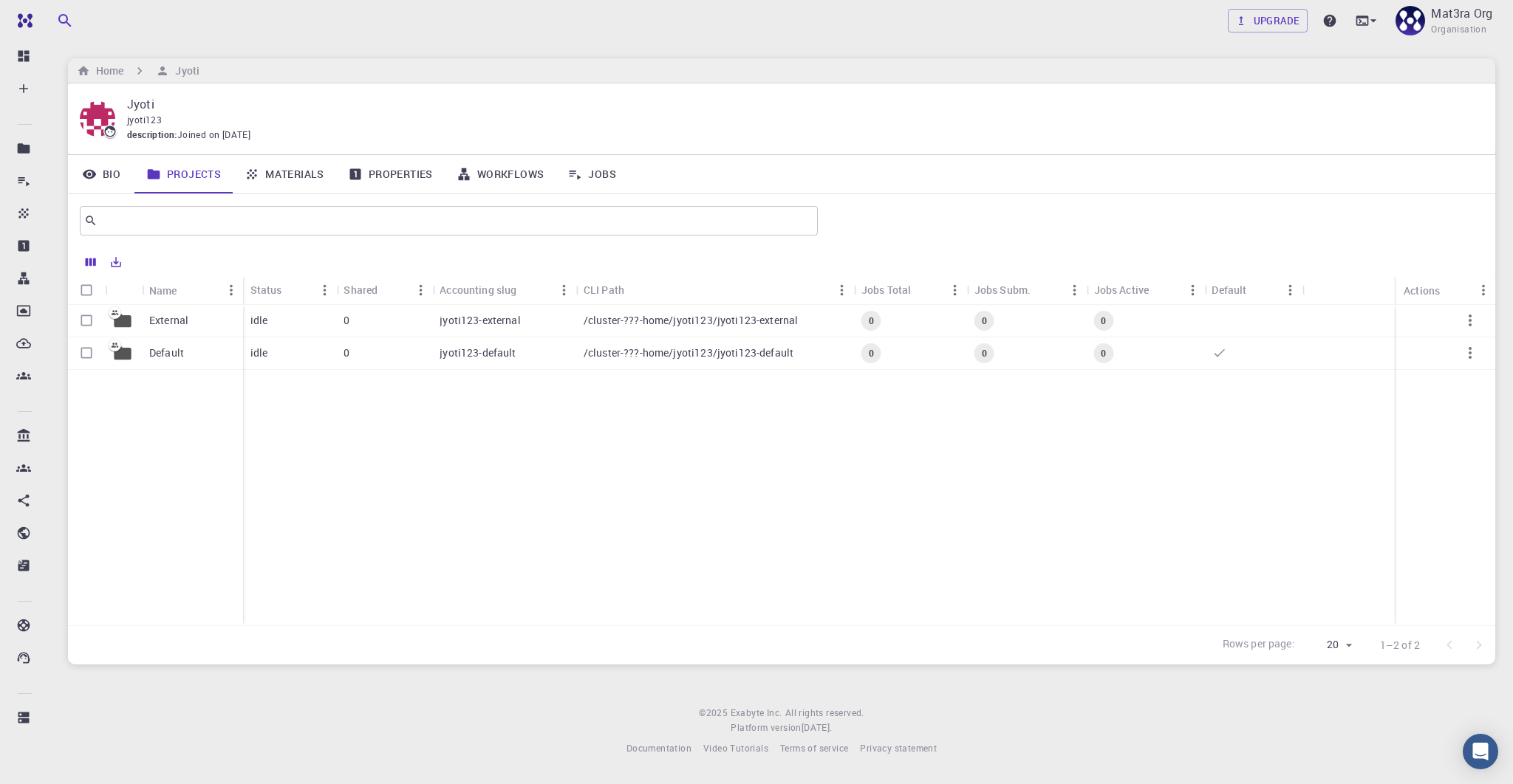
click at [173, 351] on p "Default" at bounding box center [166, 352] width 34 height 15
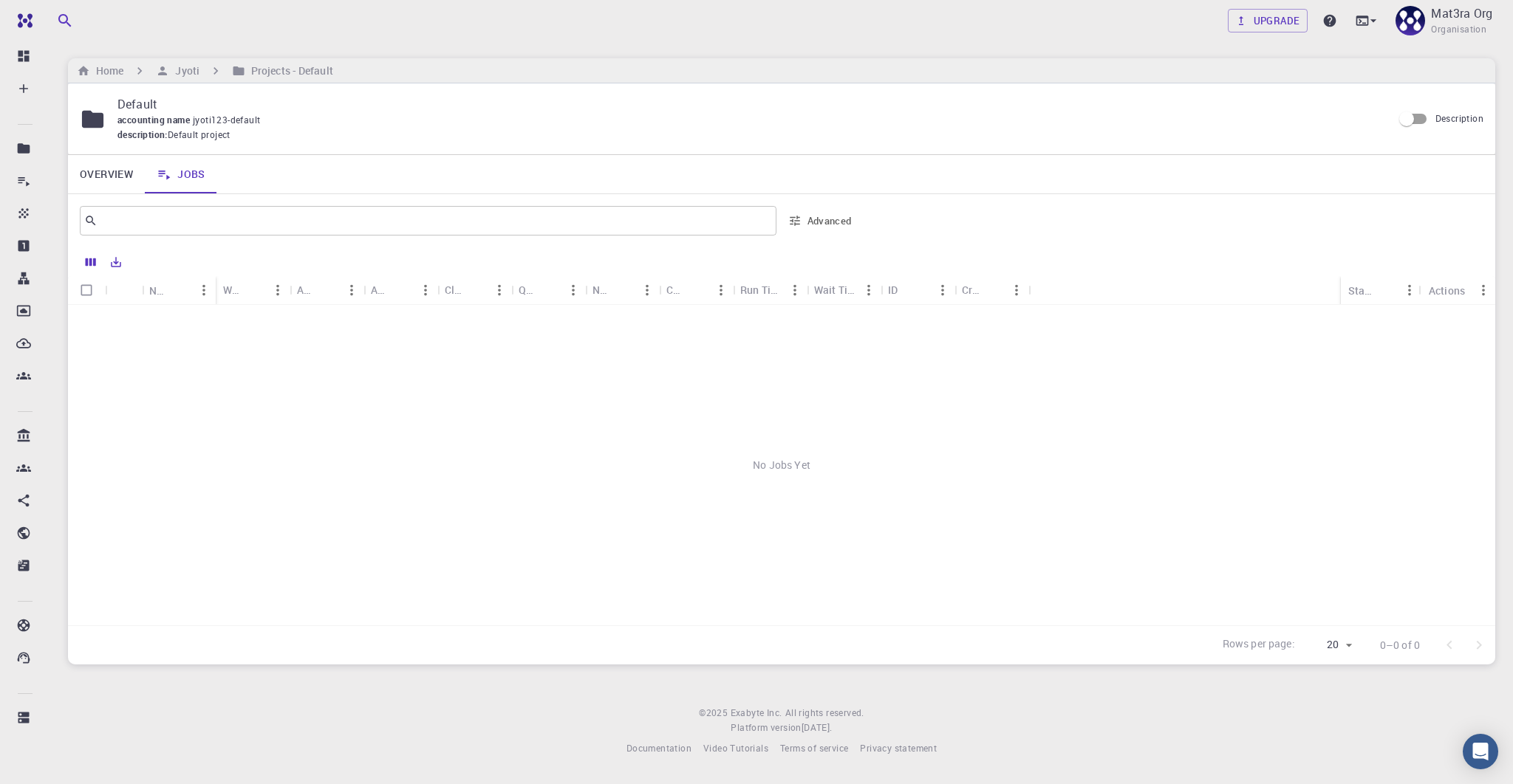
click at [105, 173] on link "Overview" at bounding box center [106, 174] width 77 height 38
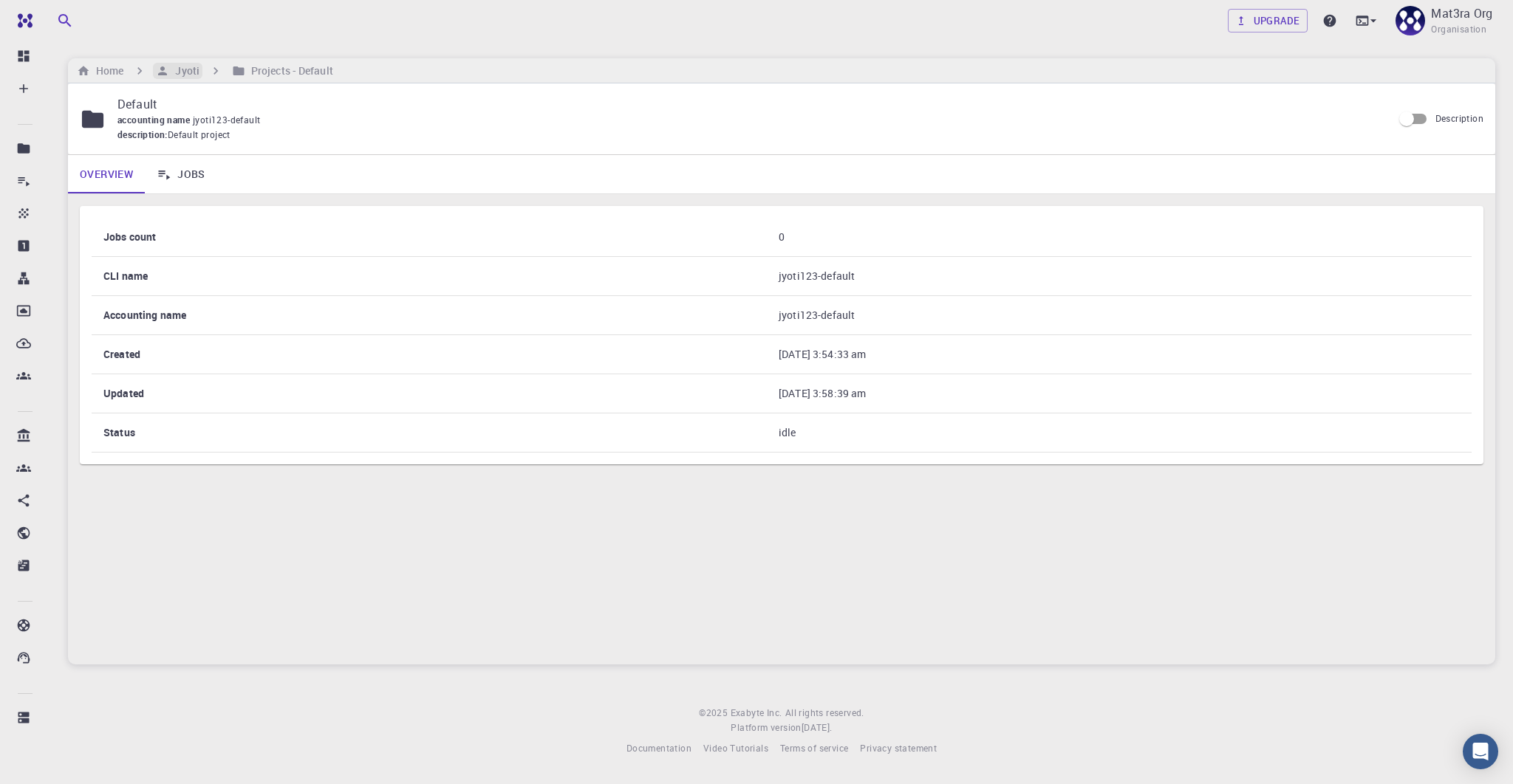
click at [181, 66] on h6 "Jyoti" at bounding box center [184, 70] width 31 height 16
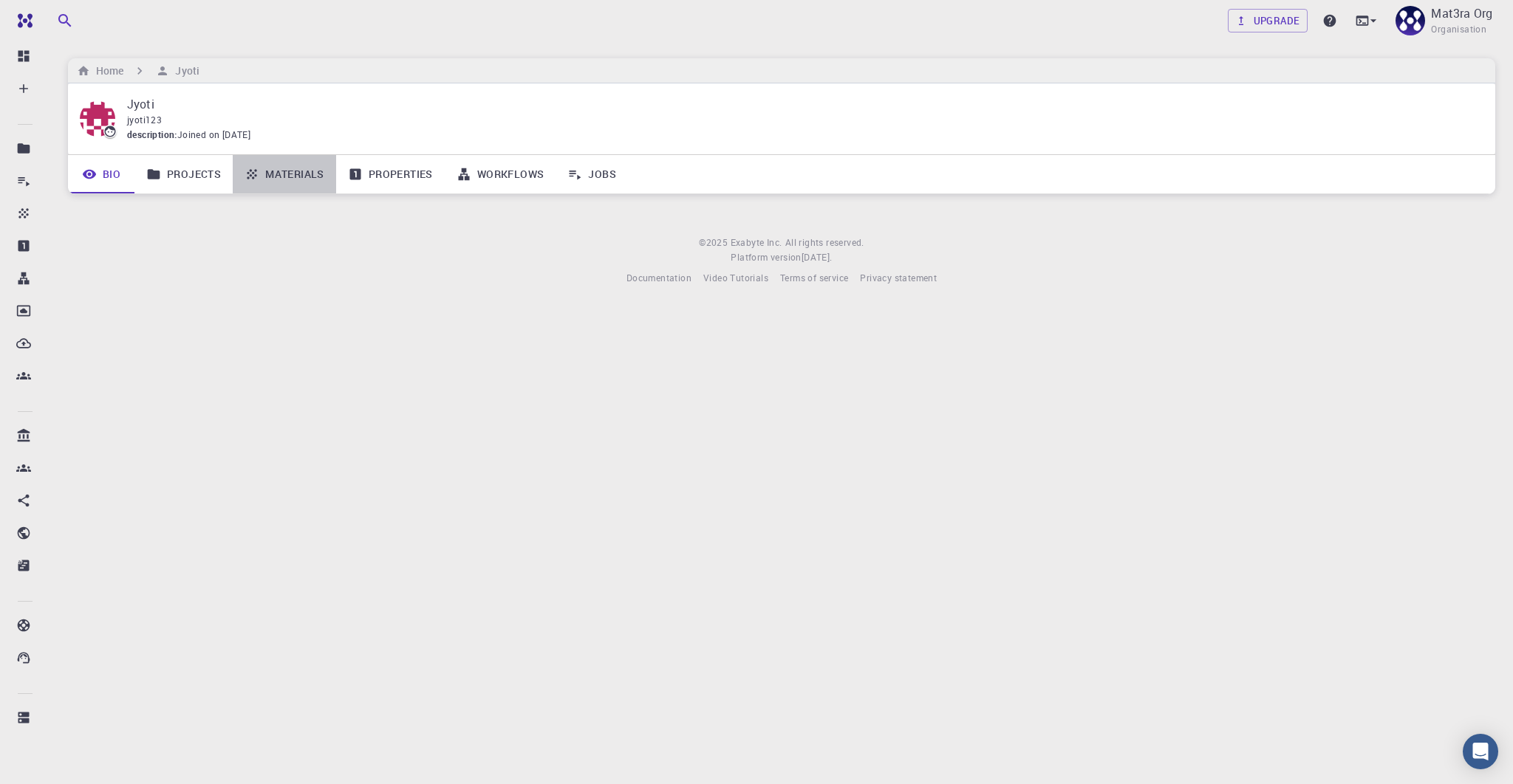
click at [271, 167] on link "Materials" at bounding box center [284, 174] width 103 height 38
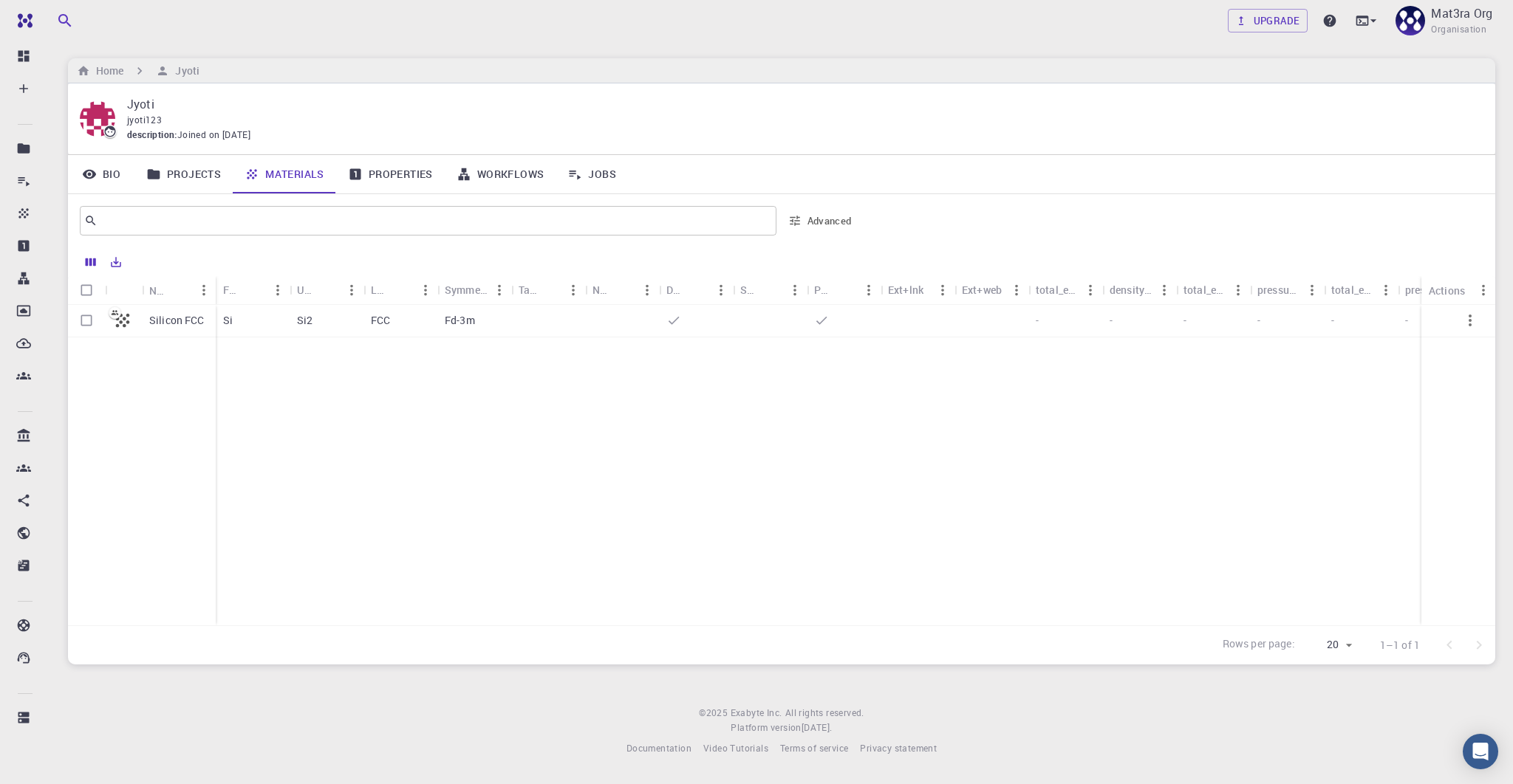
click at [382, 165] on link "Properties" at bounding box center [391, 174] width 109 height 38
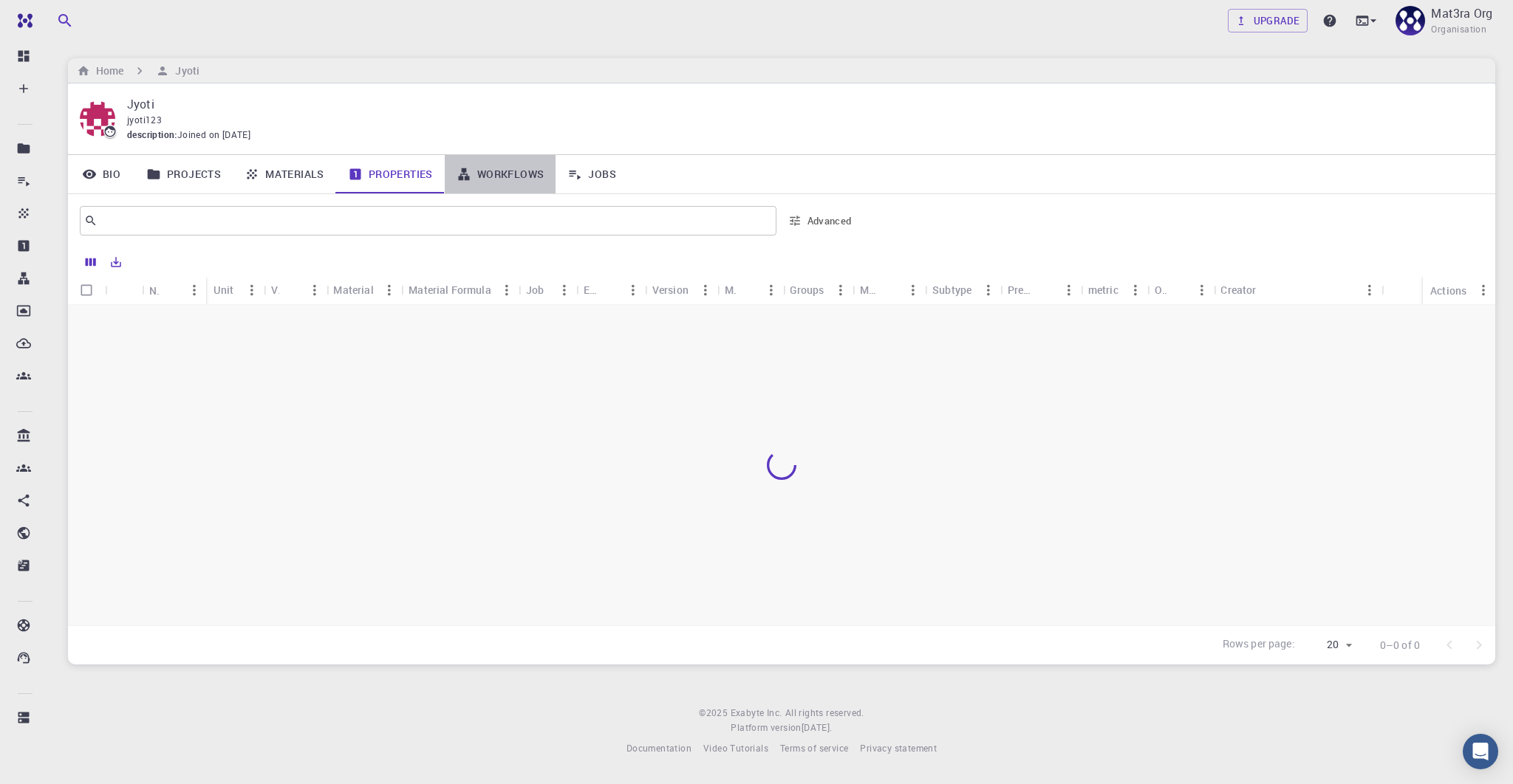
click at [522, 176] on link "Workflows" at bounding box center [501, 174] width 112 height 38
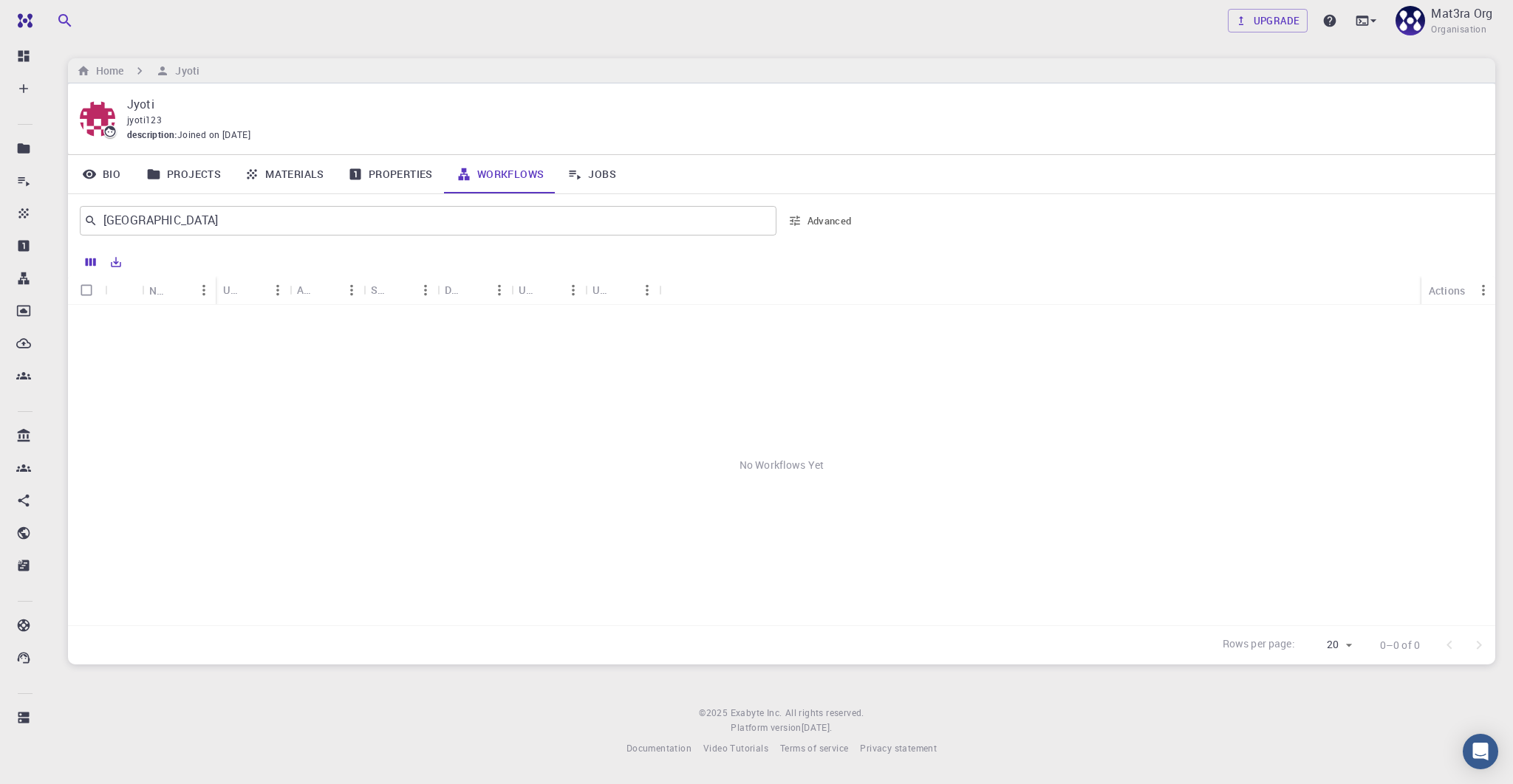
drag, startPoint x: 394, startPoint y: 178, endPoint x: 404, endPoint y: 177, distance: 10.0
click at [394, 178] on link "Properties" at bounding box center [391, 174] width 109 height 38
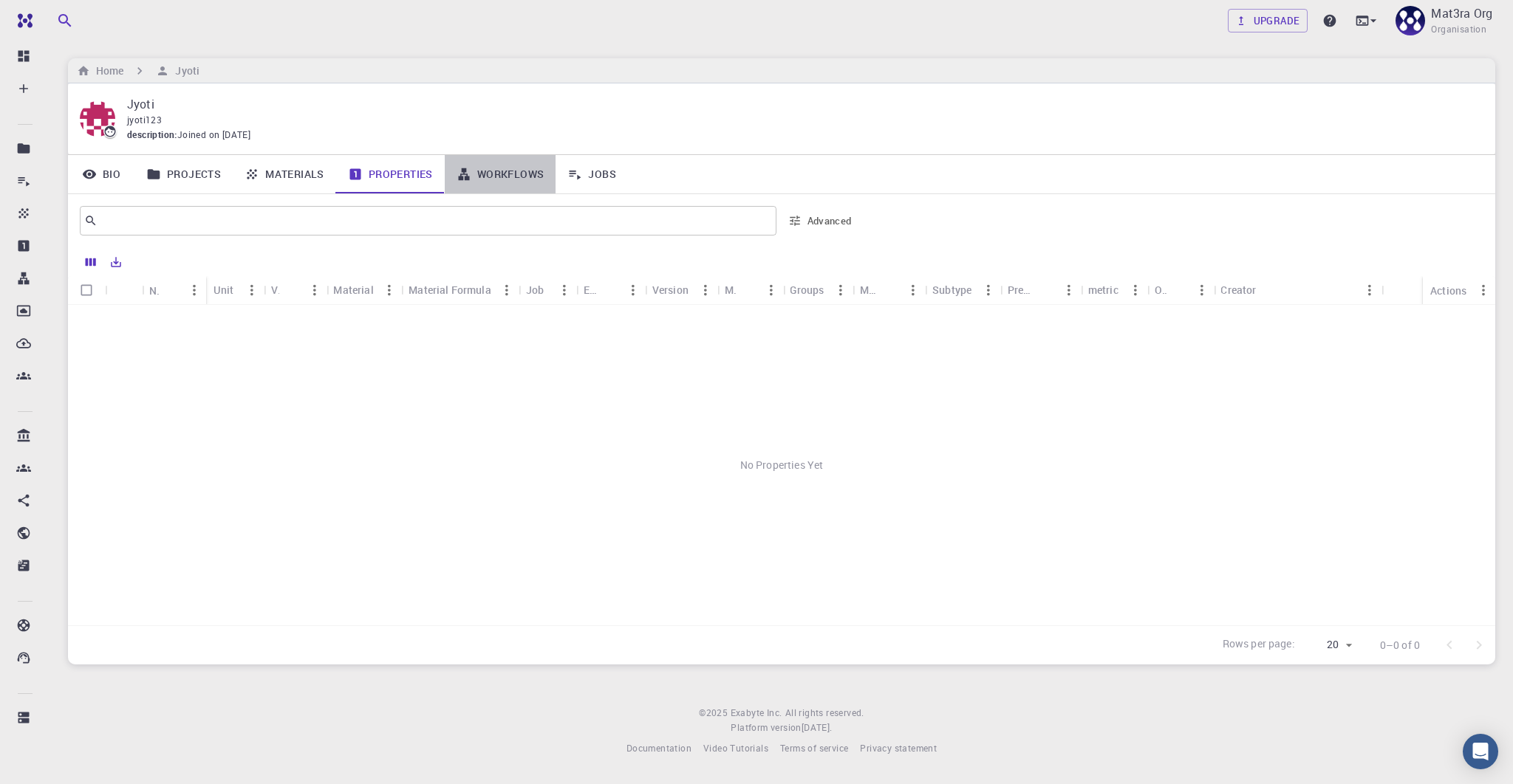
click at [489, 167] on link "Workflows" at bounding box center [501, 174] width 112 height 38
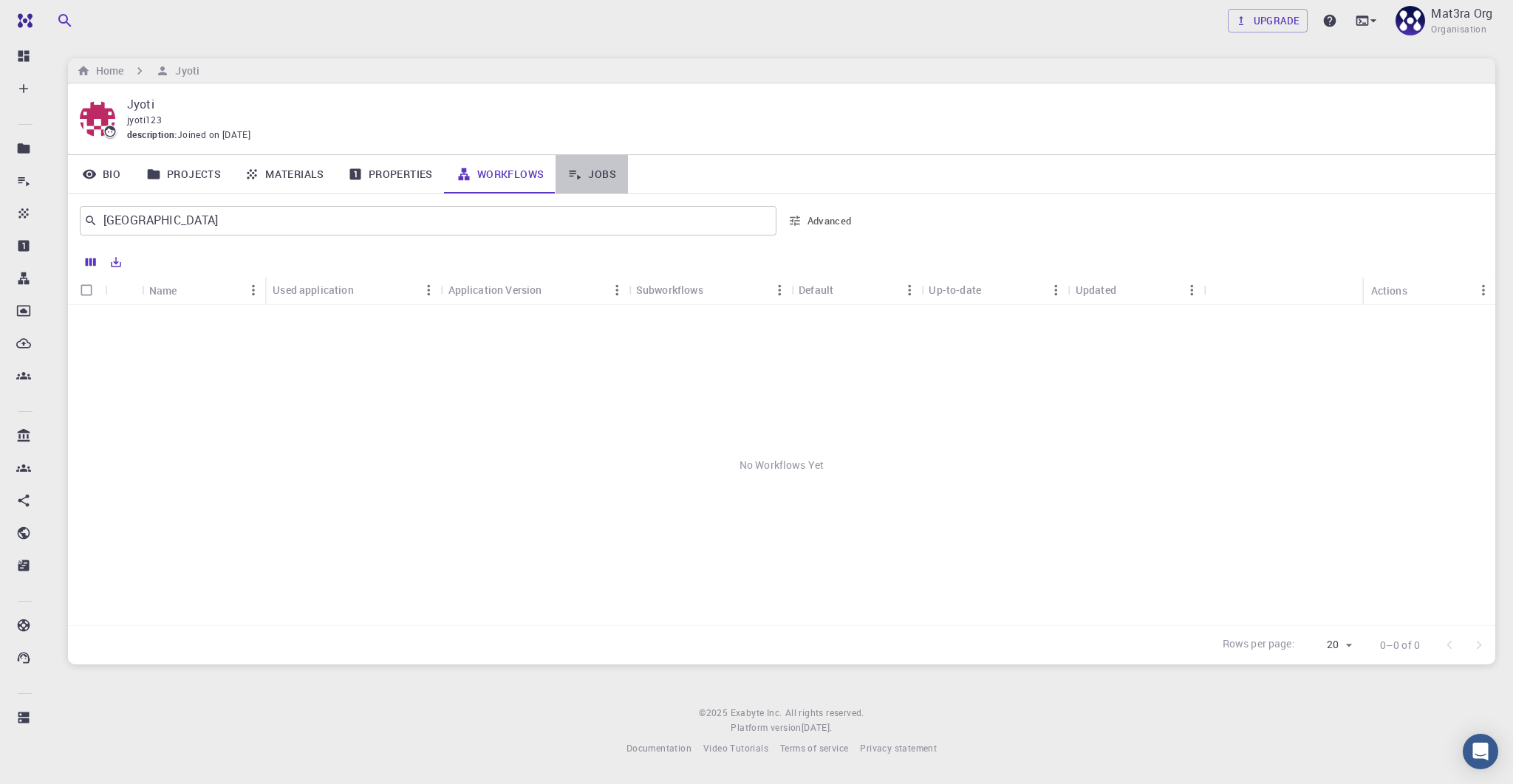
click at [577, 168] on icon at bounding box center [574, 173] width 15 height 15
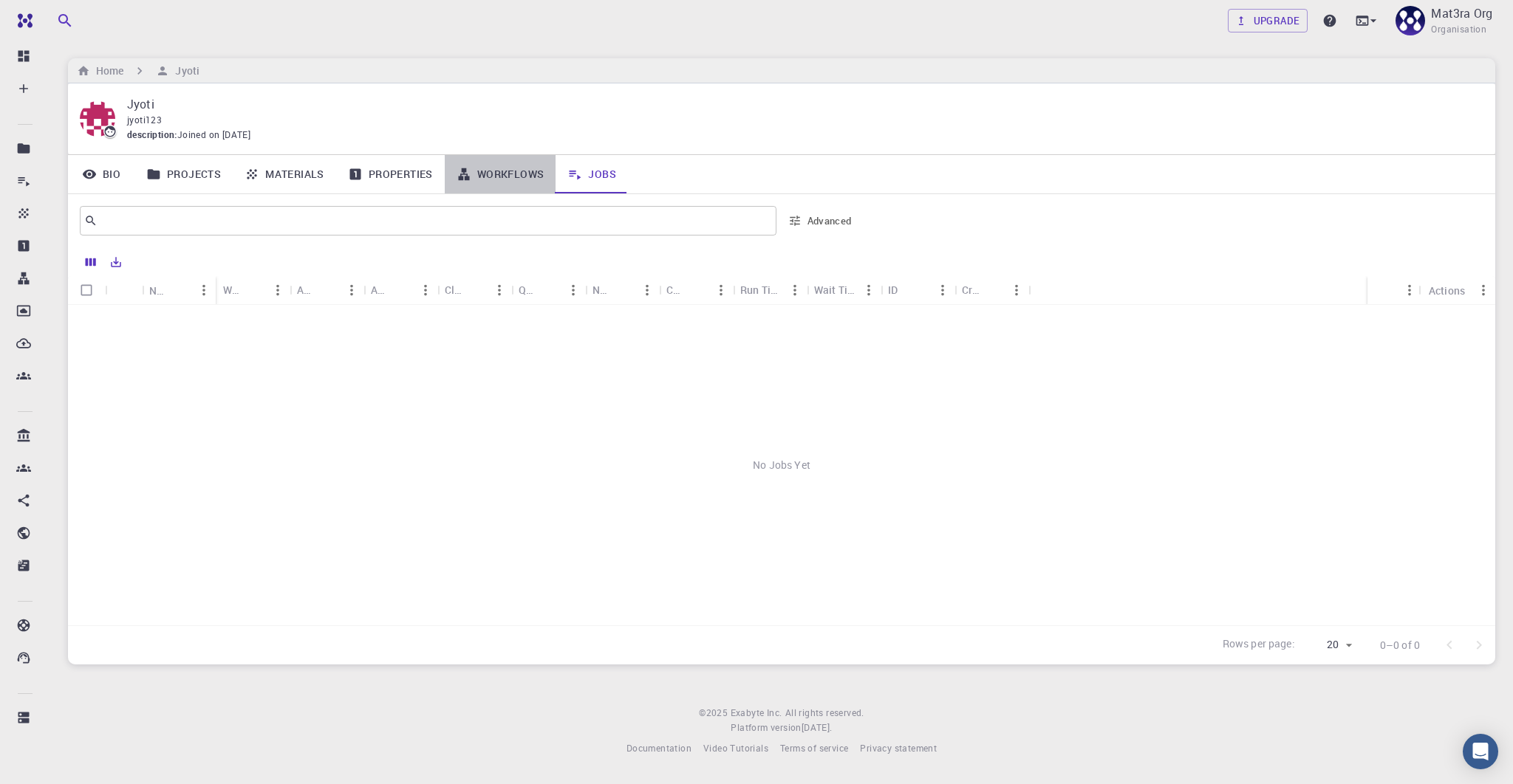
click at [492, 175] on link "Workflows" at bounding box center [501, 174] width 112 height 38
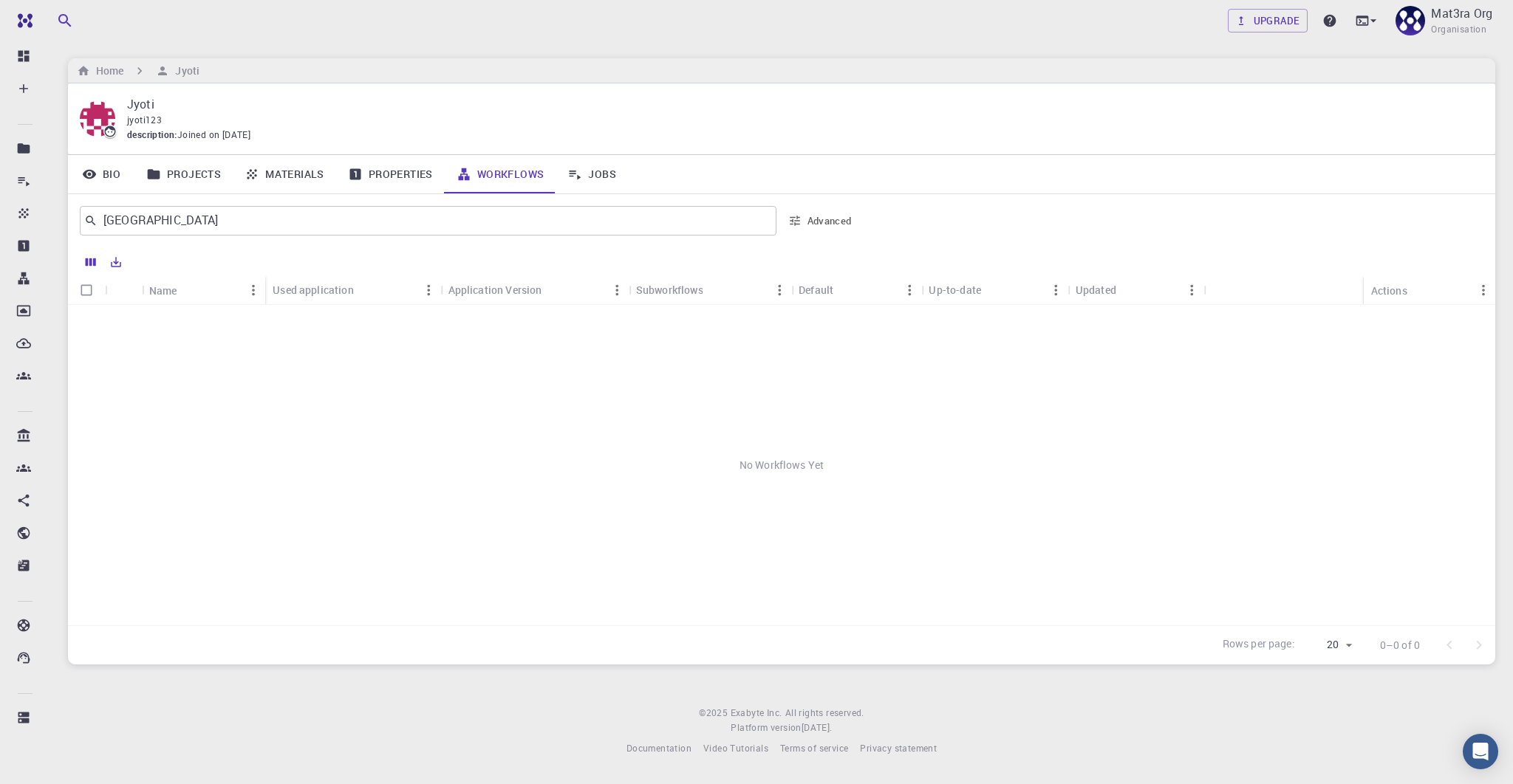
click at [398, 177] on link "Properties" at bounding box center [391, 174] width 109 height 38
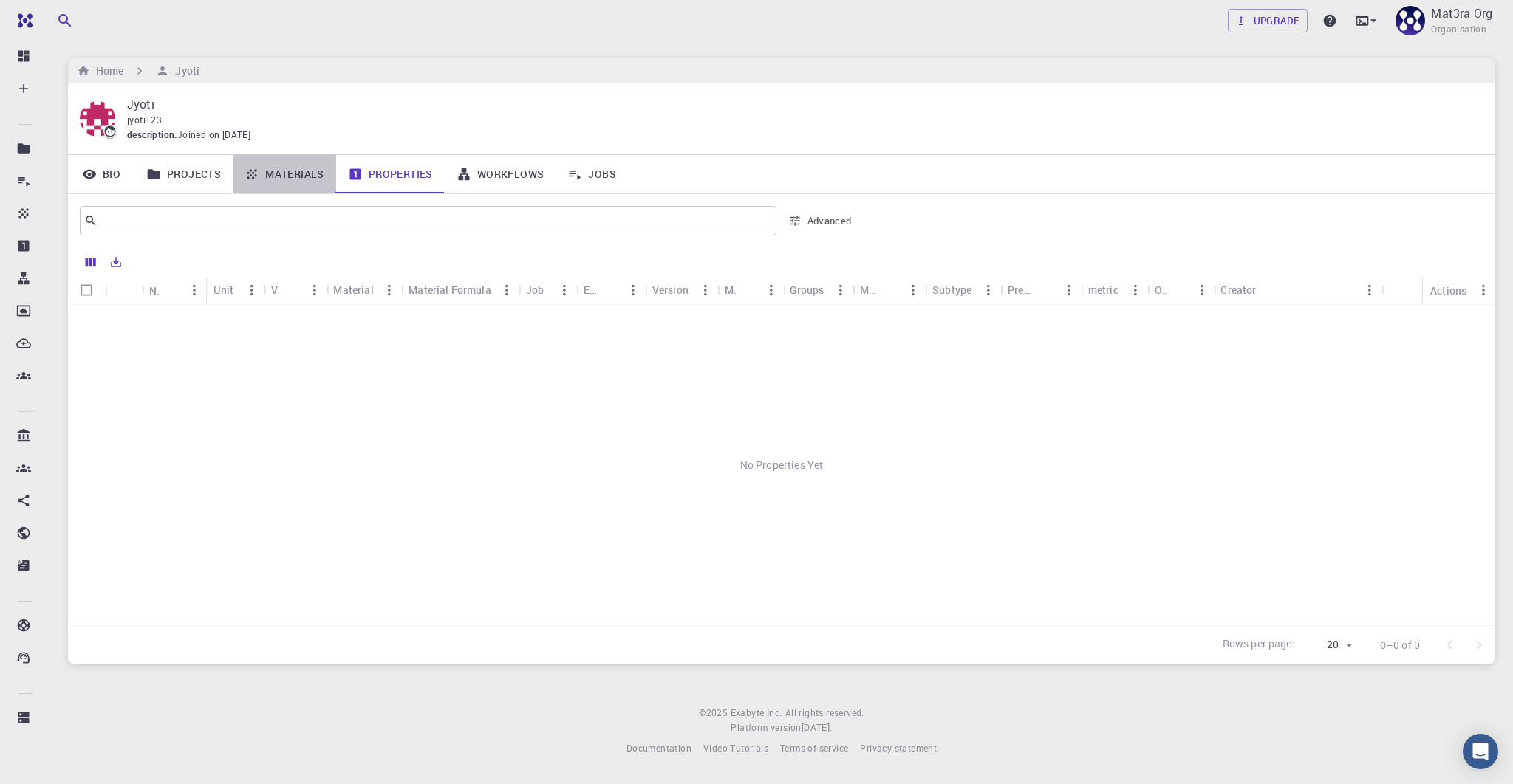
click at [302, 177] on link "Materials" at bounding box center [284, 174] width 103 height 38
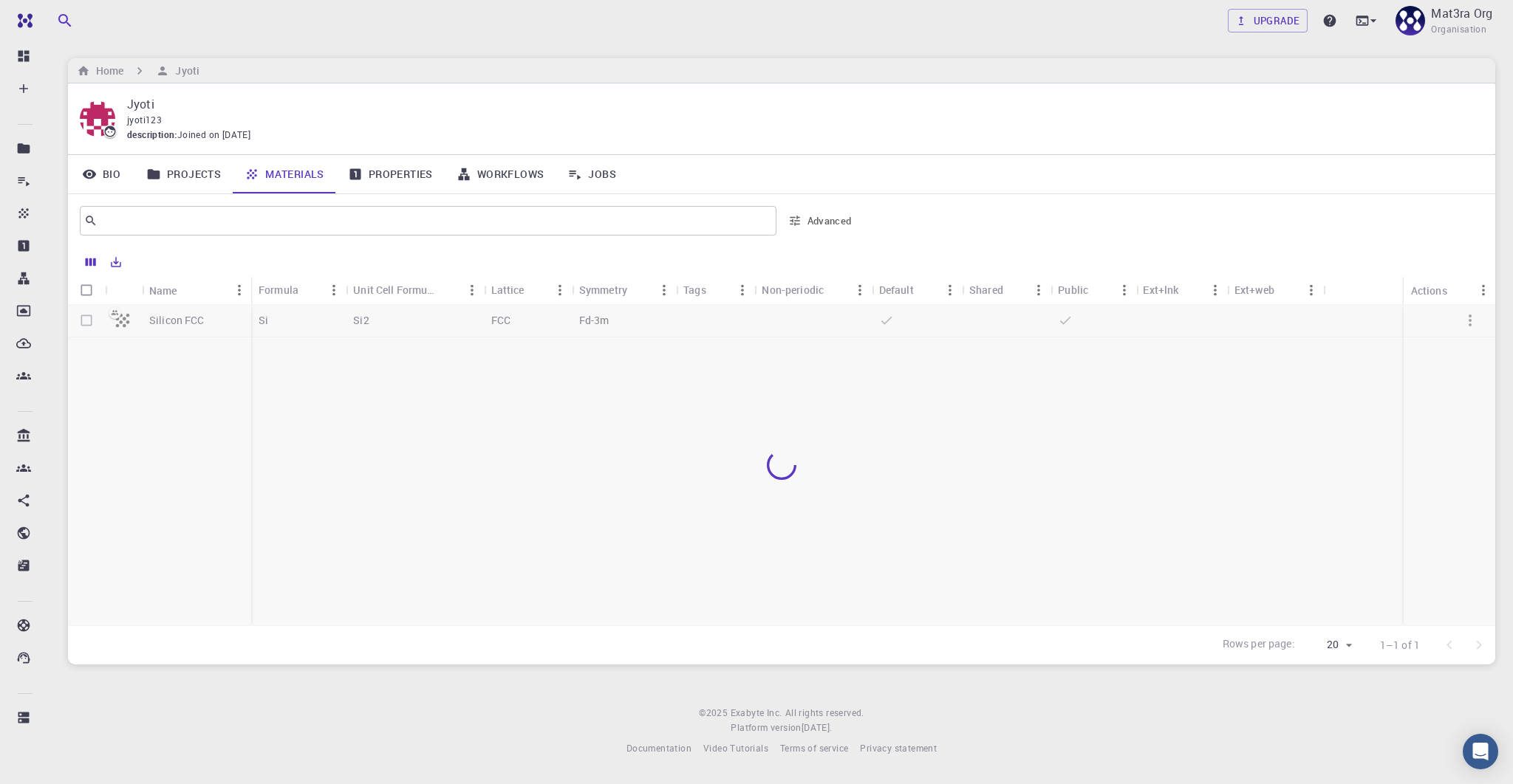
click at [163, 175] on link "Projects" at bounding box center [183, 174] width 99 height 38
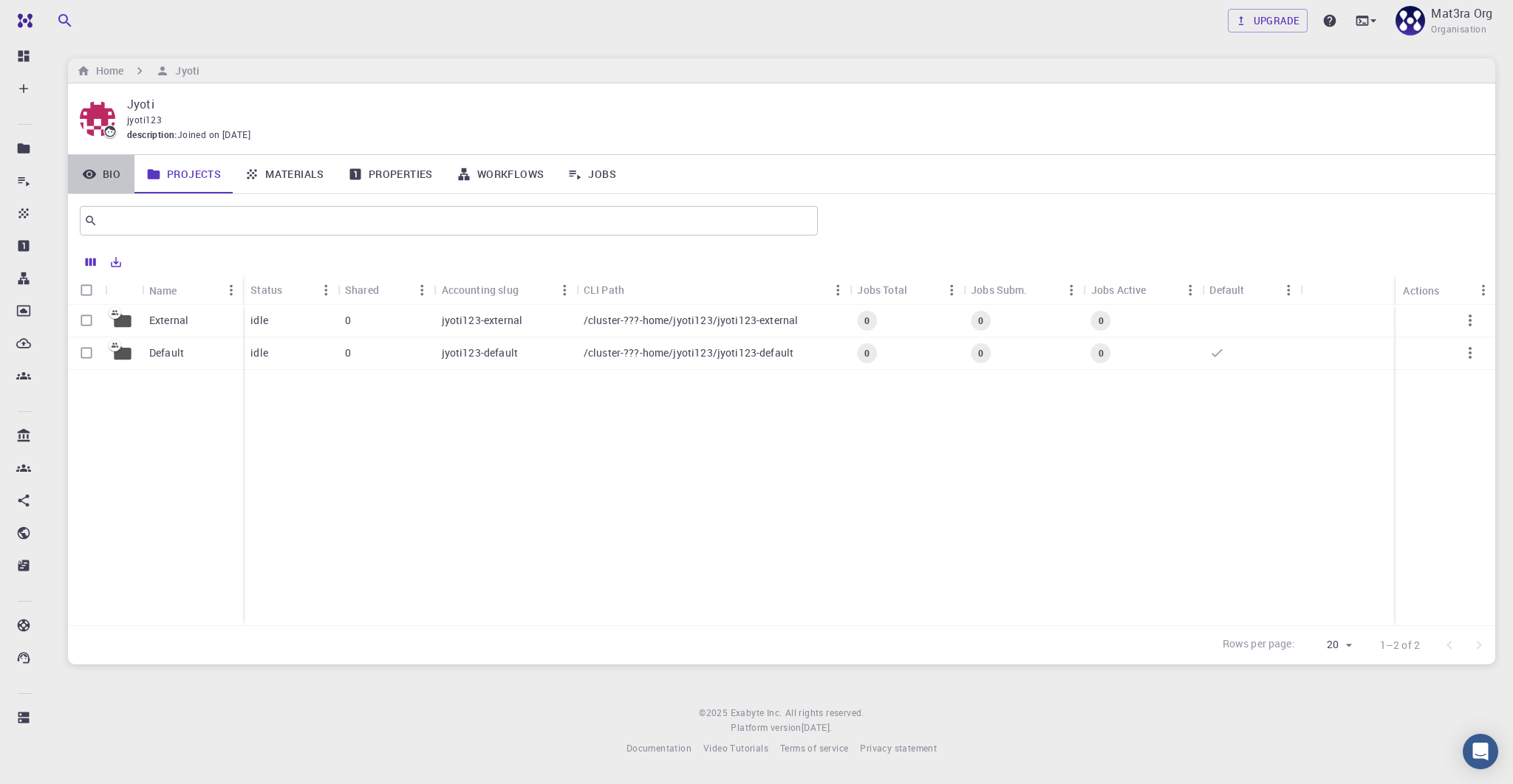
click at [87, 180] on icon at bounding box center [89, 173] width 15 height 15
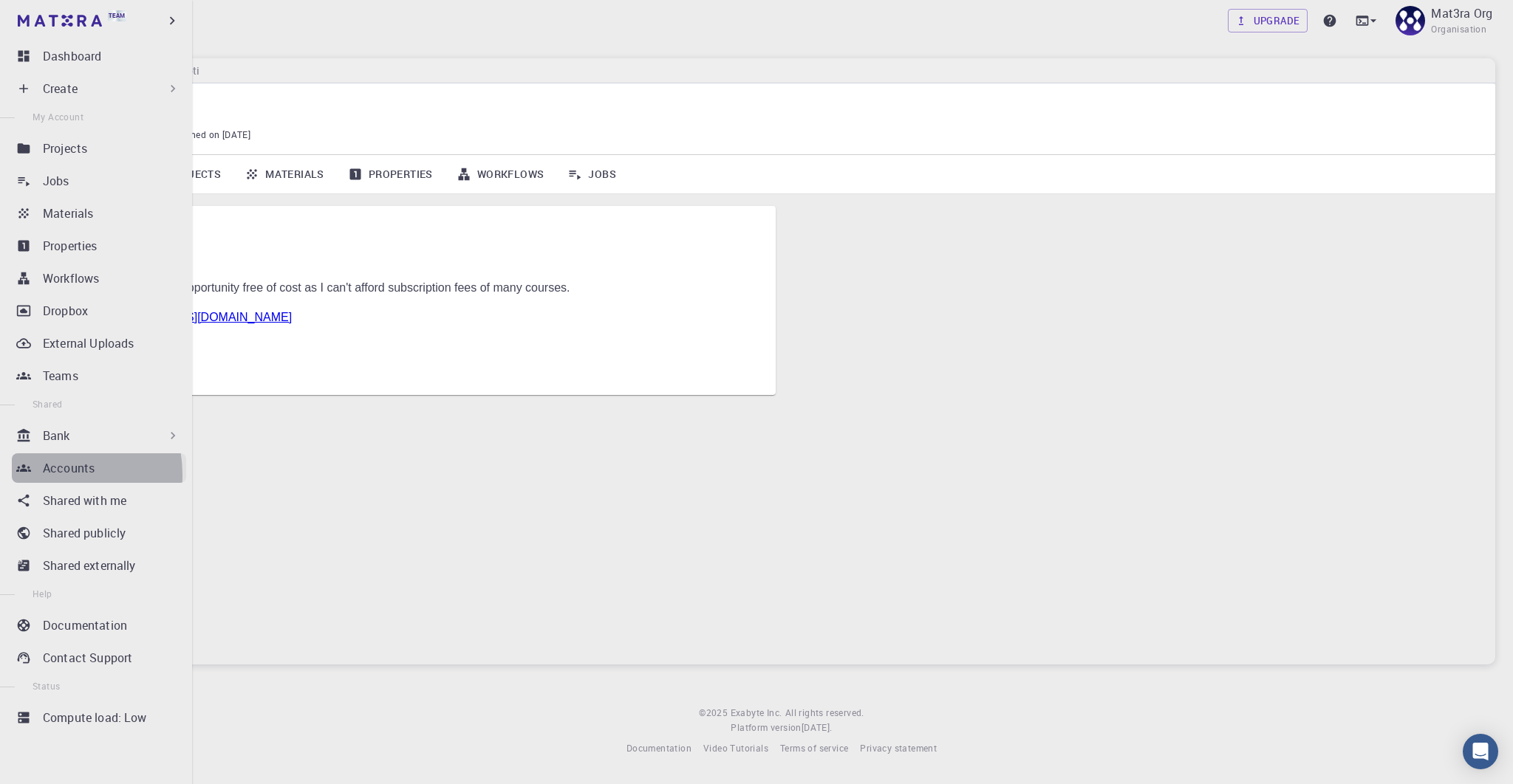
click at [50, 475] on p "Accounts" at bounding box center [69, 468] width 52 height 18
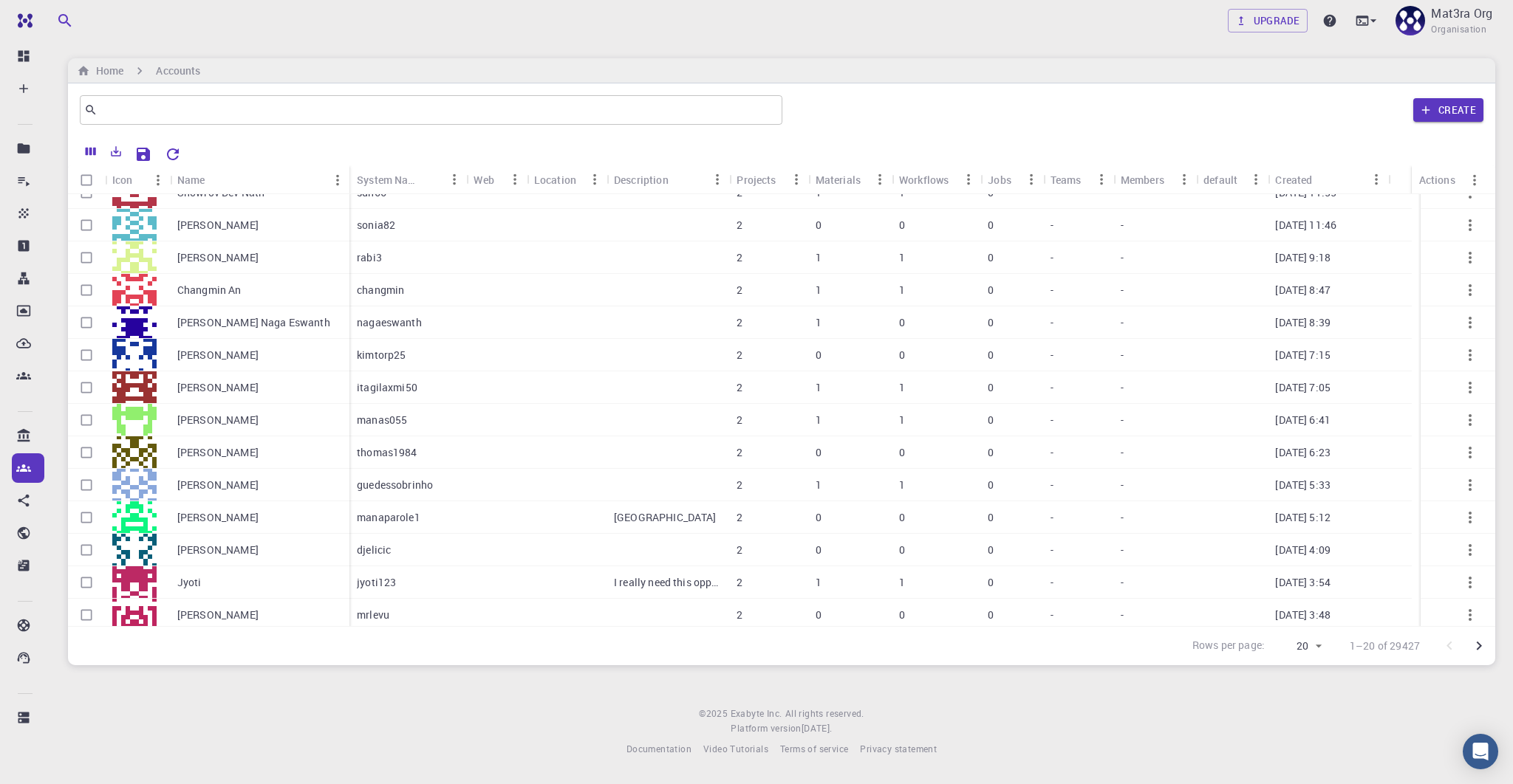
scroll to position [217, 0]
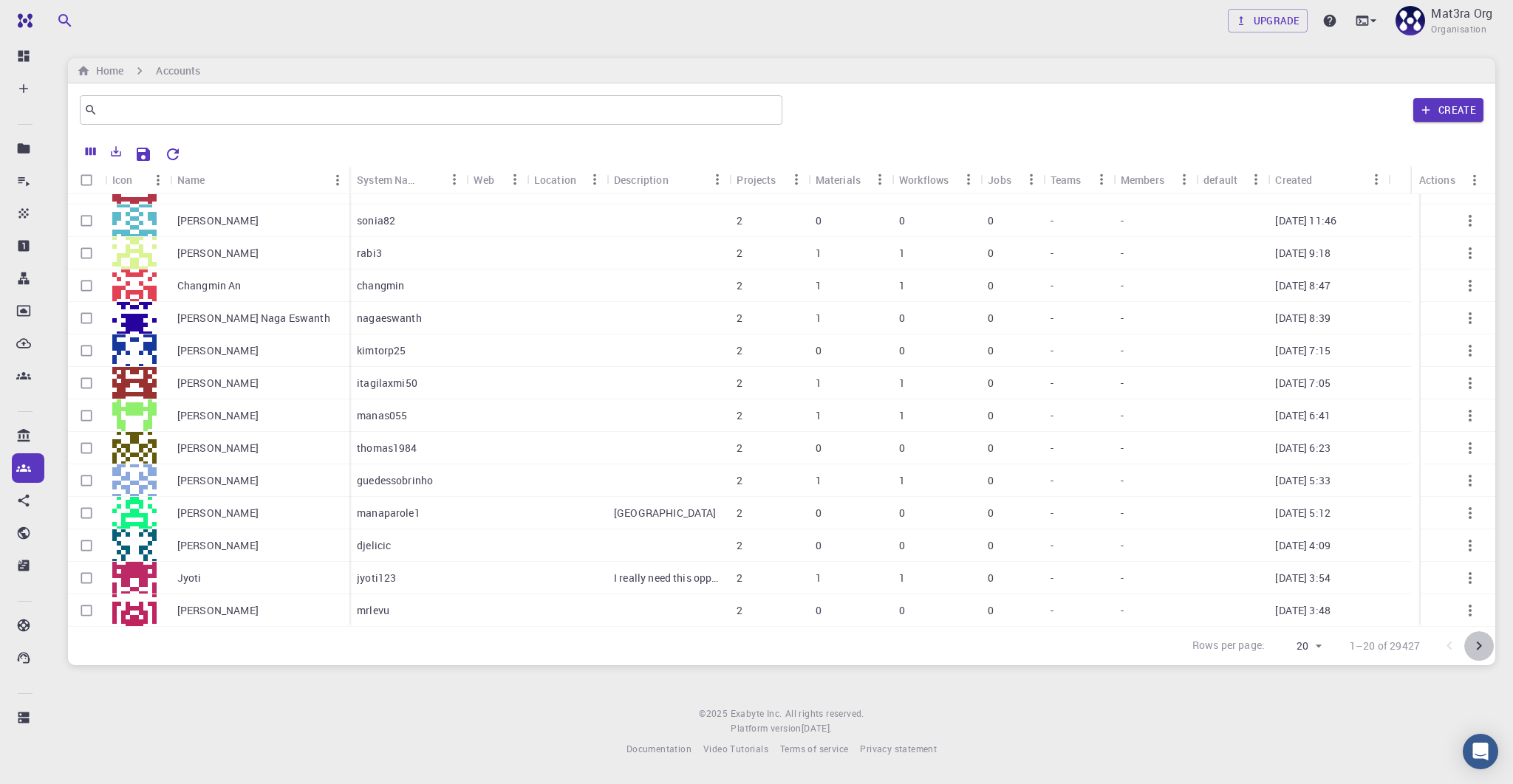
click at [1482, 650] on icon "Go to next page" at bounding box center [1479, 646] width 18 height 18
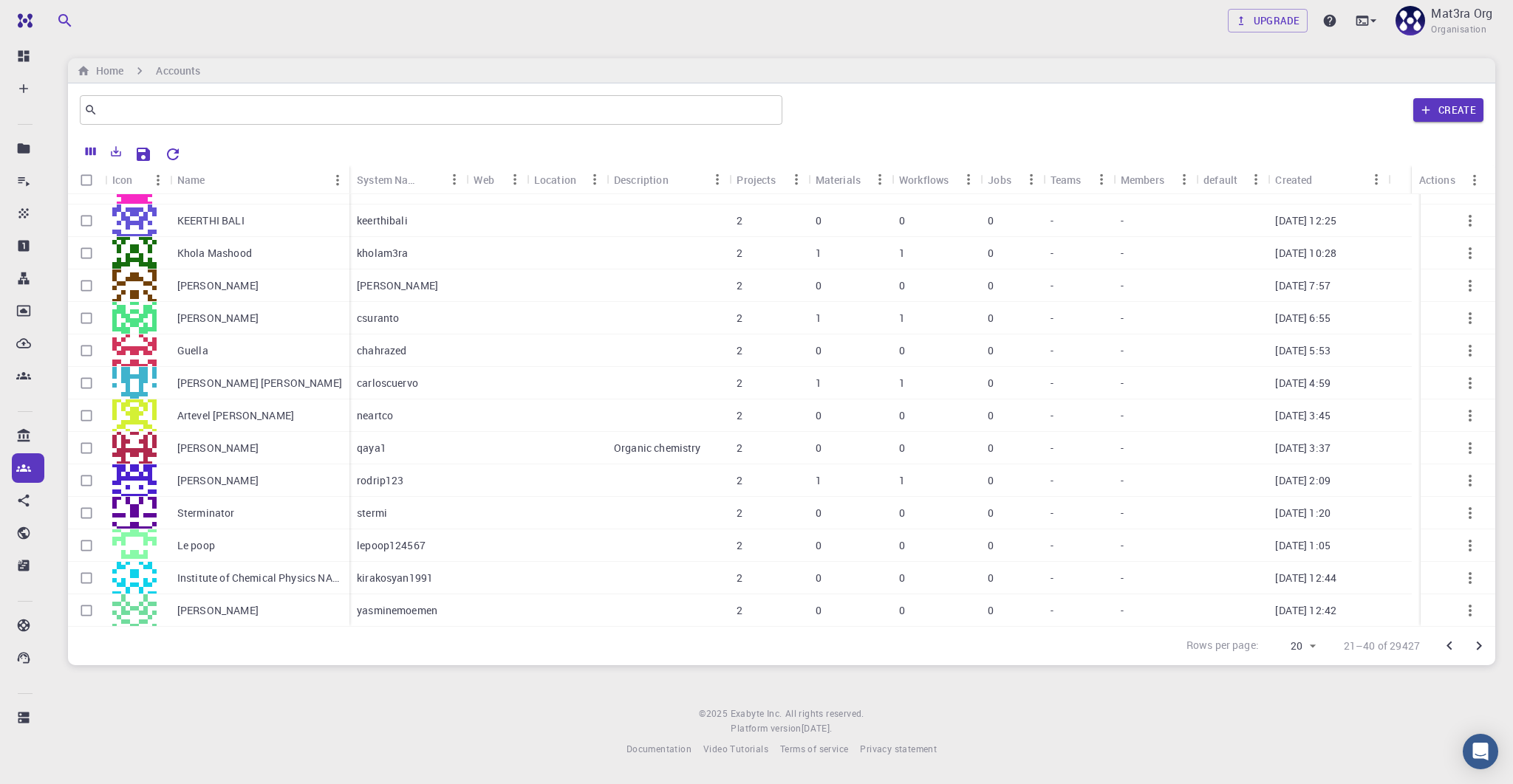
scroll to position [0, 0]
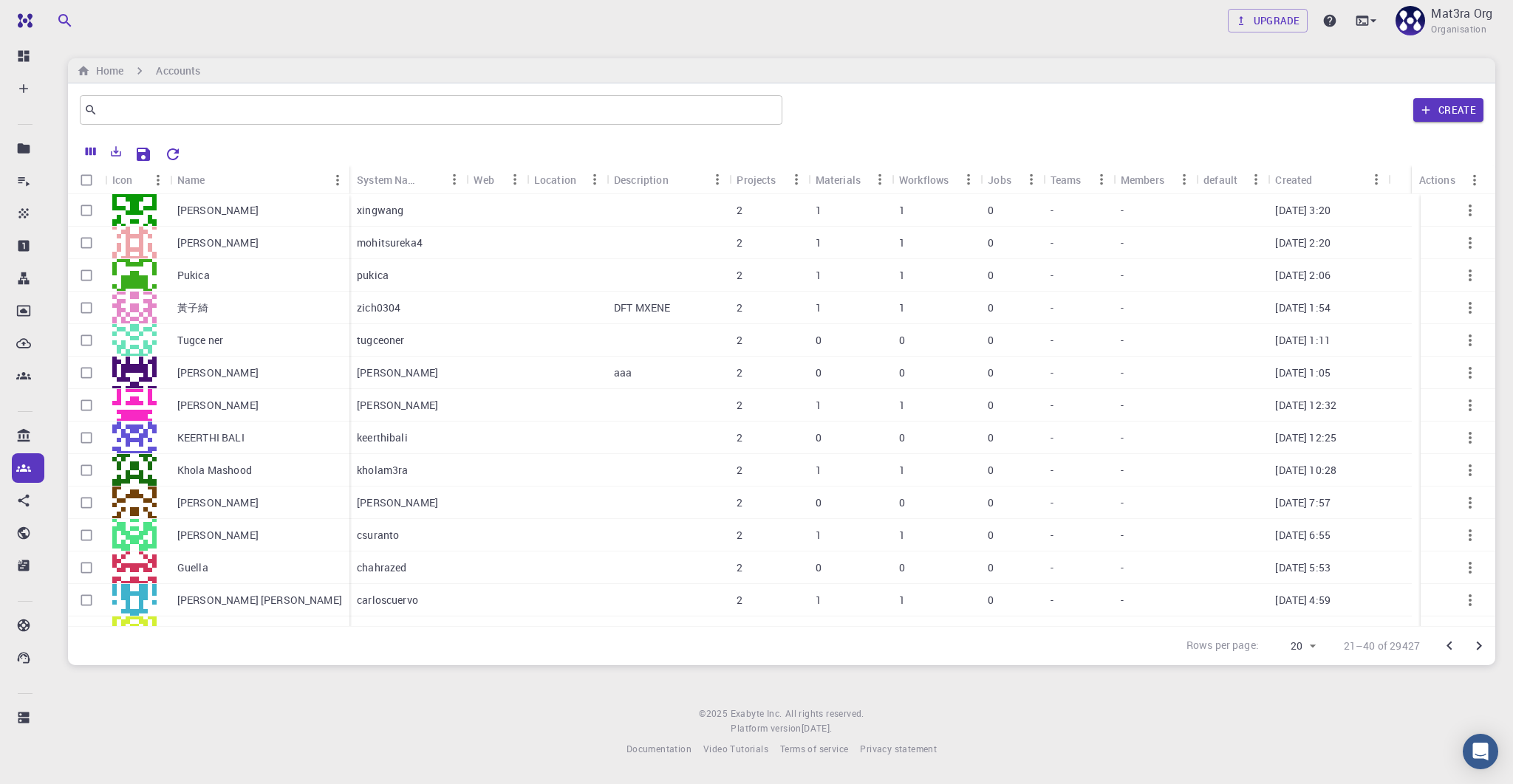
click at [1006, 177] on div "Jobs" at bounding box center [999, 180] width 24 height 29
click at [1028, 176] on icon "Menu" at bounding box center [1031, 179] width 16 height 16
click at [989, 138] on div at bounding box center [781, 151] width 1412 height 29
click at [996, 177] on div "Jobs" at bounding box center [999, 180] width 24 height 29
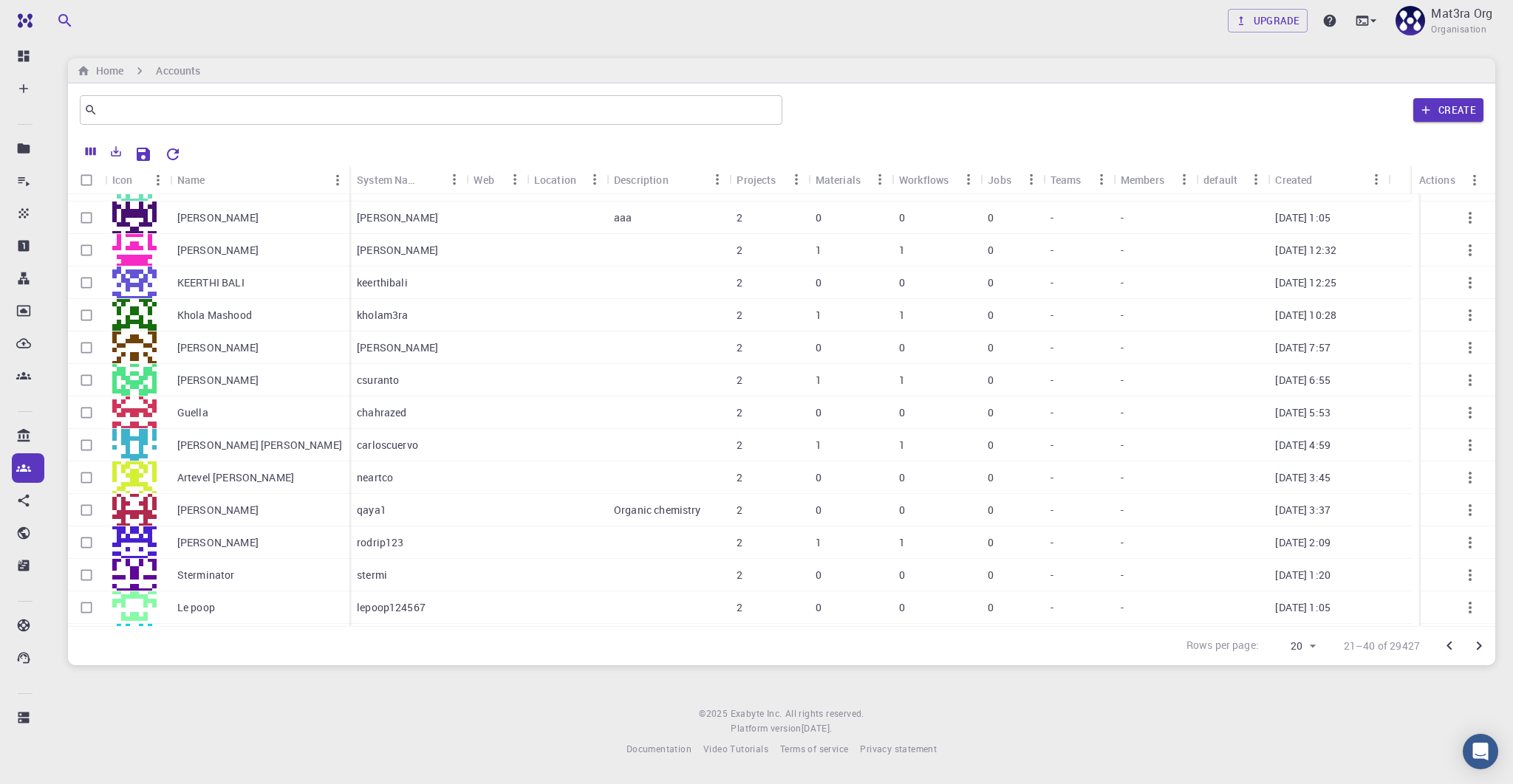
scroll to position [217, 0]
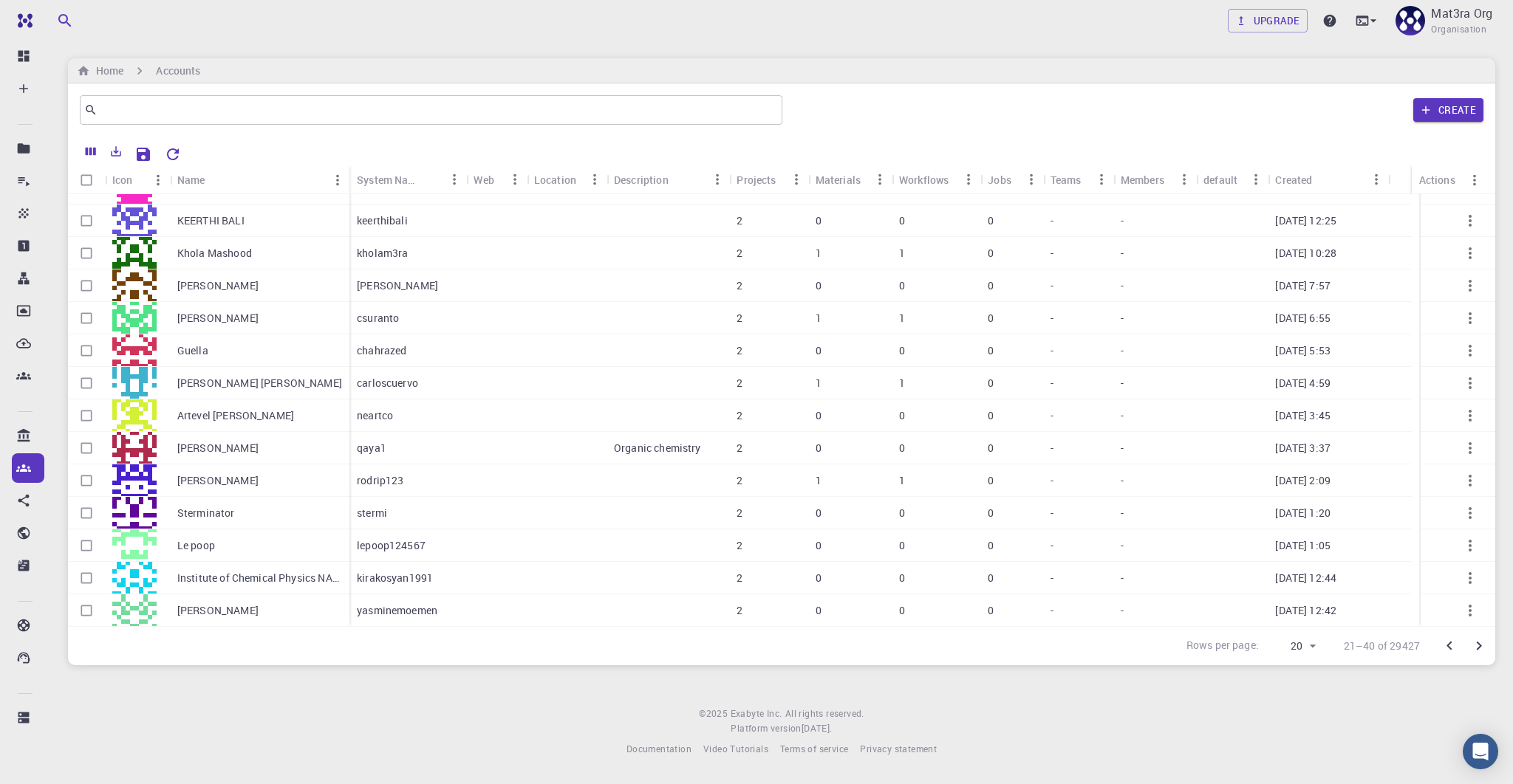
click at [1481, 643] on icon "Go to next page" at bounding box center [1479, 646] width 18 height 18
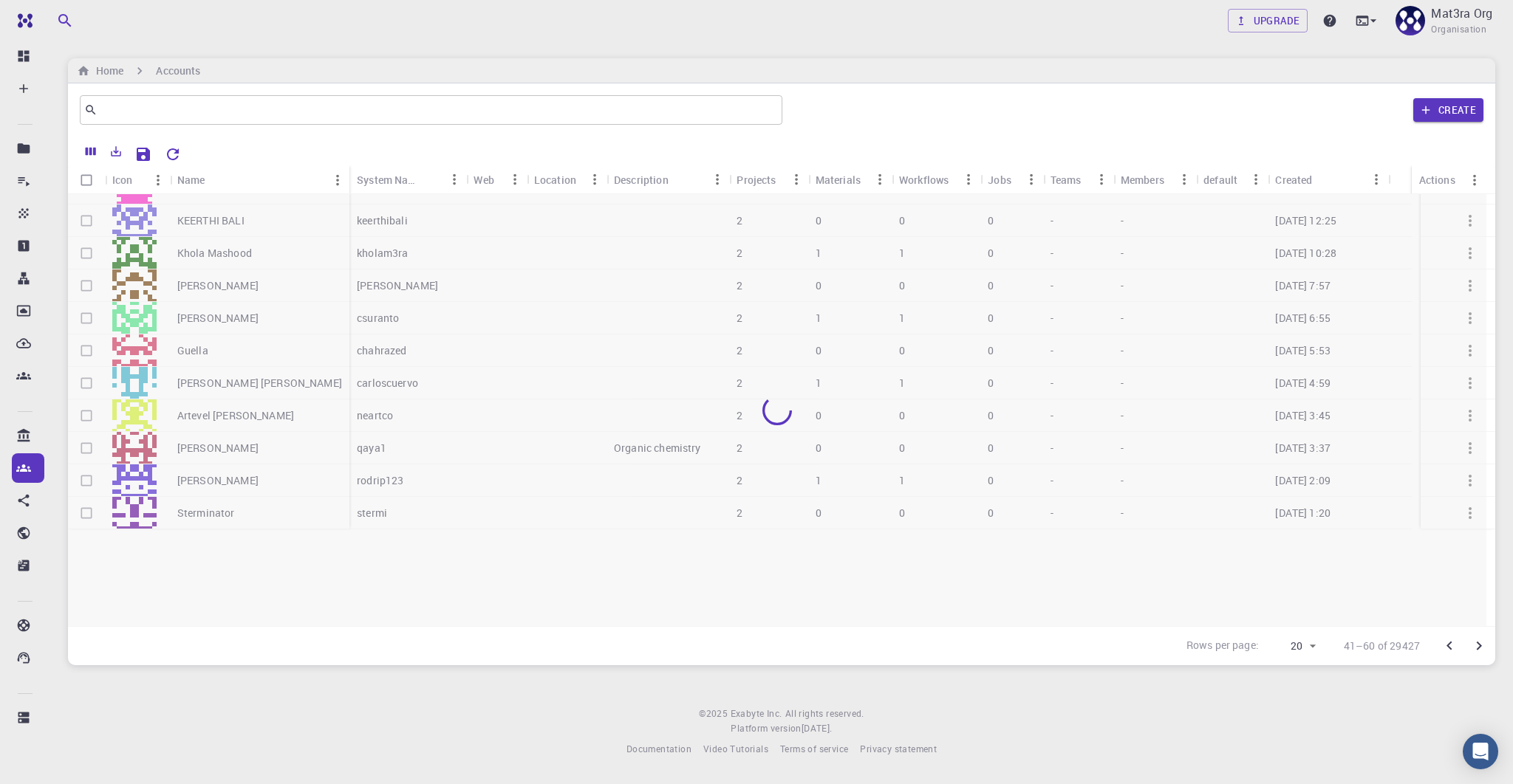
scroll to position [0, 0]
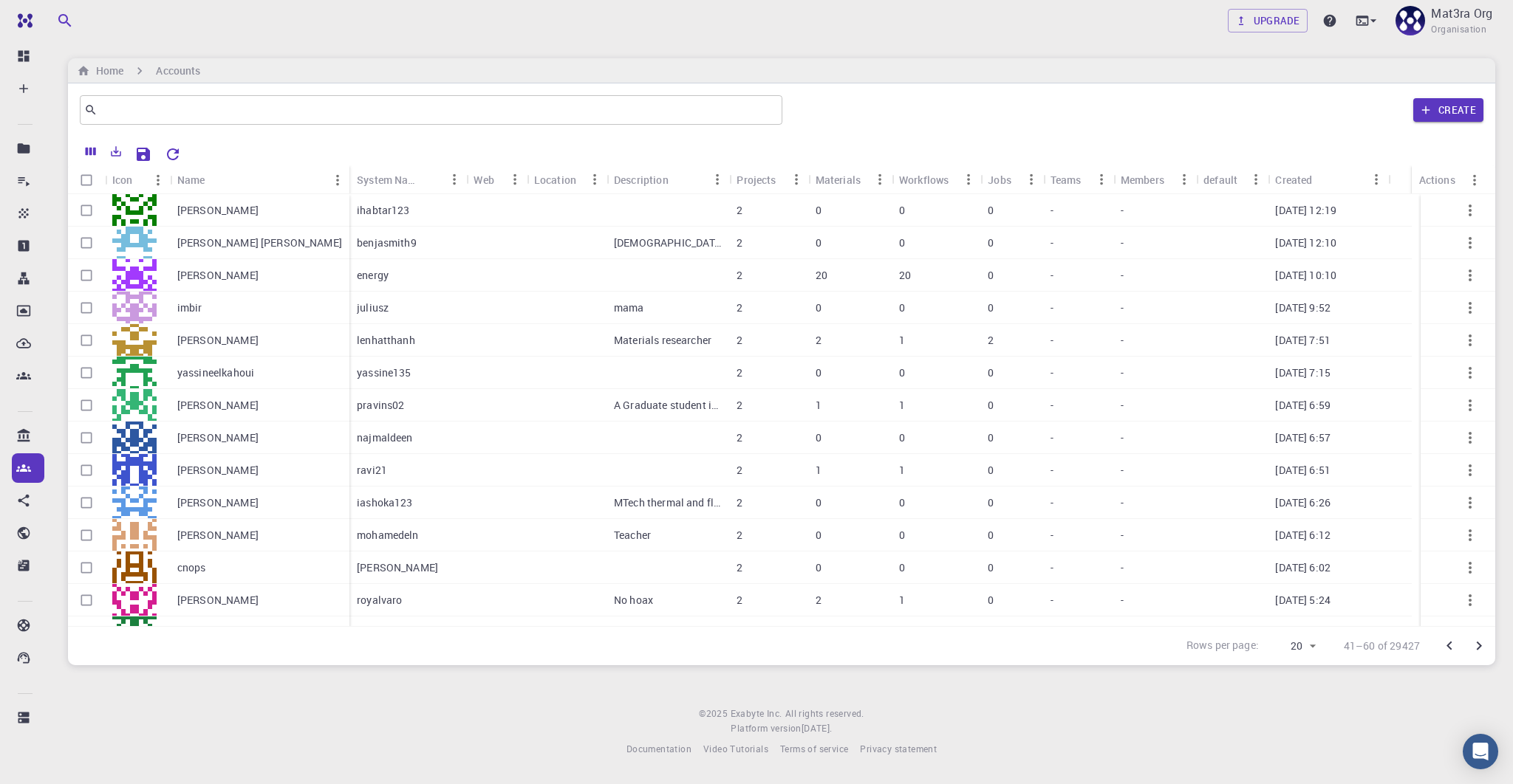
click at [1309, 644] on body "Team Dashboard Create New Job New Material Create Material Upload File Import f…" at bounding box center [756, 392] width 1513 height 784
click at [1283, 647] on li "50" at bounding box center [1294, 640] width 55 height 13
type input "50"
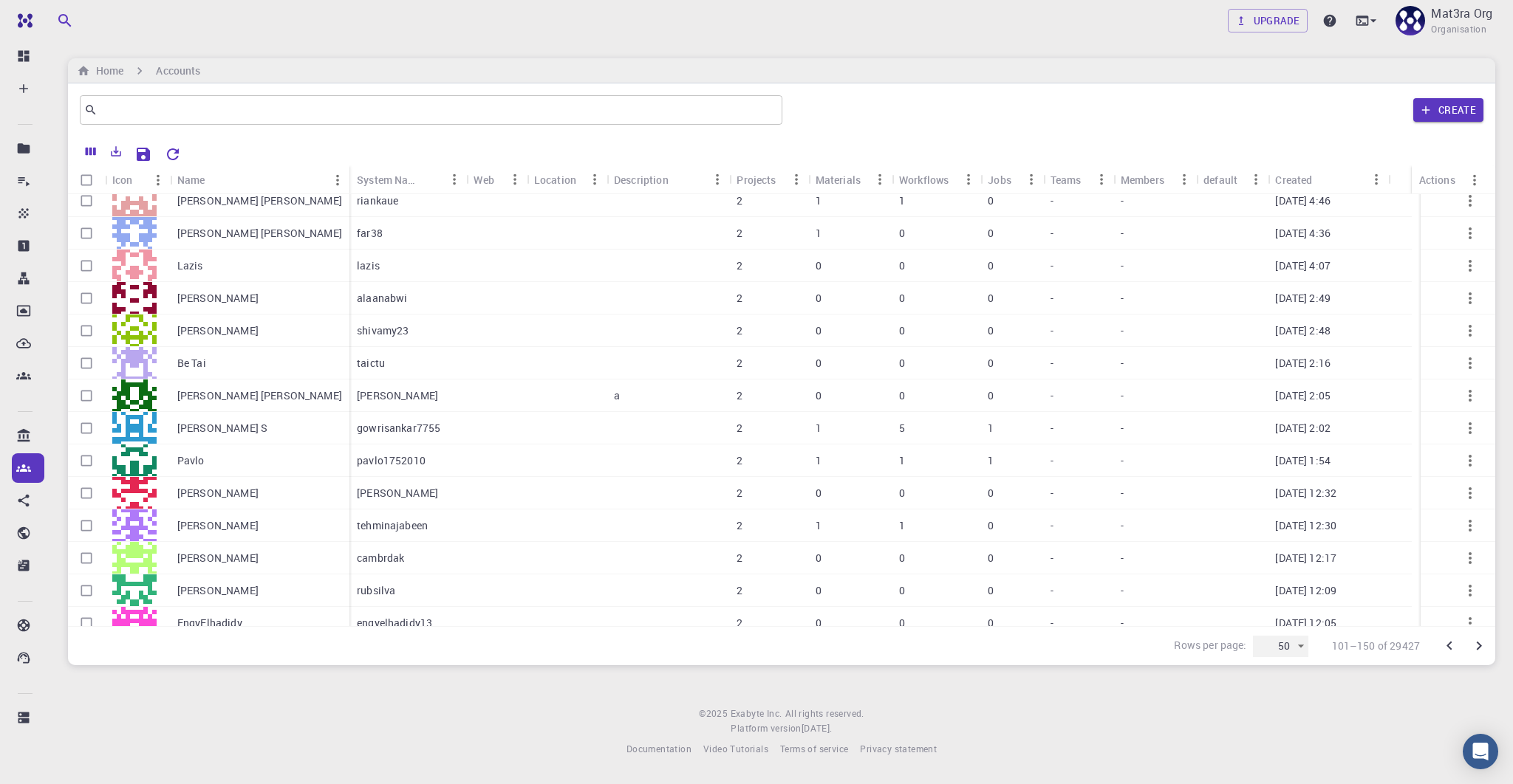
scroll to position [1192, 0]
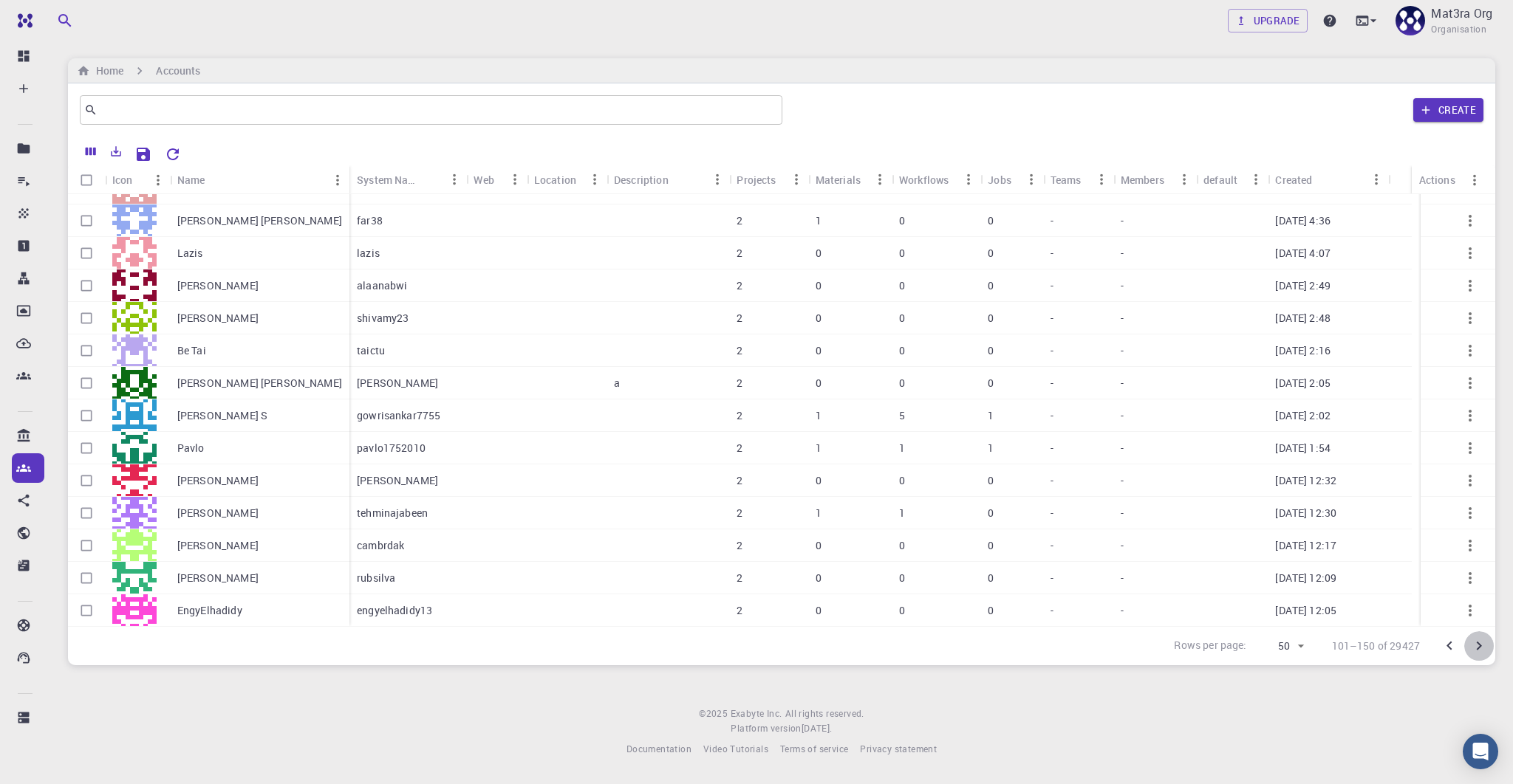
click at [1476, 643] on icon "Go to next page" at bounding box center [1479, 646] width 18 height 18
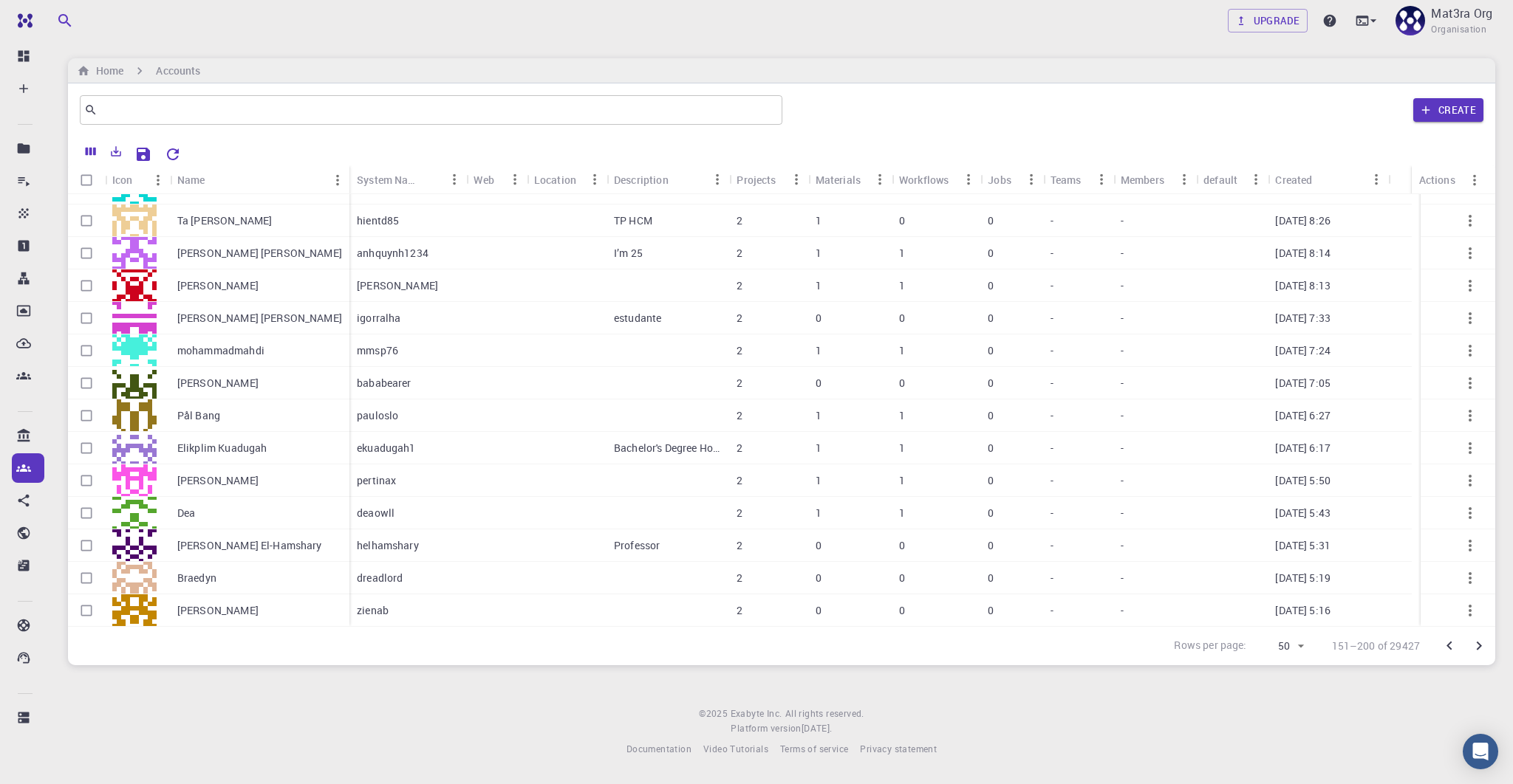
click at [1475, 643] on icon "Go to next page" at bounding box center [1479, 646] width 18 height 18
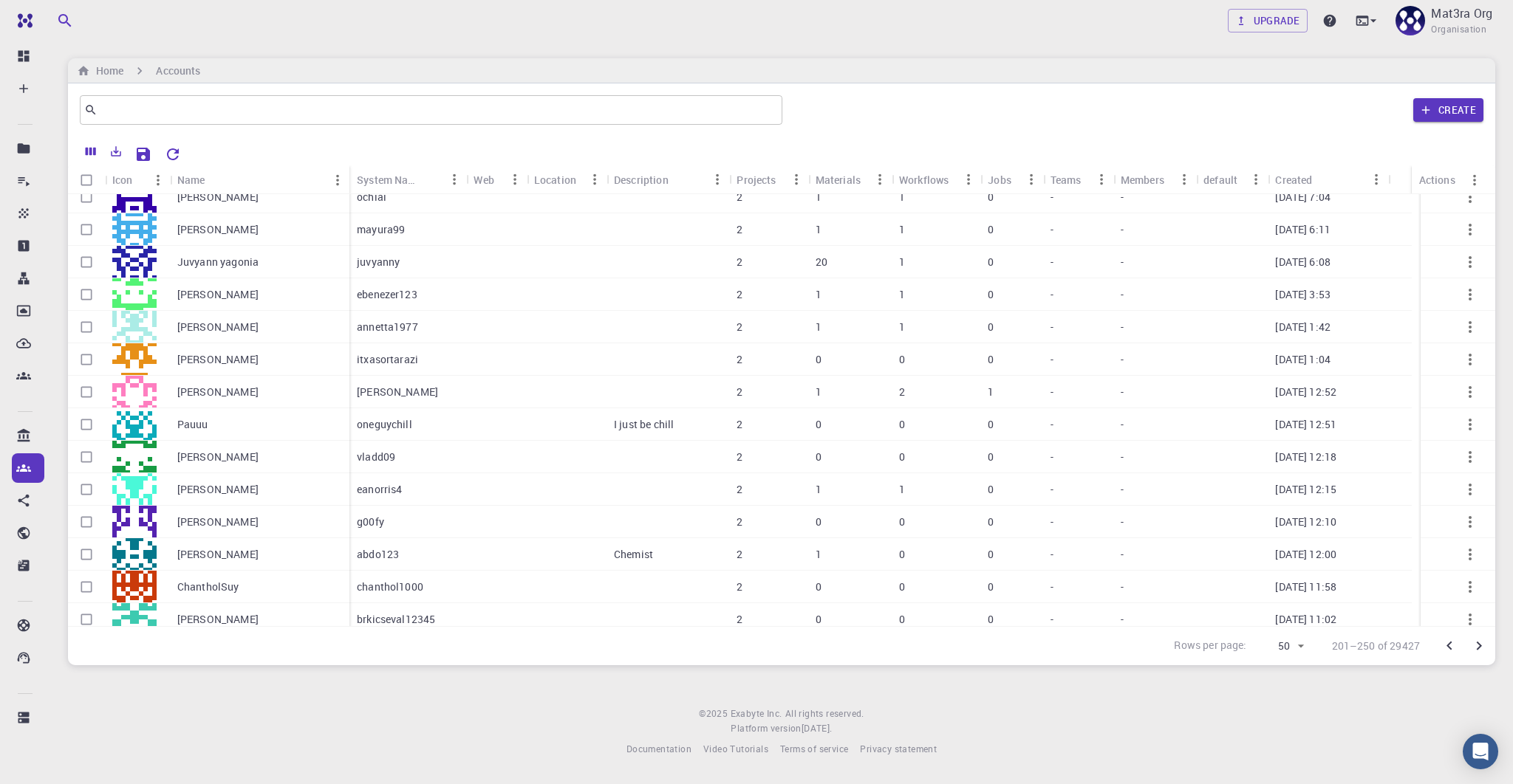
scroll to position [491, 0]
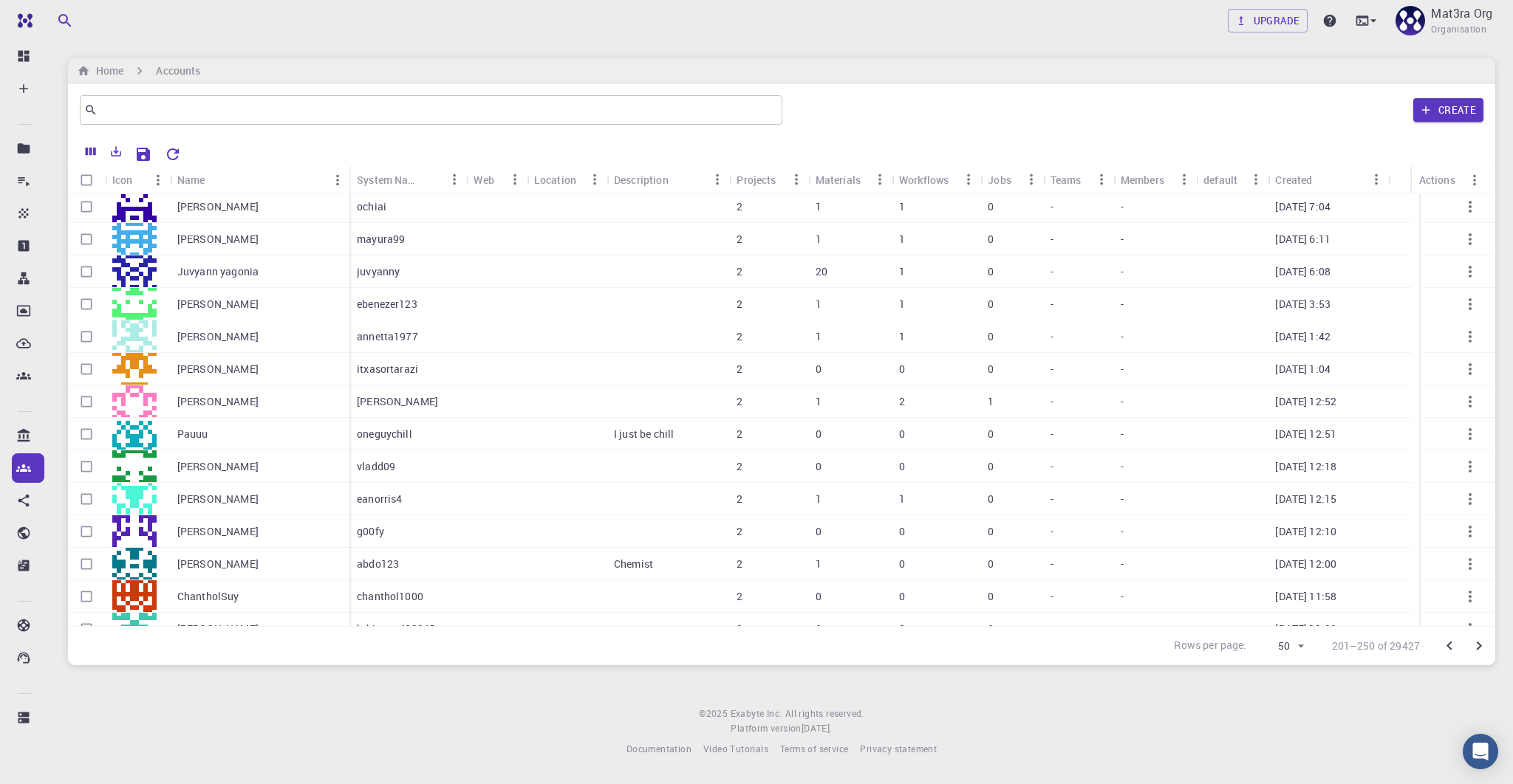
click at [821, 270] on p "20" at bounding box center [821, 271] width 11 height 15
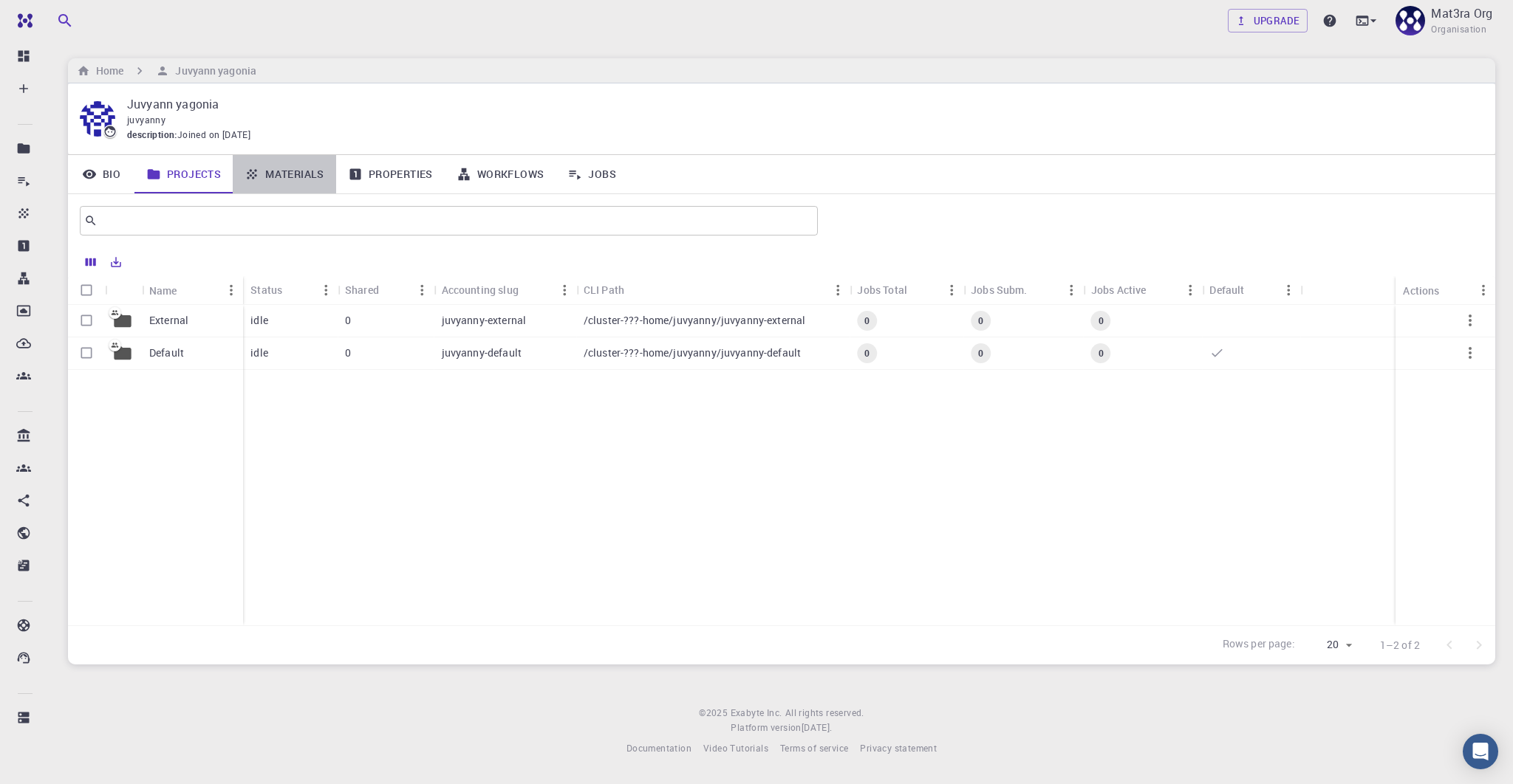
click at [295, 170] on link "Materials" at bounding box center [284, 174] width 103 height 38
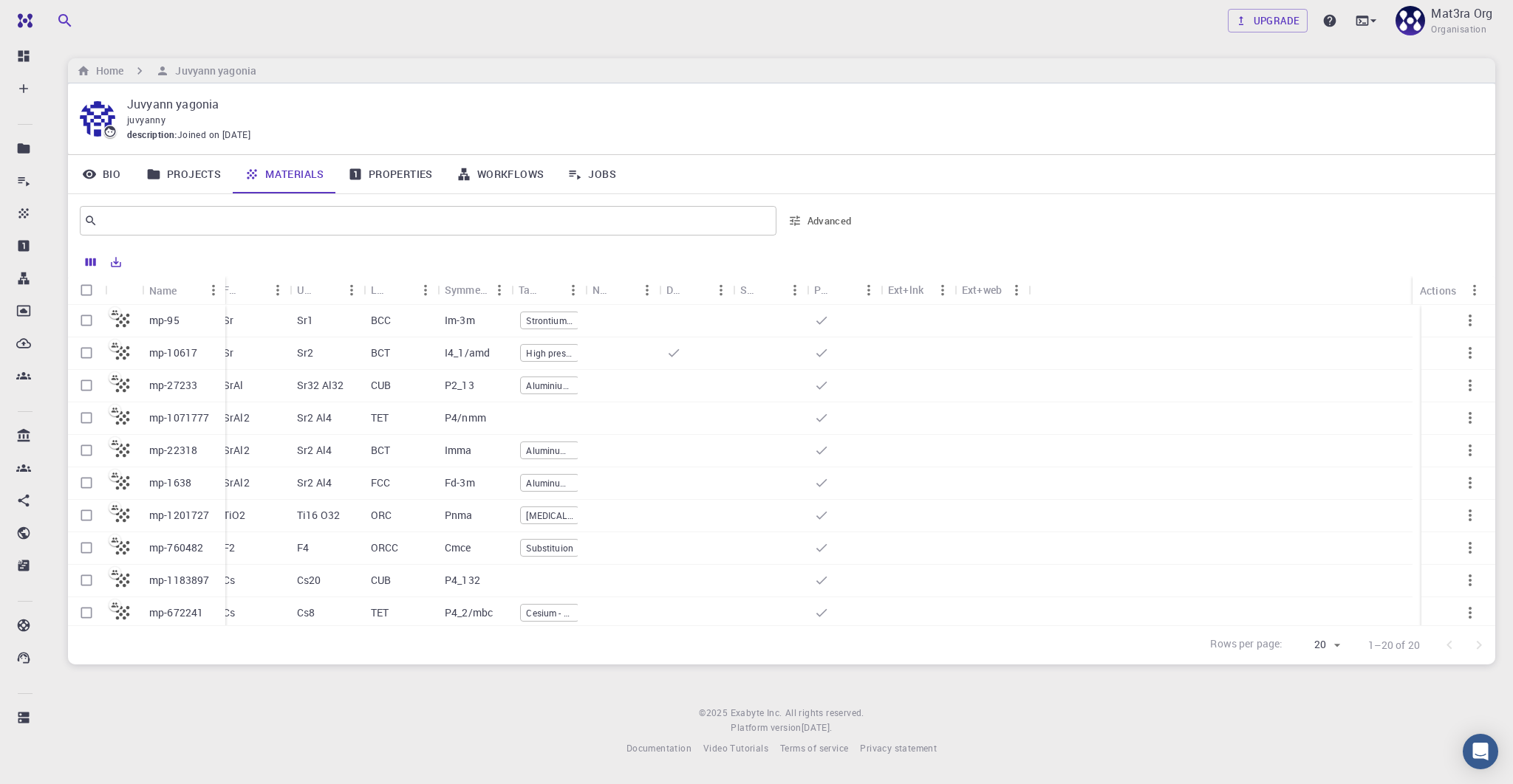
drag, startPoint x: 214, startPoint y: 286, endPoint x: 225, endPoint y: 284, distance: 11.2
click at [225, 285] on div "Name" at bounding box center [226, 290] width 15 height 29
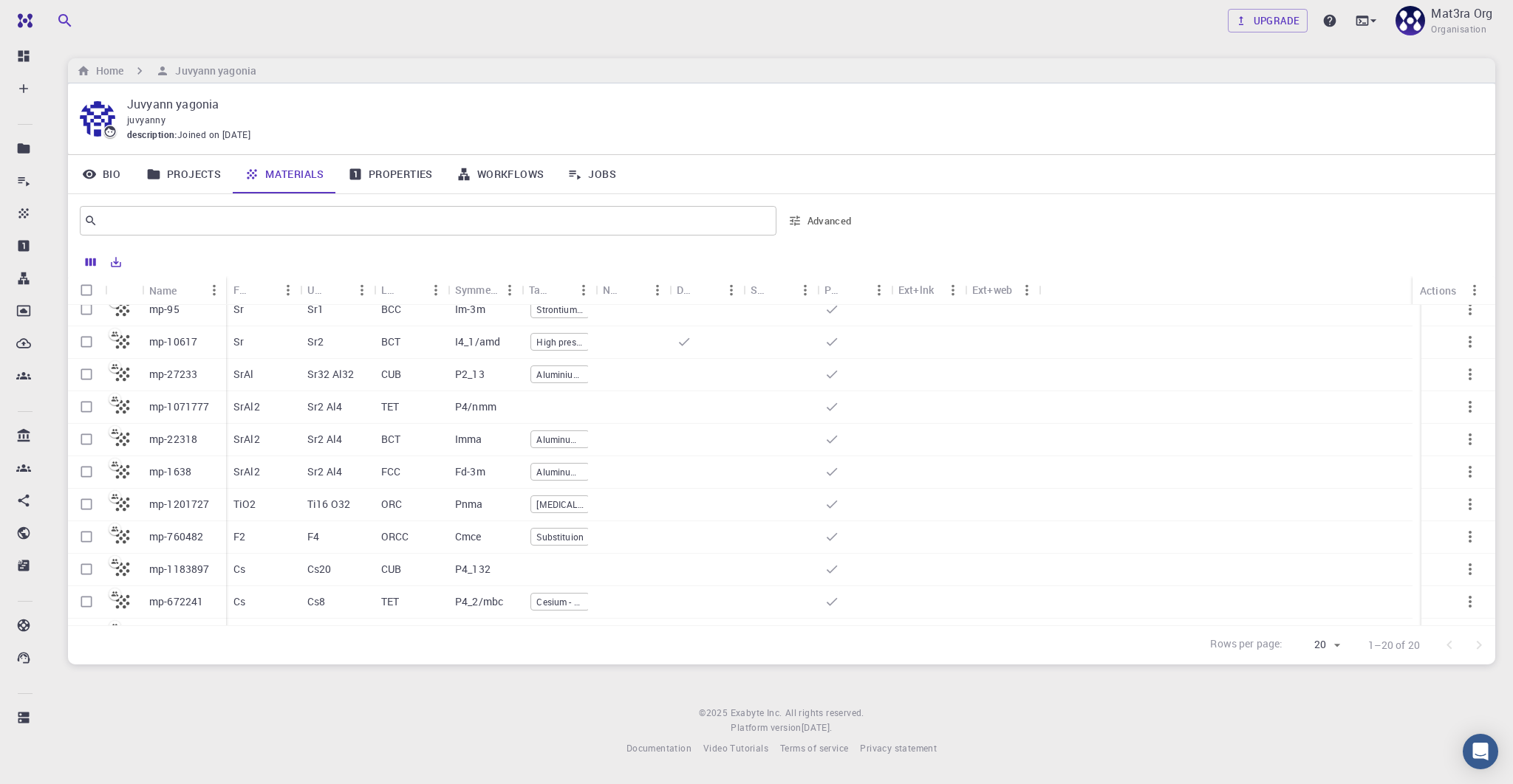
click at [246, 403] on p "SrAl2" at bounding box center [246, 407] width 27 height 15
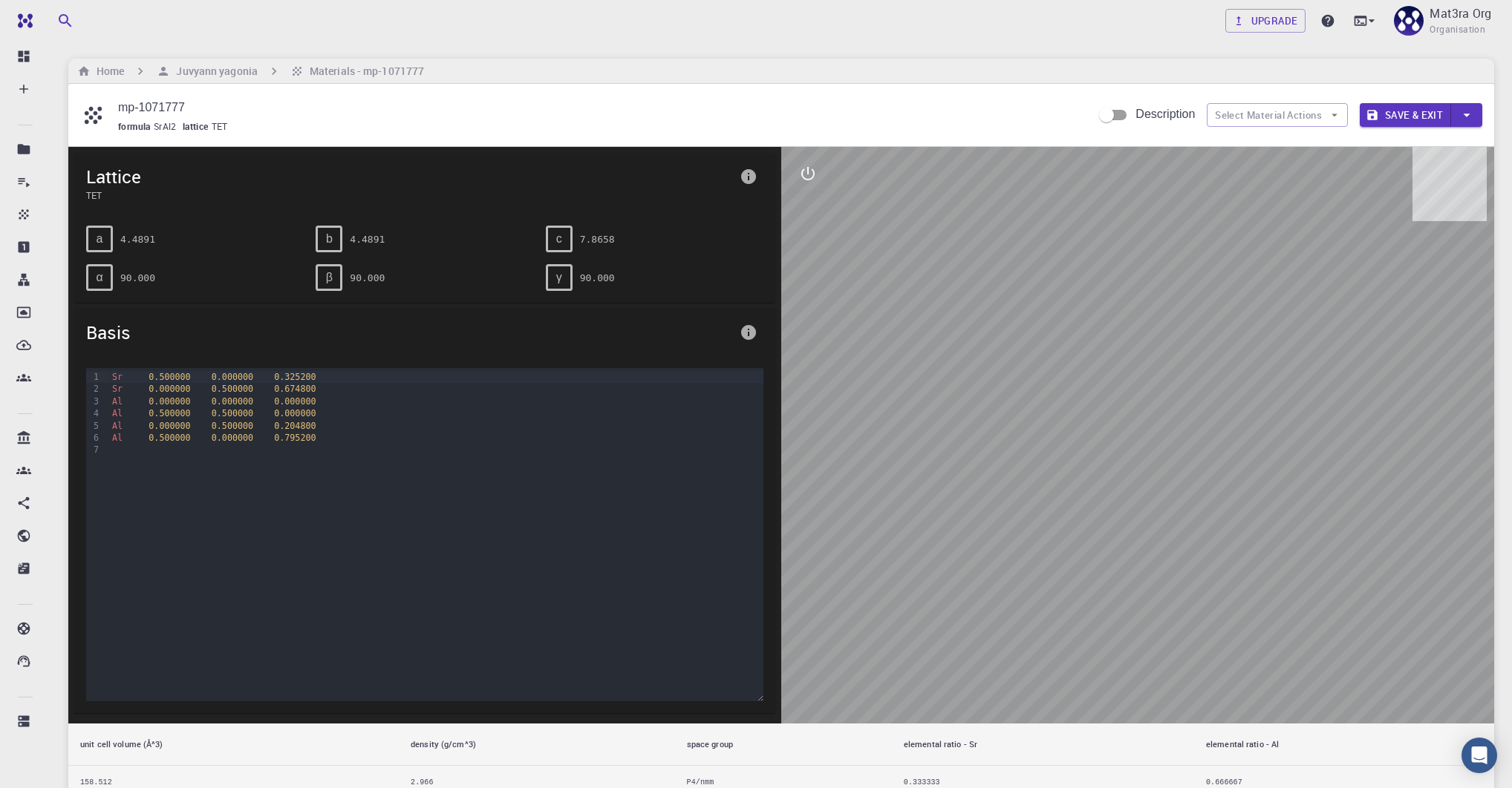
click at [1268, 340] on div at bounding box center [1138, 435] width 713 height 577
click at [817, 164] on button "interactive" at bounding box center [807, 174] width 35 height 35
click at [808, 204] on icon "view" at bounding box center [807, 210] width 16 height 11
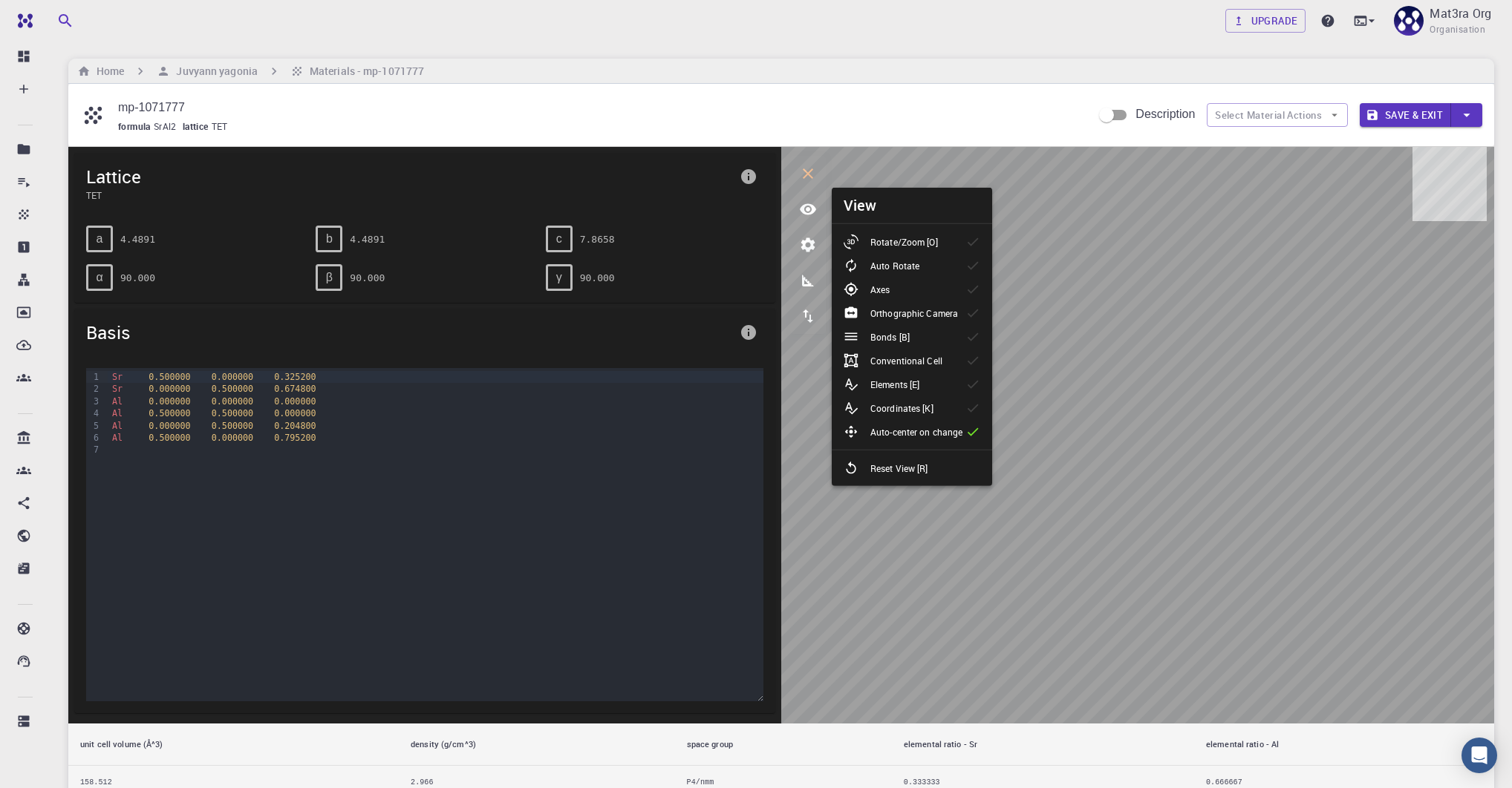
click at [914, 235] on p "Rotate/Zoom [O]" at bounding box center [904, 241] width 68 height 13
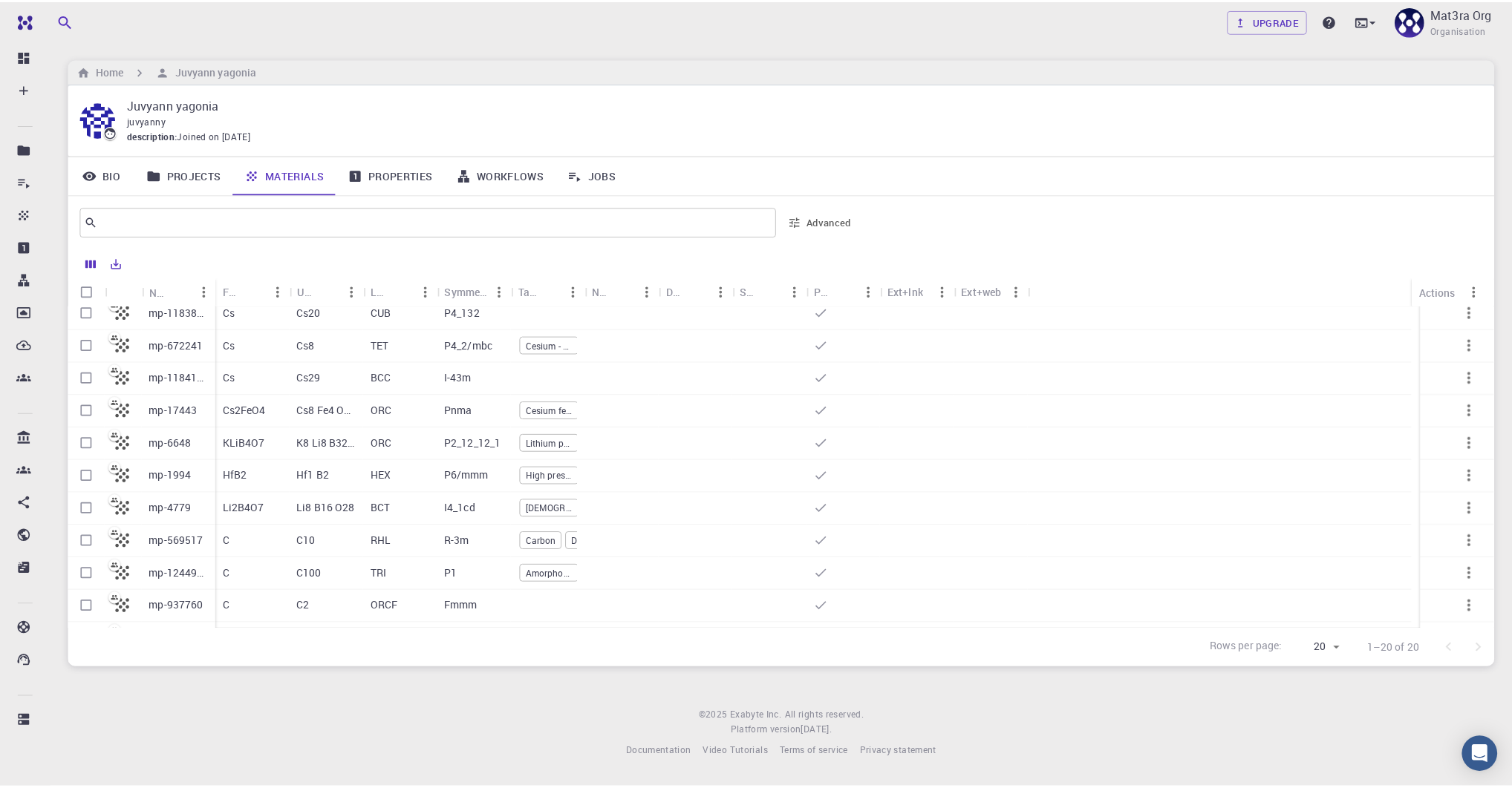
scroll to position [273, 0]
click at [236, 504] on p "Li2B4O7" at bounding box center [245, 505] width 41 height 15
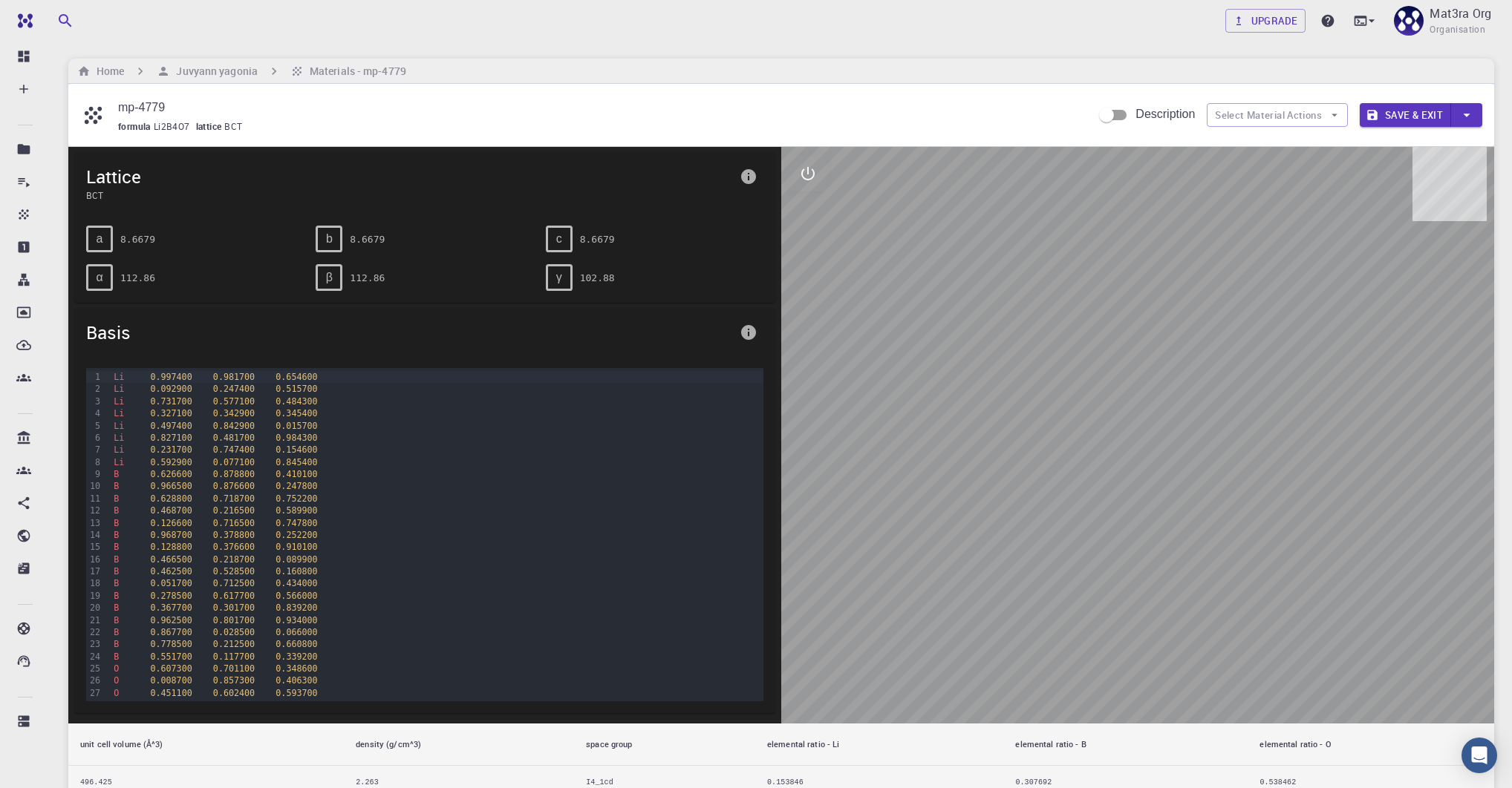
click at [806, 168] on icon "interactive" at bounding box center [807, 174] width 18 height 18
click at [808, 200] on icon "view" at bounding box center [807, 209] width 18 height 18
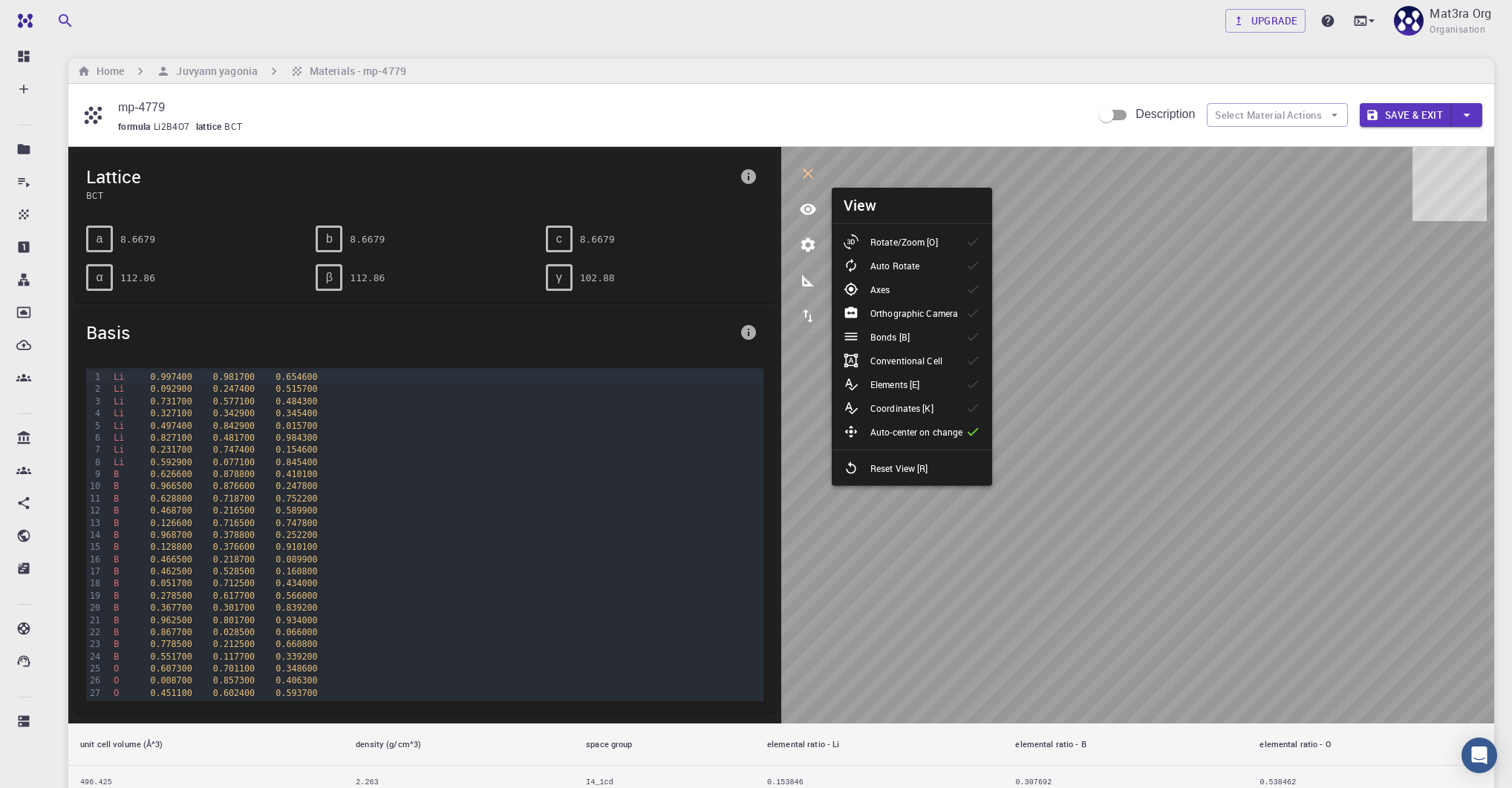
click at [853, 233] on li "Rotate/Zoom [O]" at bounding box center [911, 242] width 161 height 24
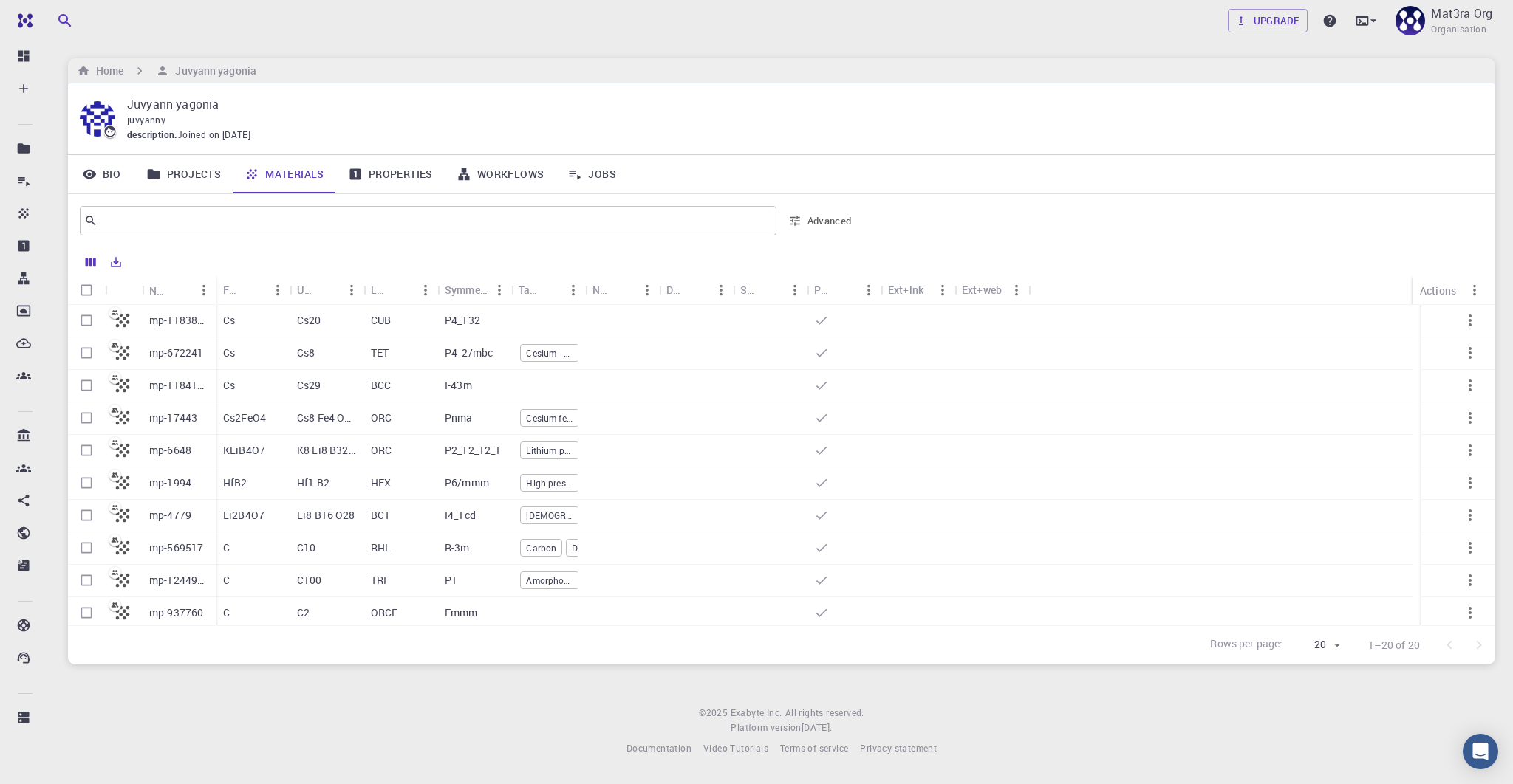
scroll to position [329, 0]
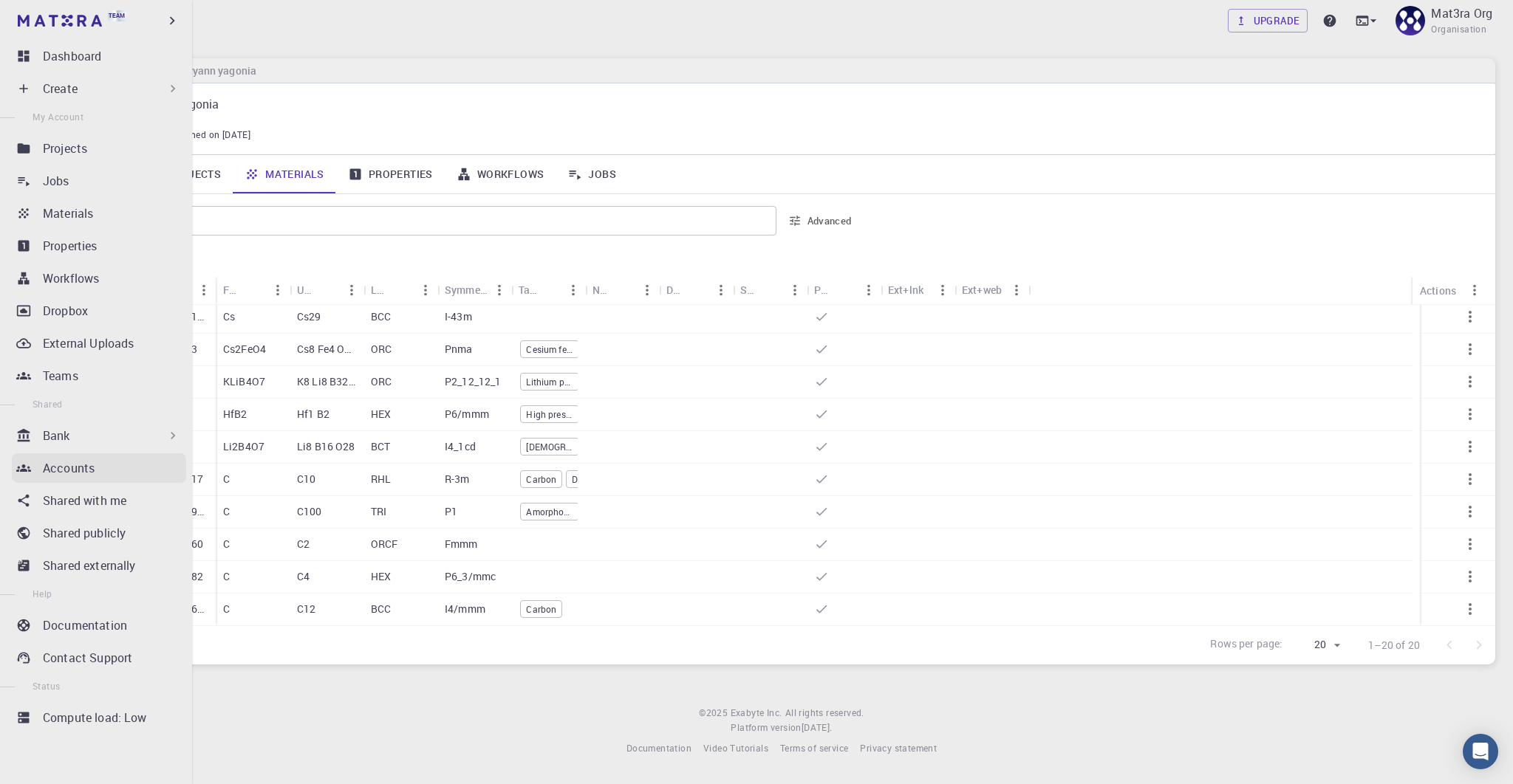
click at [41, 466] on link "Accounts" at bounding box center [99, 468] width 174 height 30
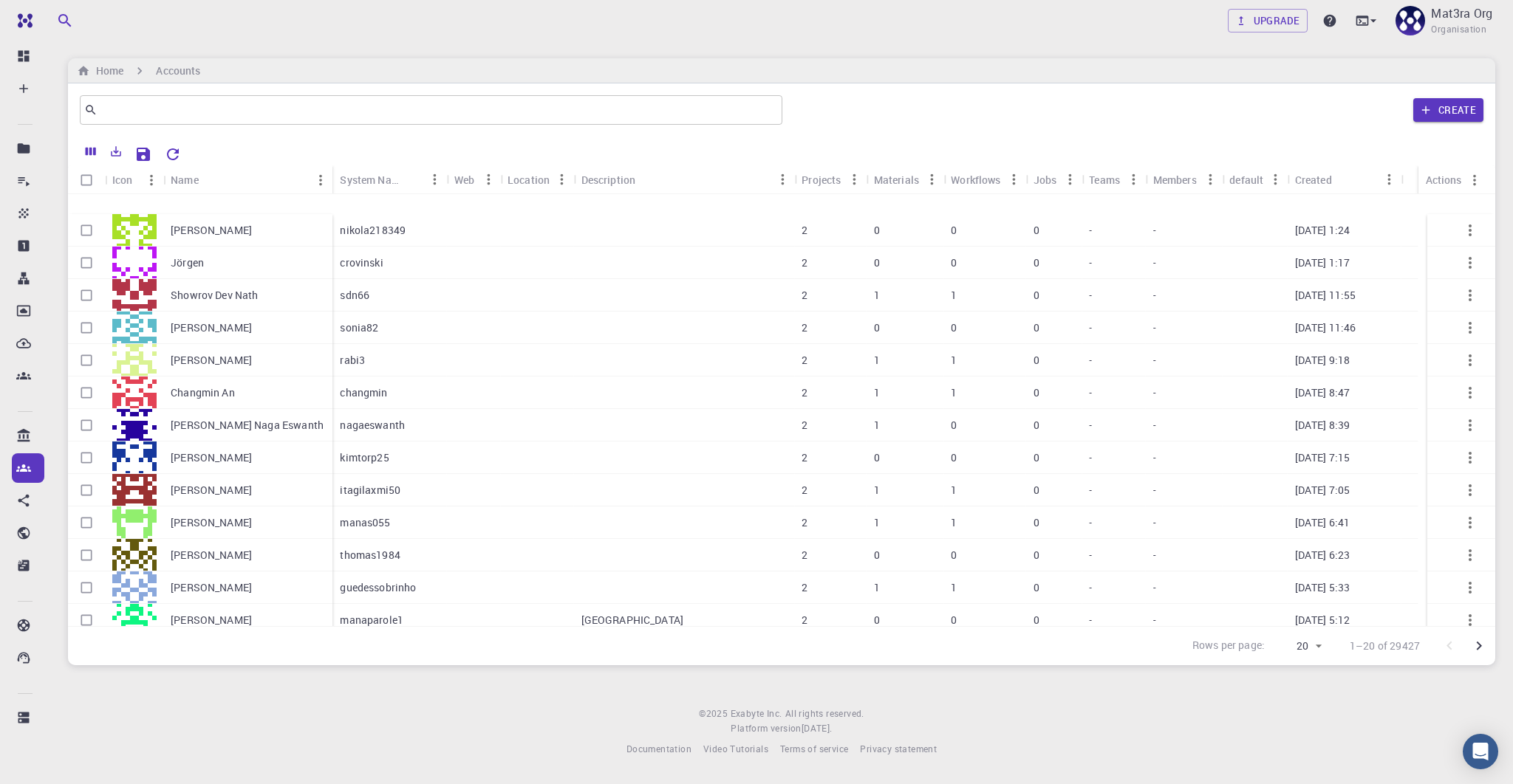
scroll to position [217, 0]
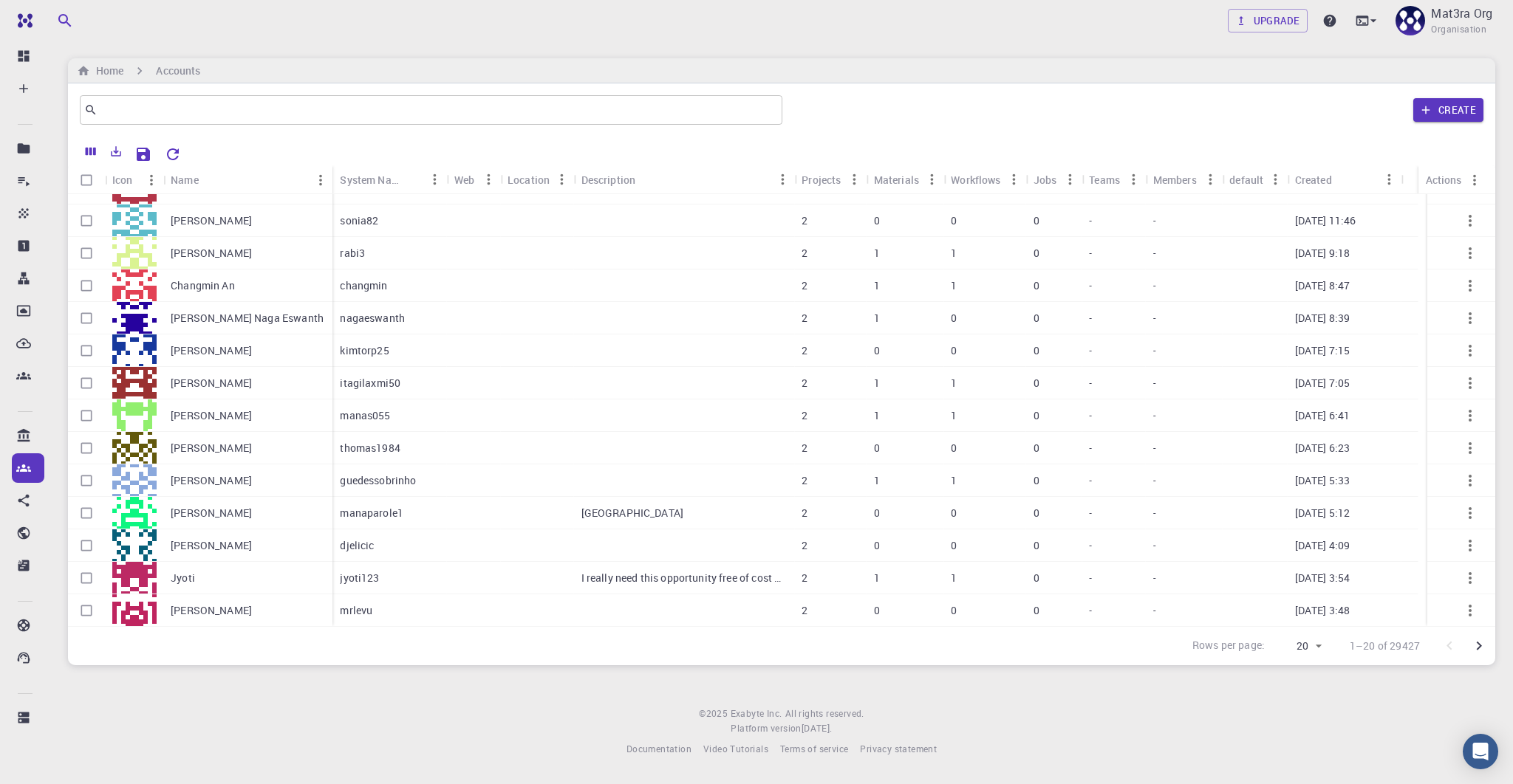
click at [1483, 647] on icon "Go to next page" at bounding box center [1479, 646] width 18 height 18
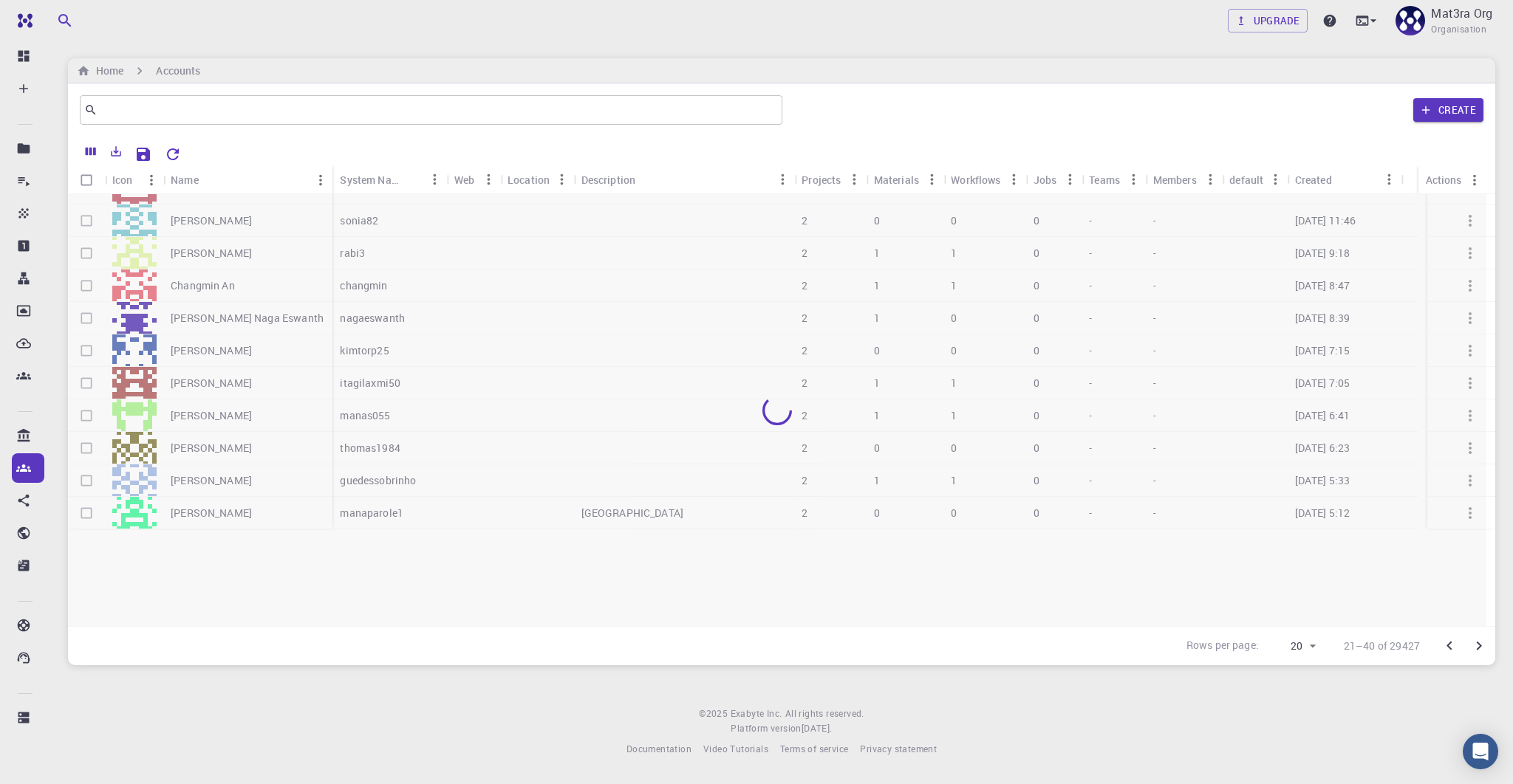
scroll to position [0, 0]
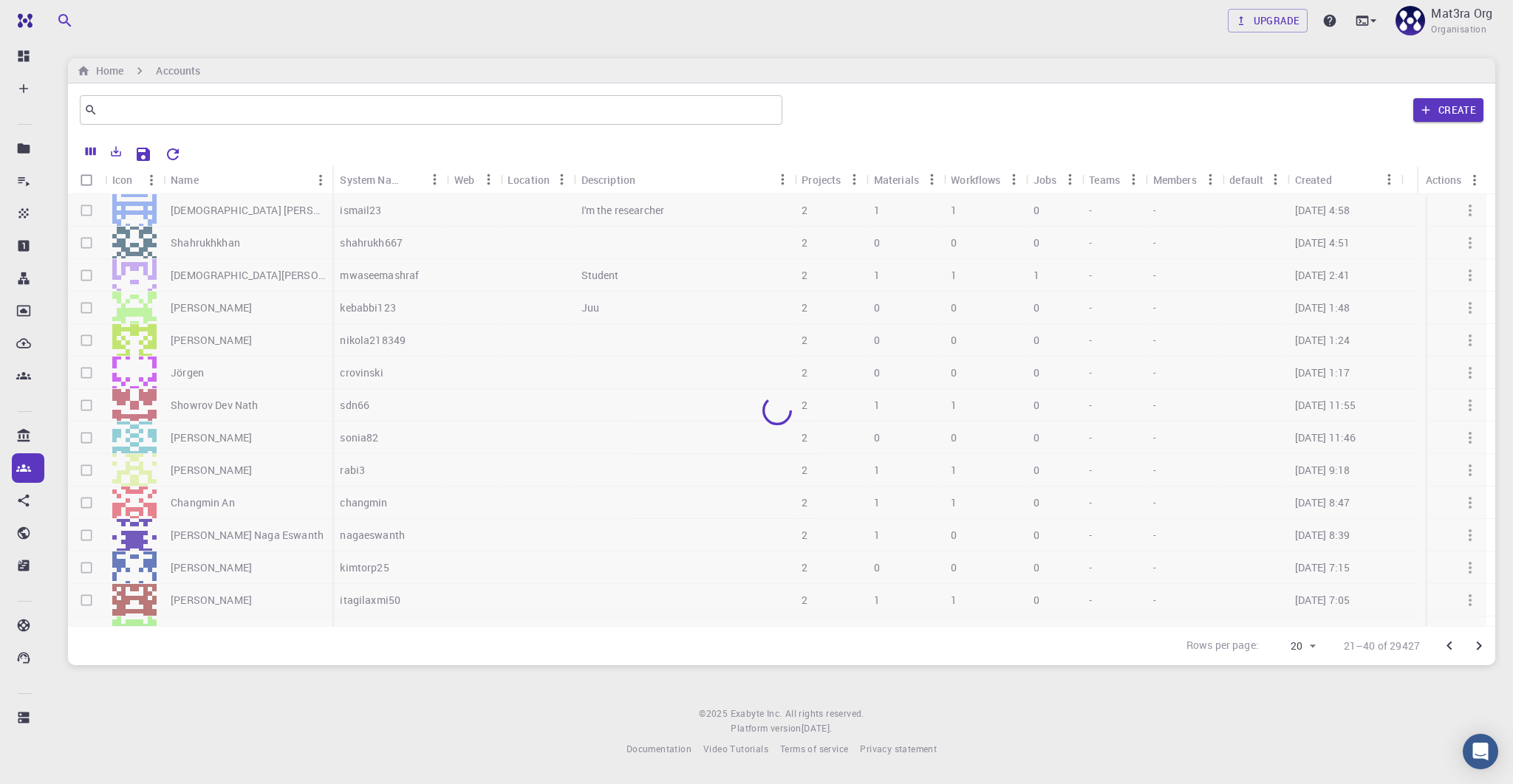
click at [1483, 647] on icon "Go to next page" at bounding box center [1479, 646] width 18 height 18
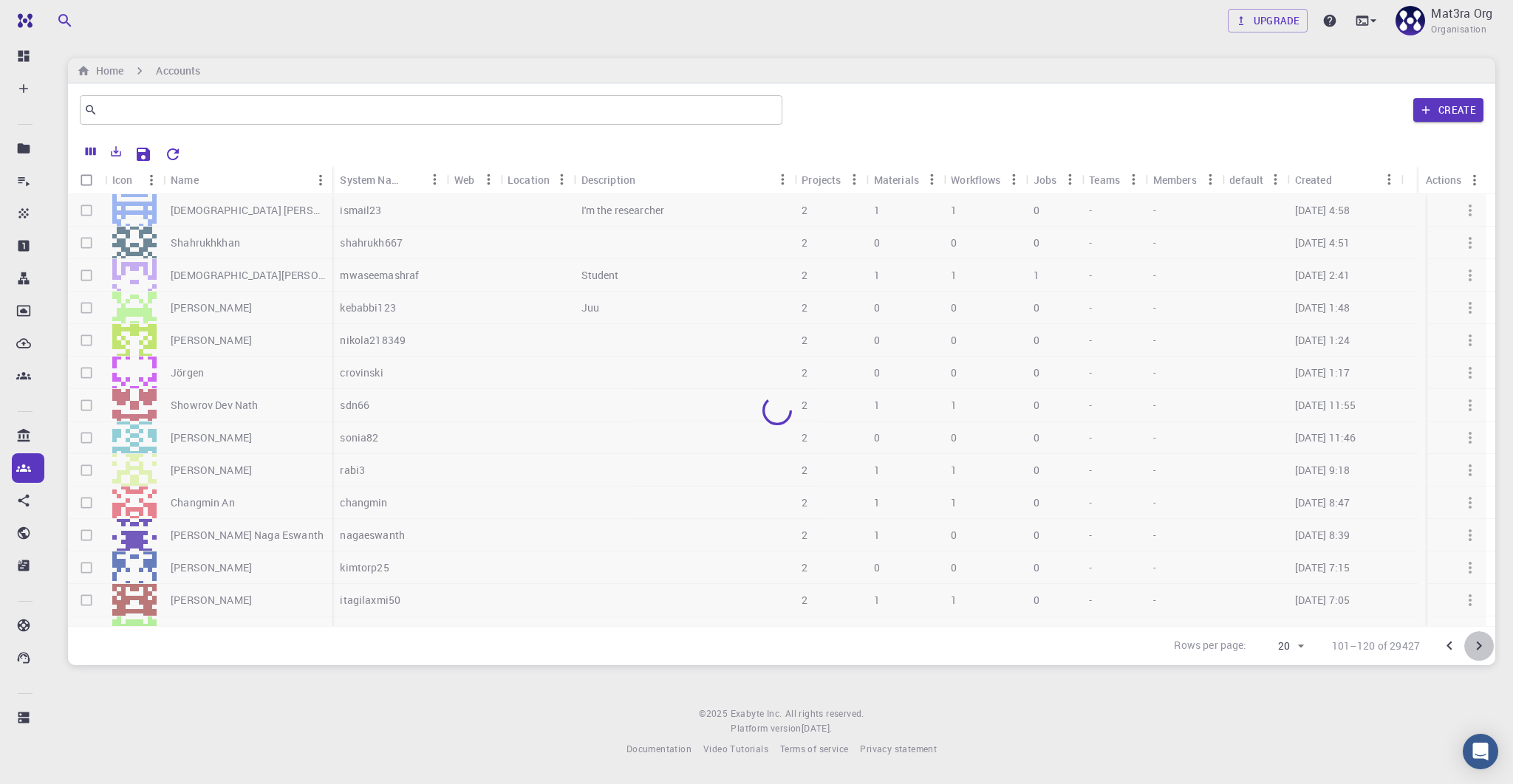
click at [1483, 647] on icon "Go to next page" at bounding box center [1479, 646] width 18 height 18
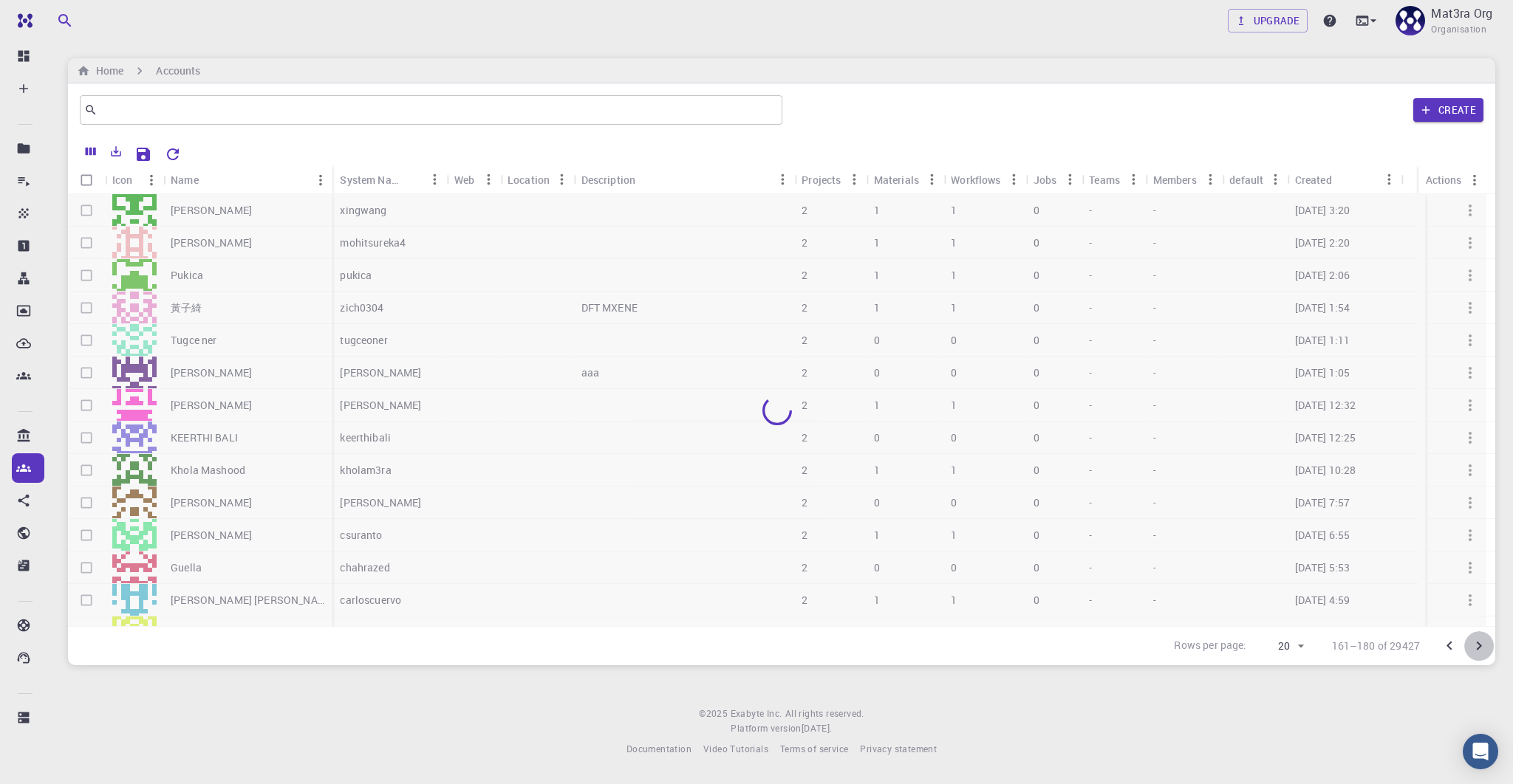
click at [1483, 647] on icon "Go to next page" at bounding box center [1479, 646] width 18 height 18
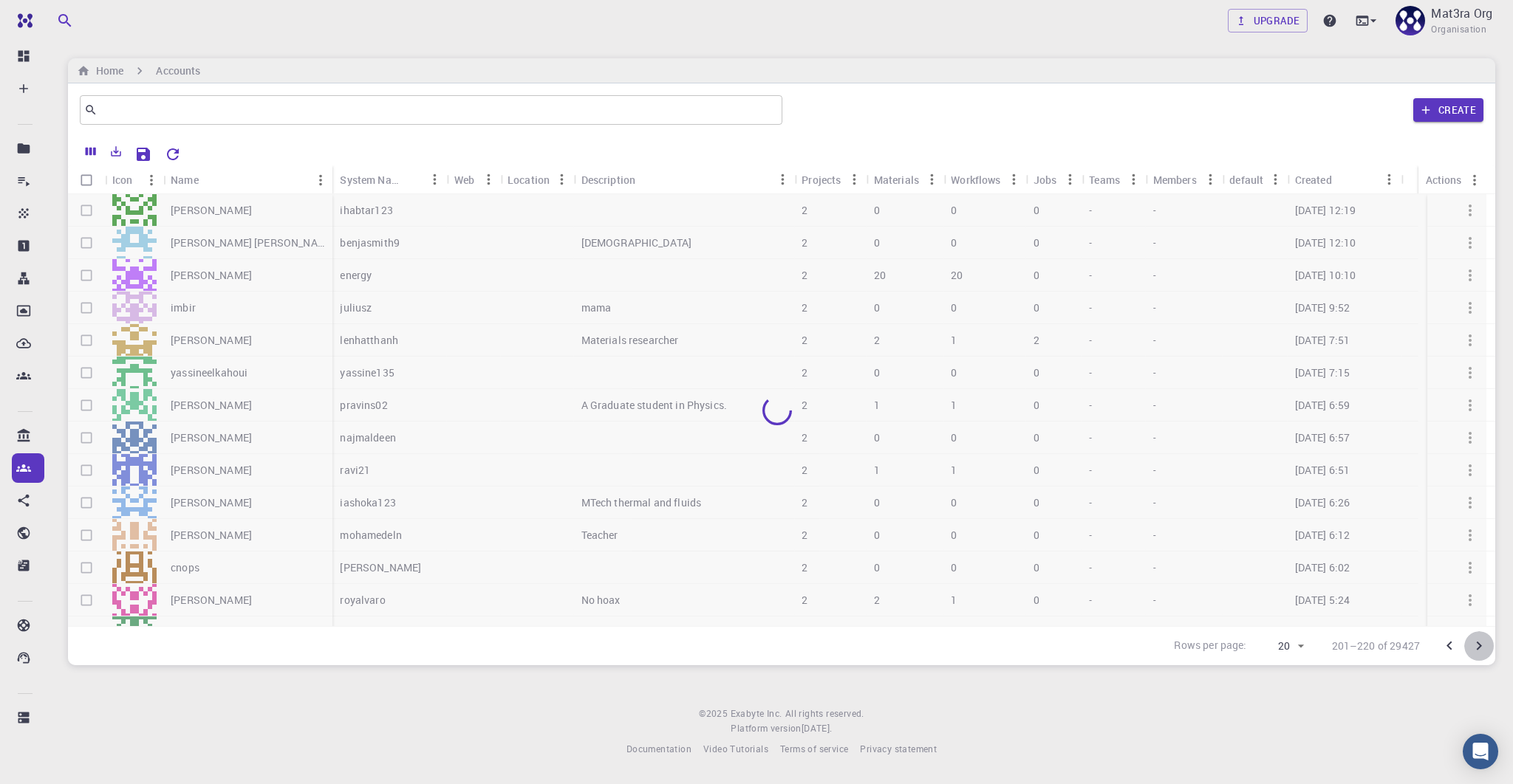
click at [1483, 647] on icon "Go to next page" at bounding box center [1479, 646] width 18 height 18
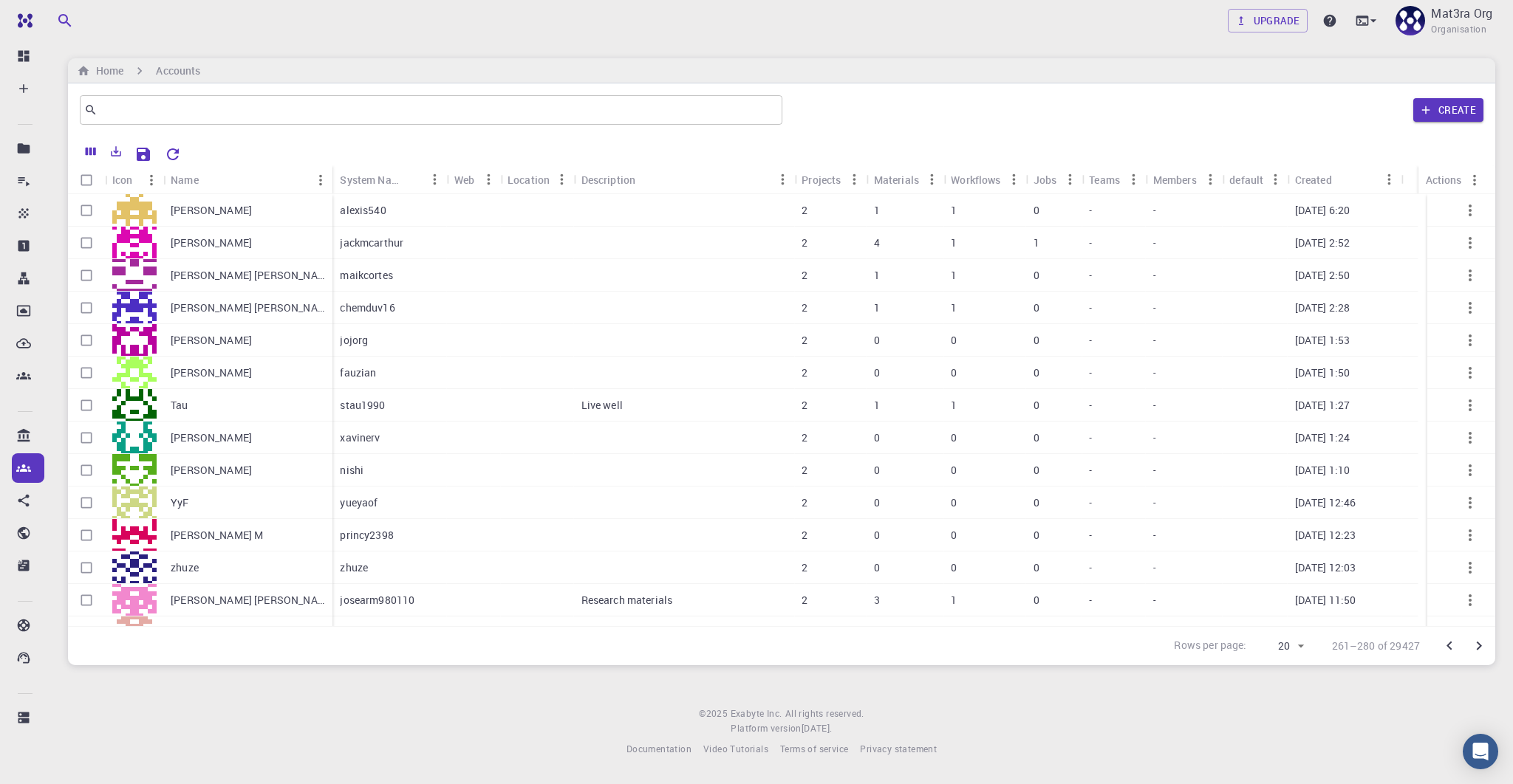
click at [1481, 639] on icon "Go to next page" at bounding box center [1479, 646] width 18 height 18
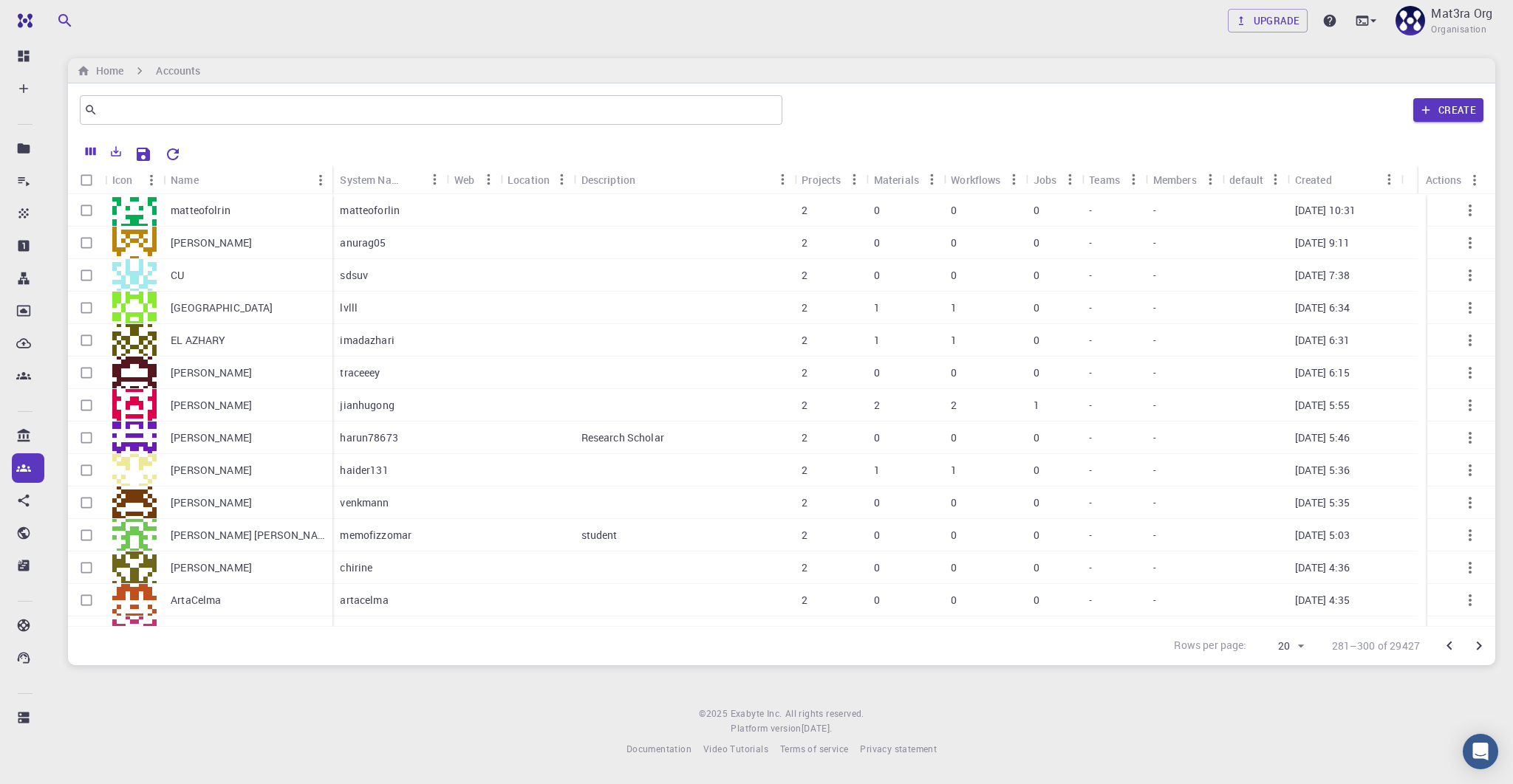
click at [794, 400] on div at bounding box center [684, 405] width 221 height 33
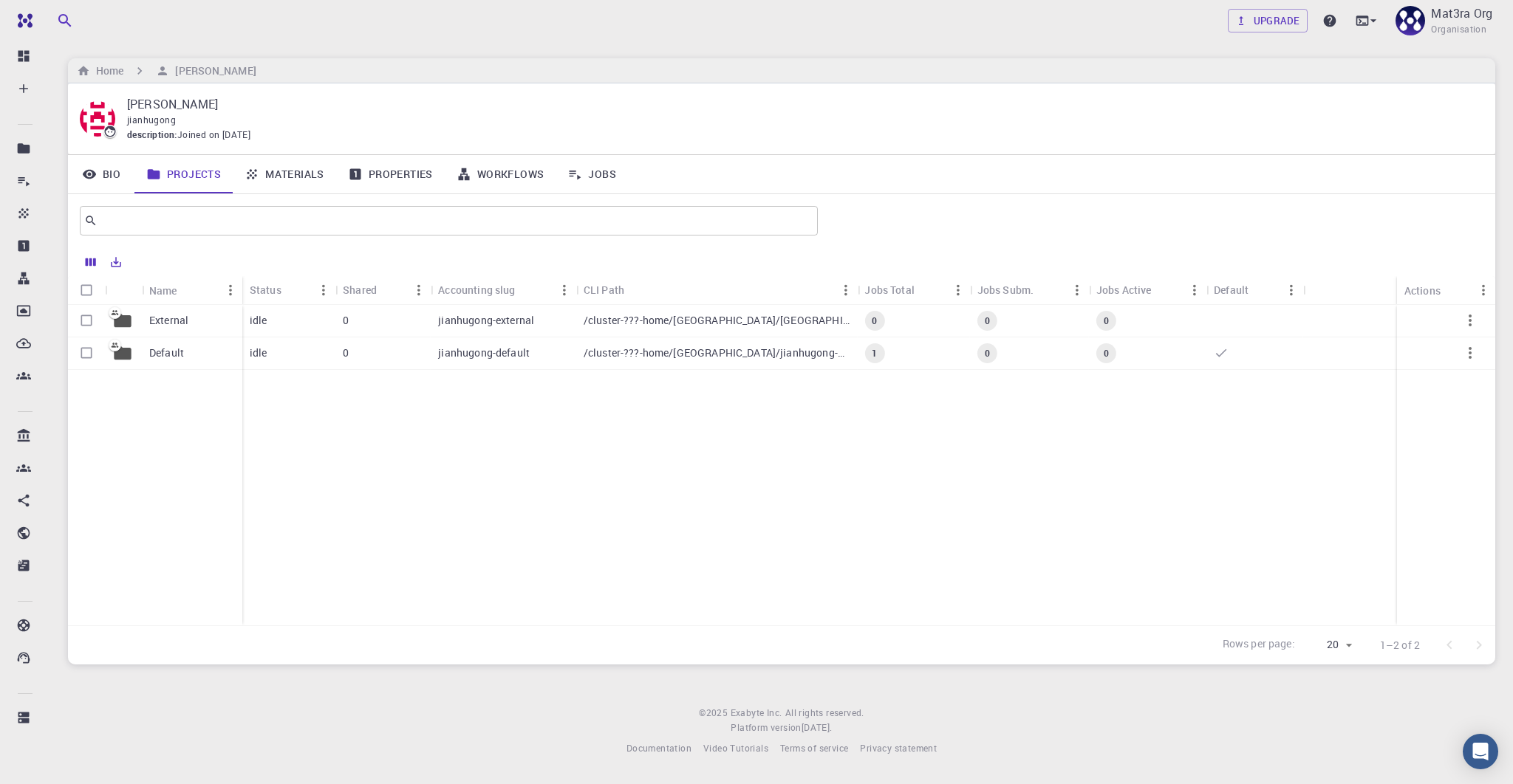
click at [579, 178] on icon at bounding box center [574, 173] width 15 height 15
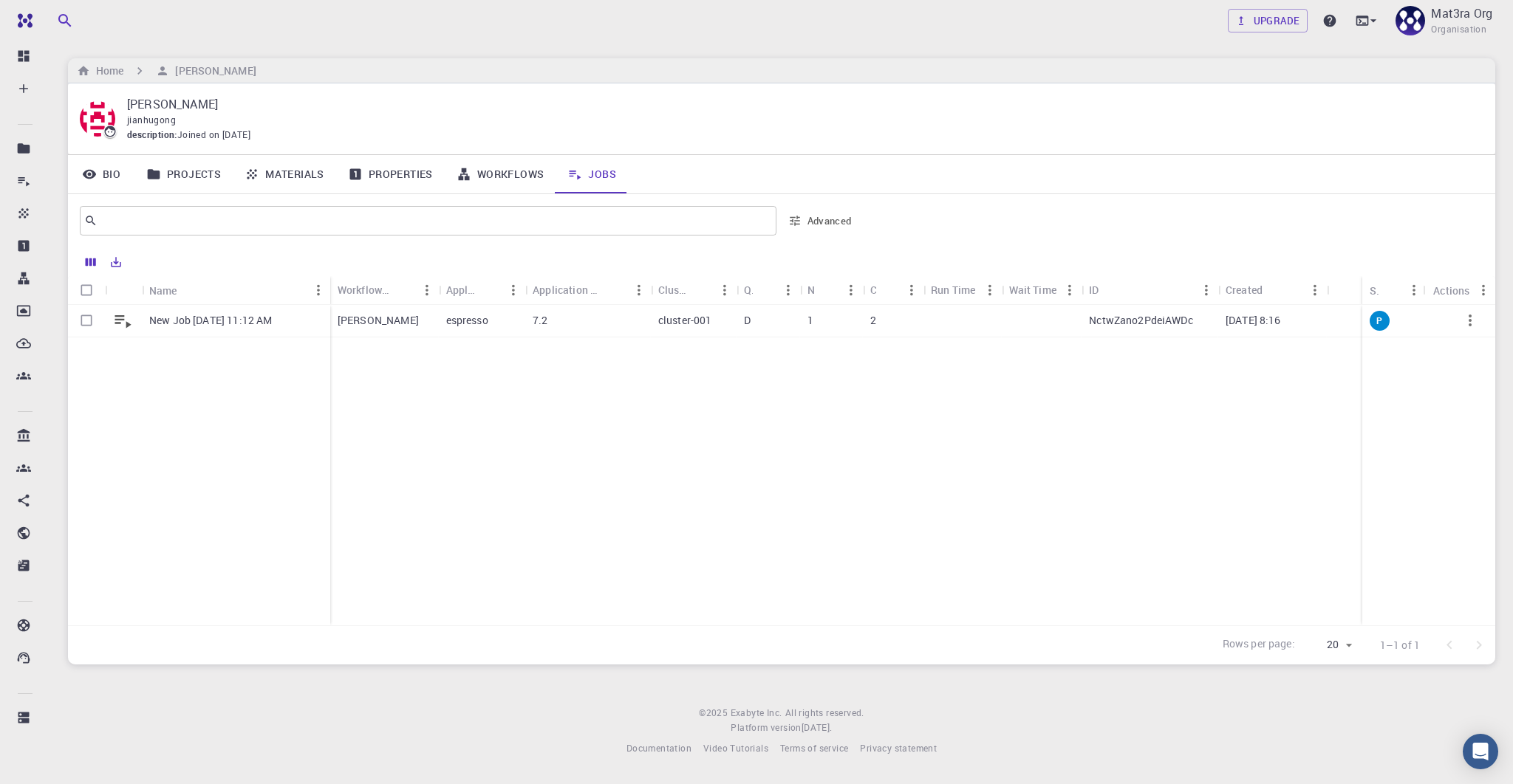
click at [258, 322] on p "New Job [DATE] 11:12 AM" at bounding box center [210, 320] width 122 height 15
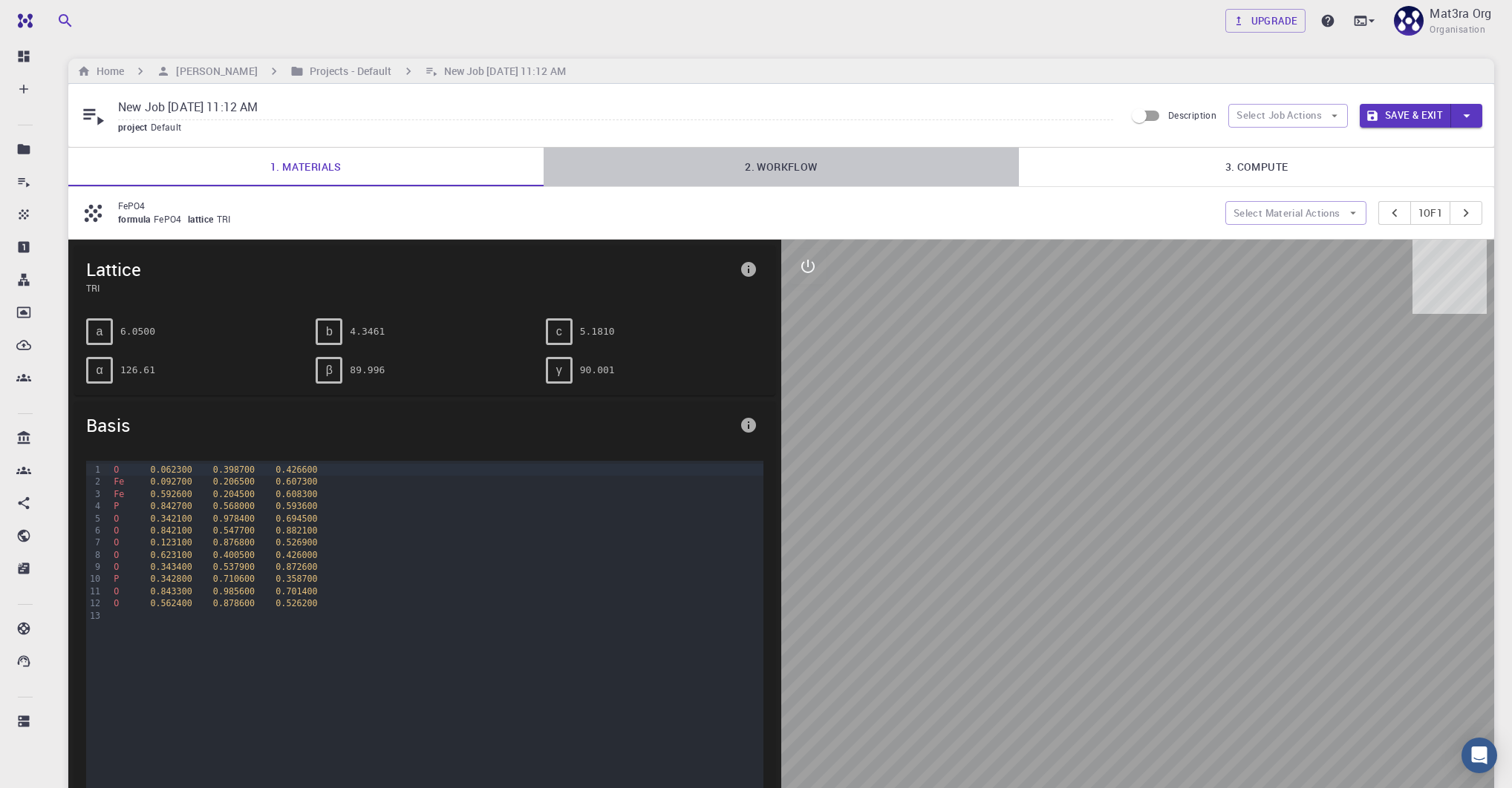
click at [779, 161] on link "2. Workflow" at bounding box center [781, 167] width 476 height 38
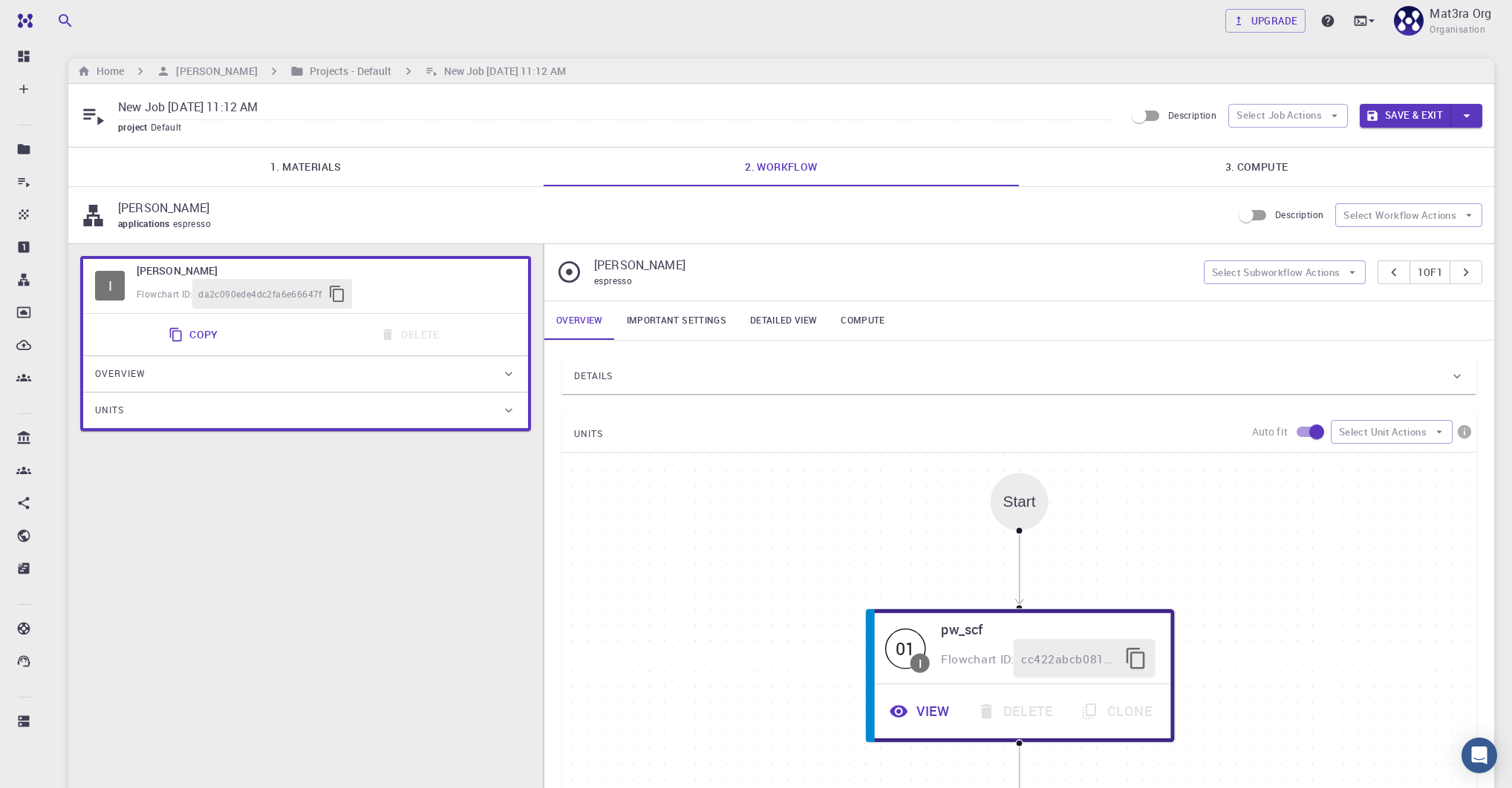
click at [1252, 166] on link "3. Compute" at bounding box center [1256, 167] width 476 height 38
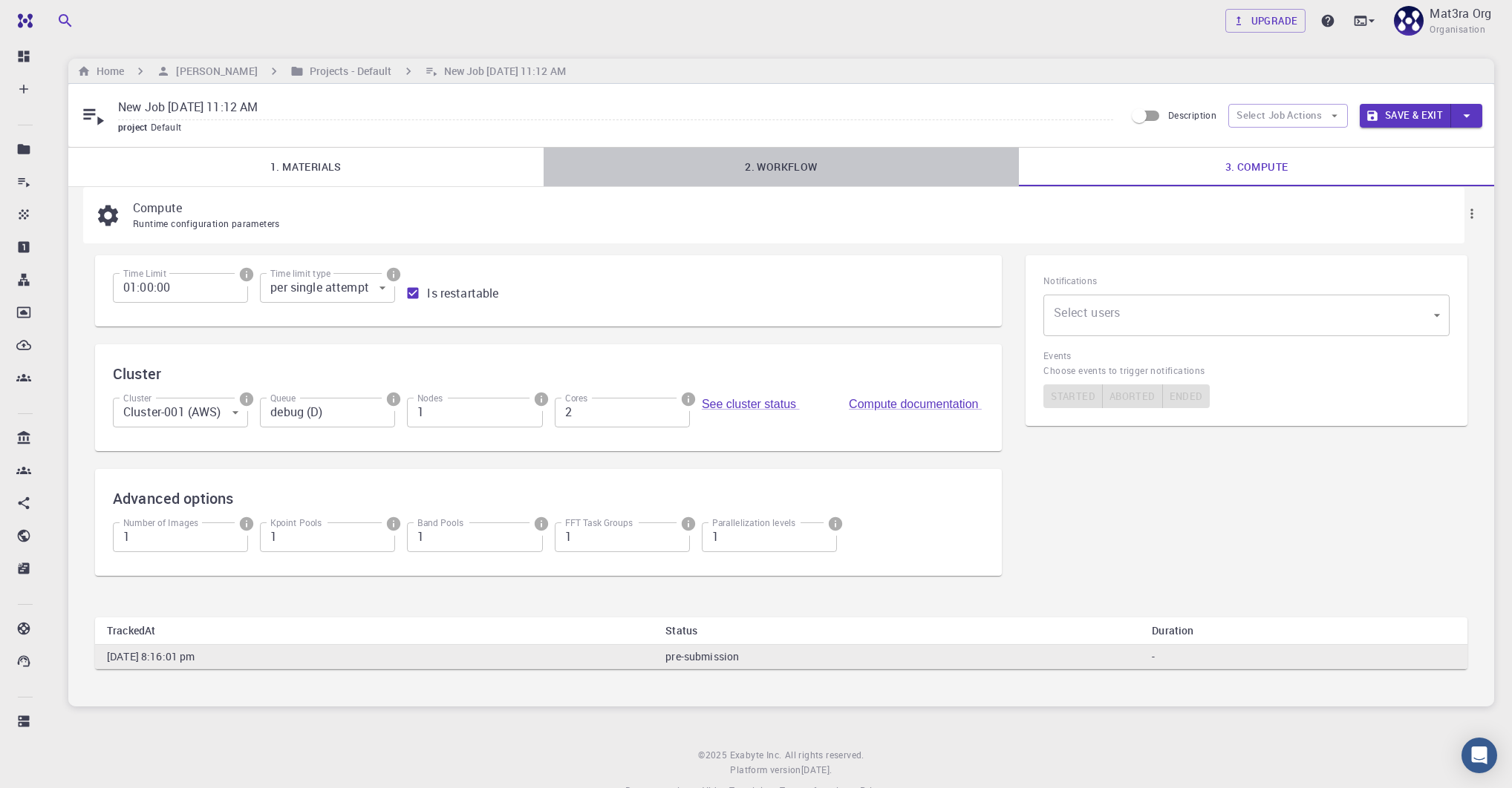
click at [758, 167] on link "2. Workflow" at bounding box center [781, 167] width 476 height 38
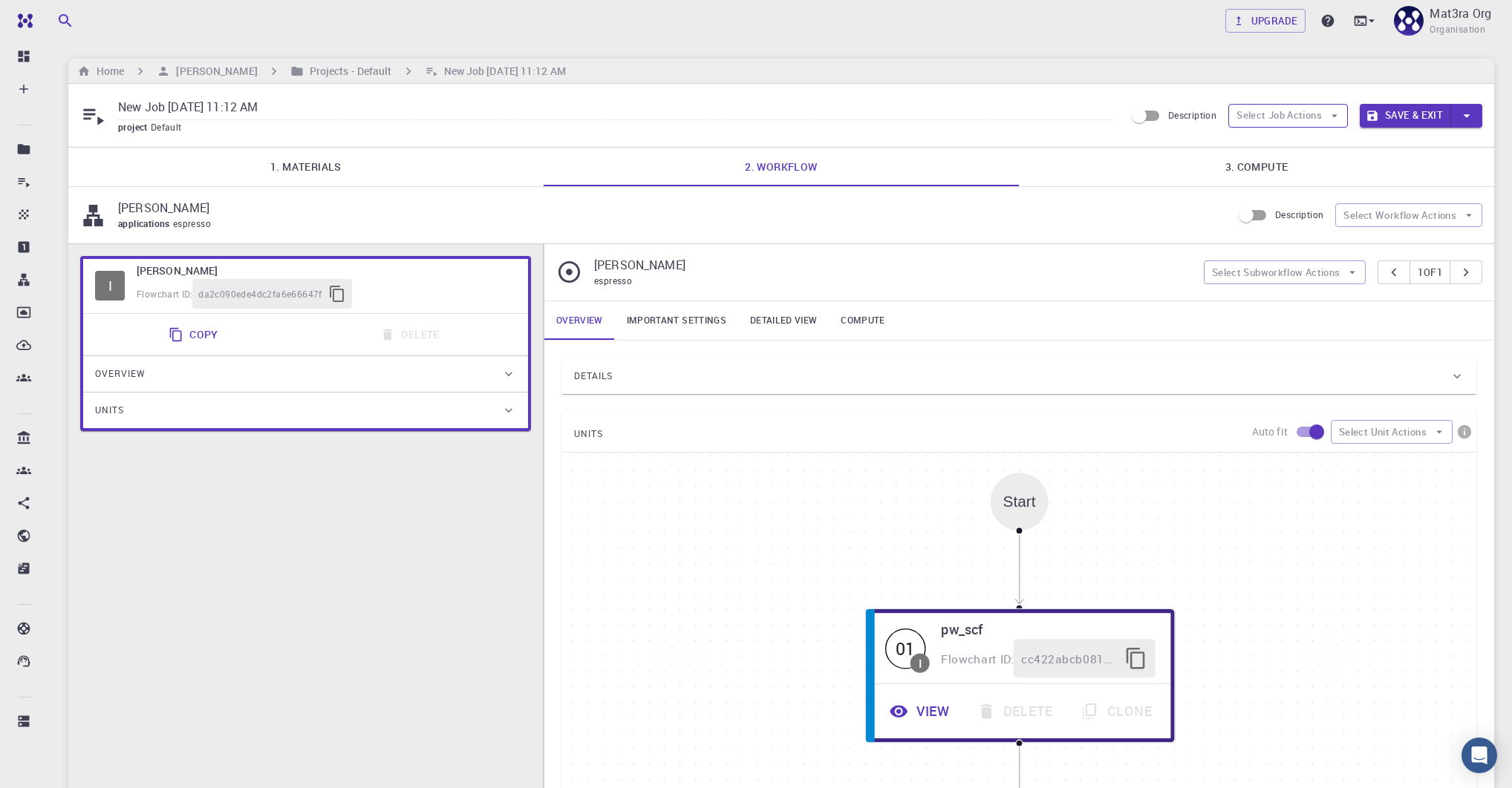
click at [1280, 114] on button "Select Job Actions" at bounding box center [1288, 115] width 120 height 24
click at [1013, 92] on div "New Job [DATE] 11:12 AM project Default Description Select Job Actions Save & E…" at bounding box center [781, 115] width 1426 height 63
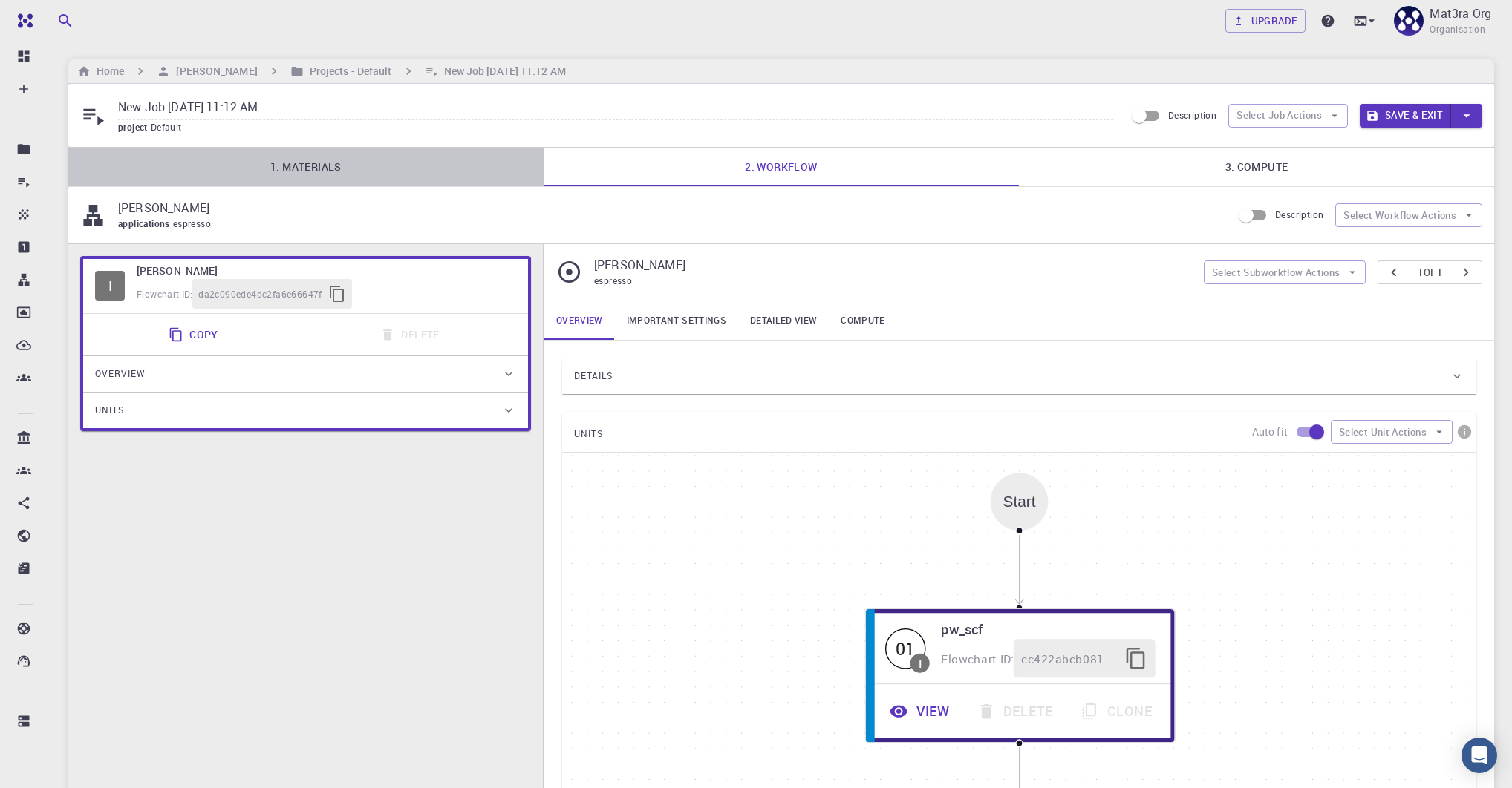
click at [283, 176] on link "1. Materials" at bounding box center [306, 167] width 476 height 38
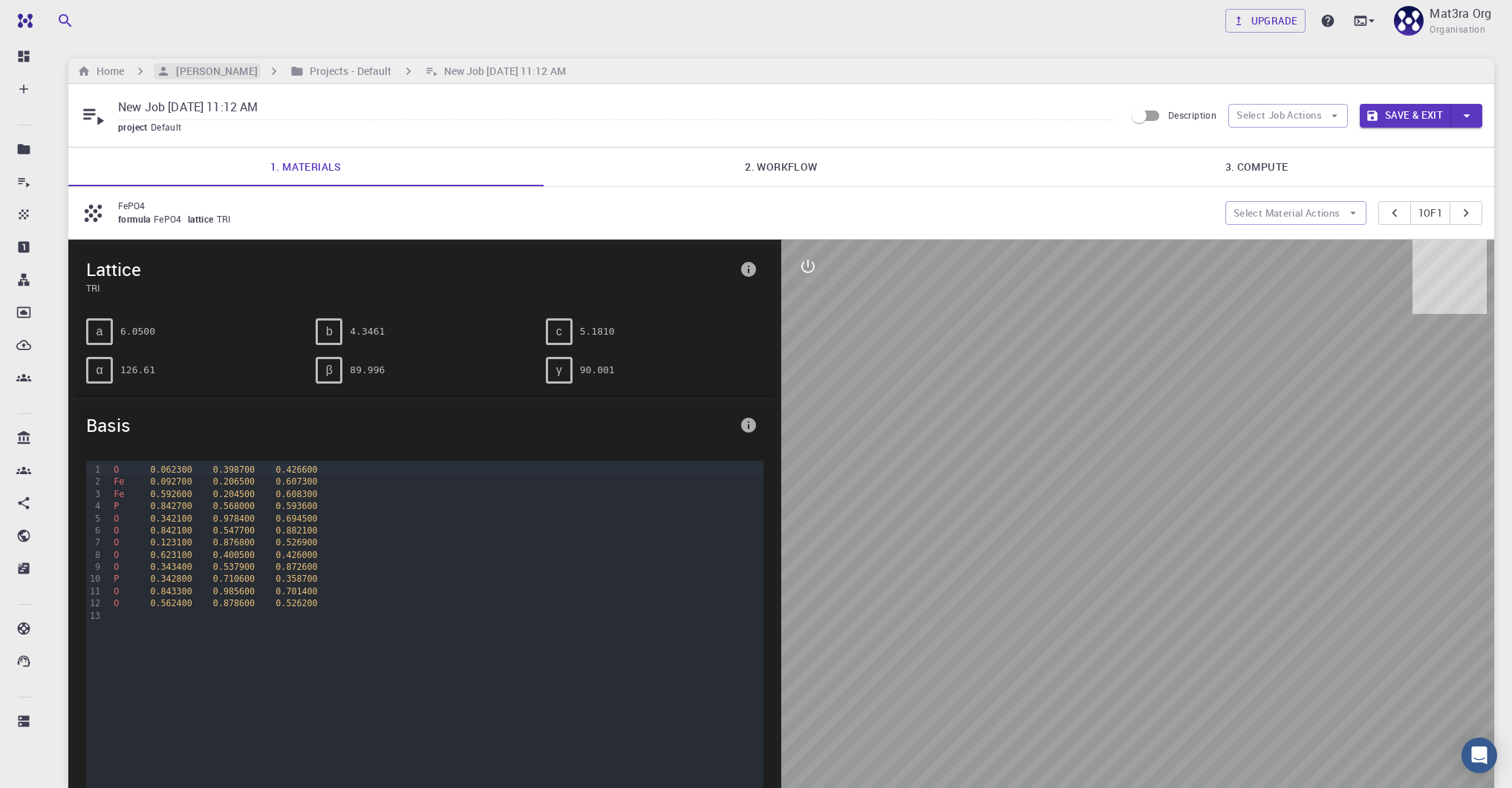
click at [211, 74] on h6 "[PERSON_NAME]" at bounding box center [213, 71] width 87 height 16
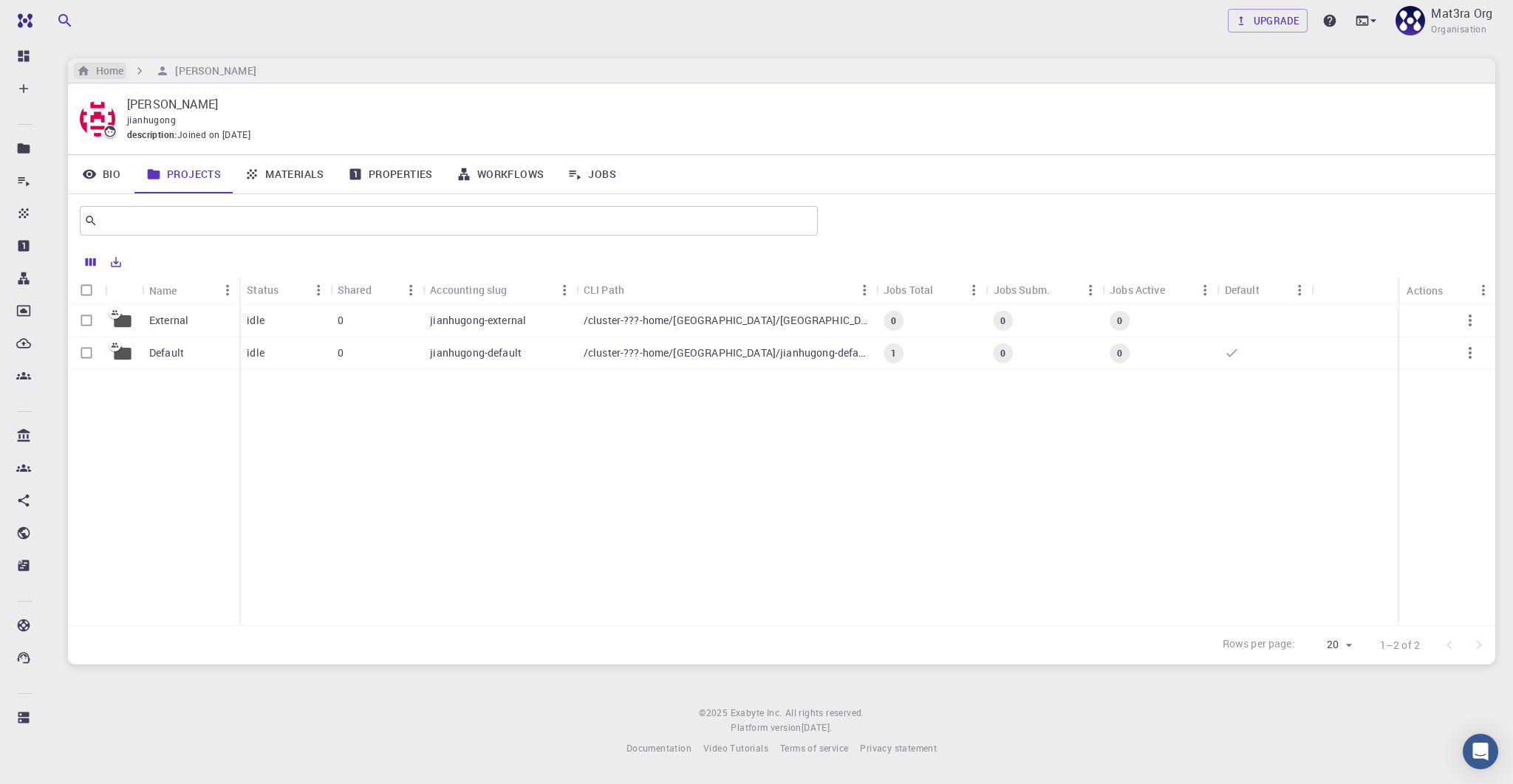
click at [109, 73] on h6 "Home" at bounding box center [106, 70] width 33 height 16
